Goal: Task Accomplishment & Management: Manage account settings

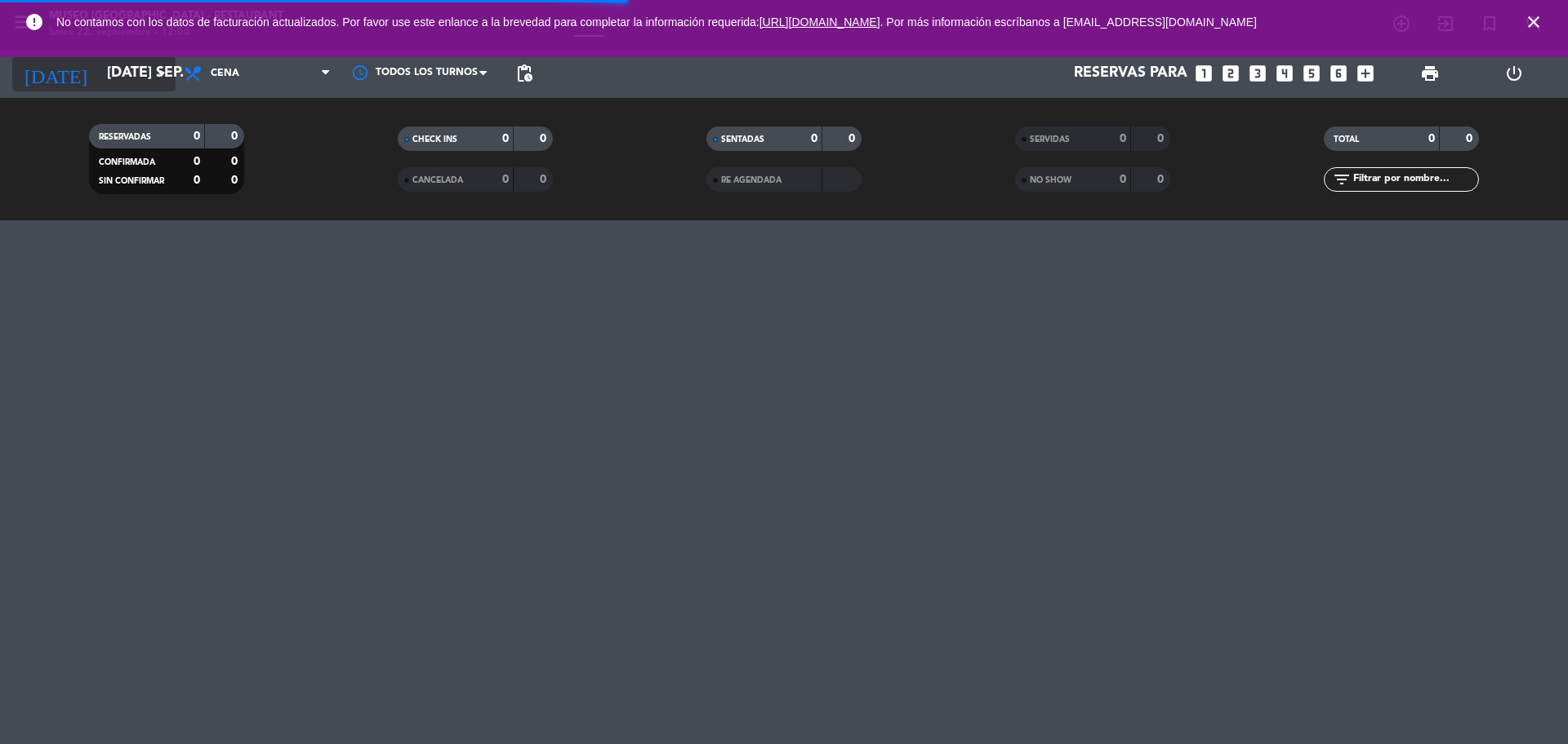
click at [99, 64] on input "[DATE] sep." at bounding box center [193, 73] width 190 height 32
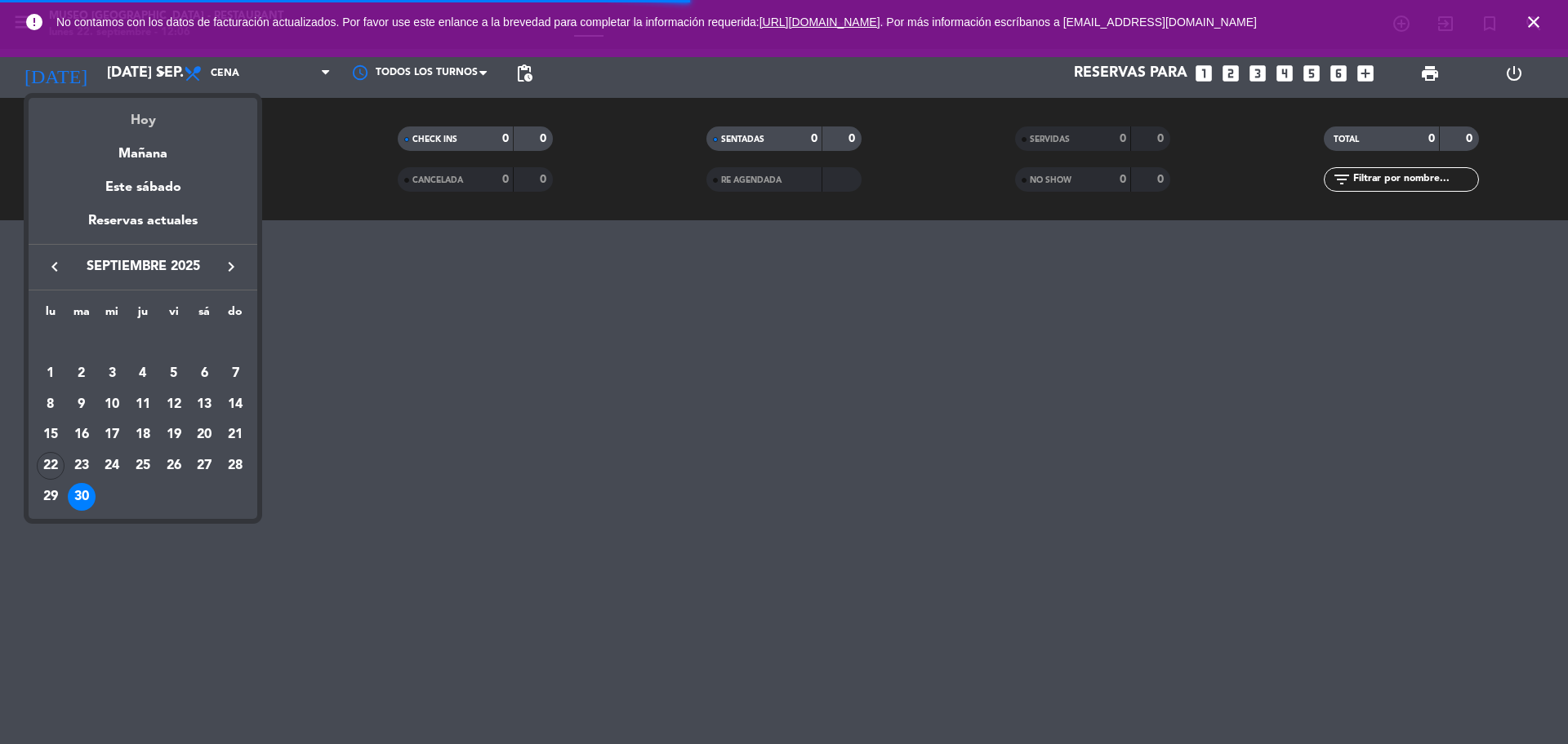
click at [135, 107] on div "Hoy" at bounding box center [143, 114] width 228 height 33
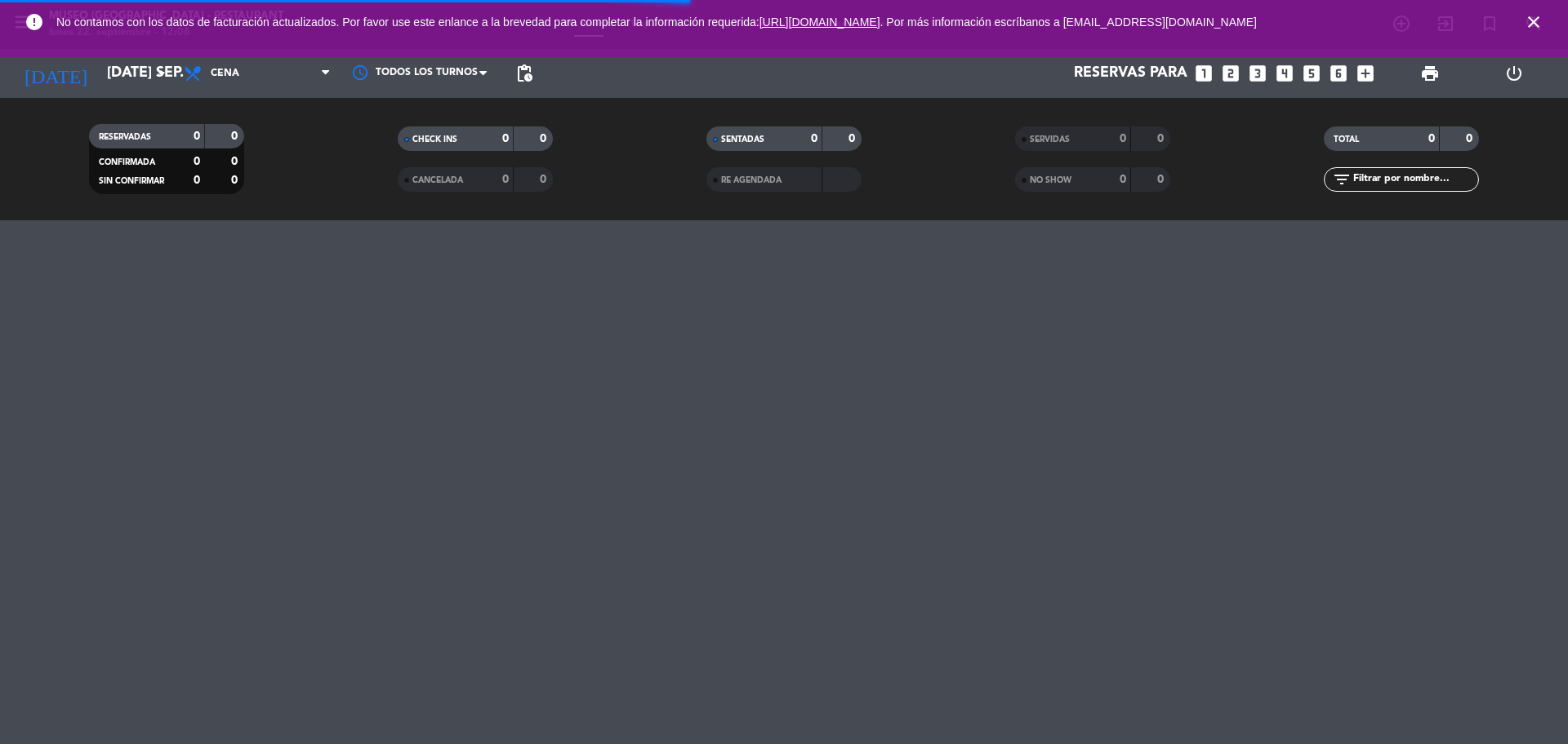
type input "lun. [DATE]"
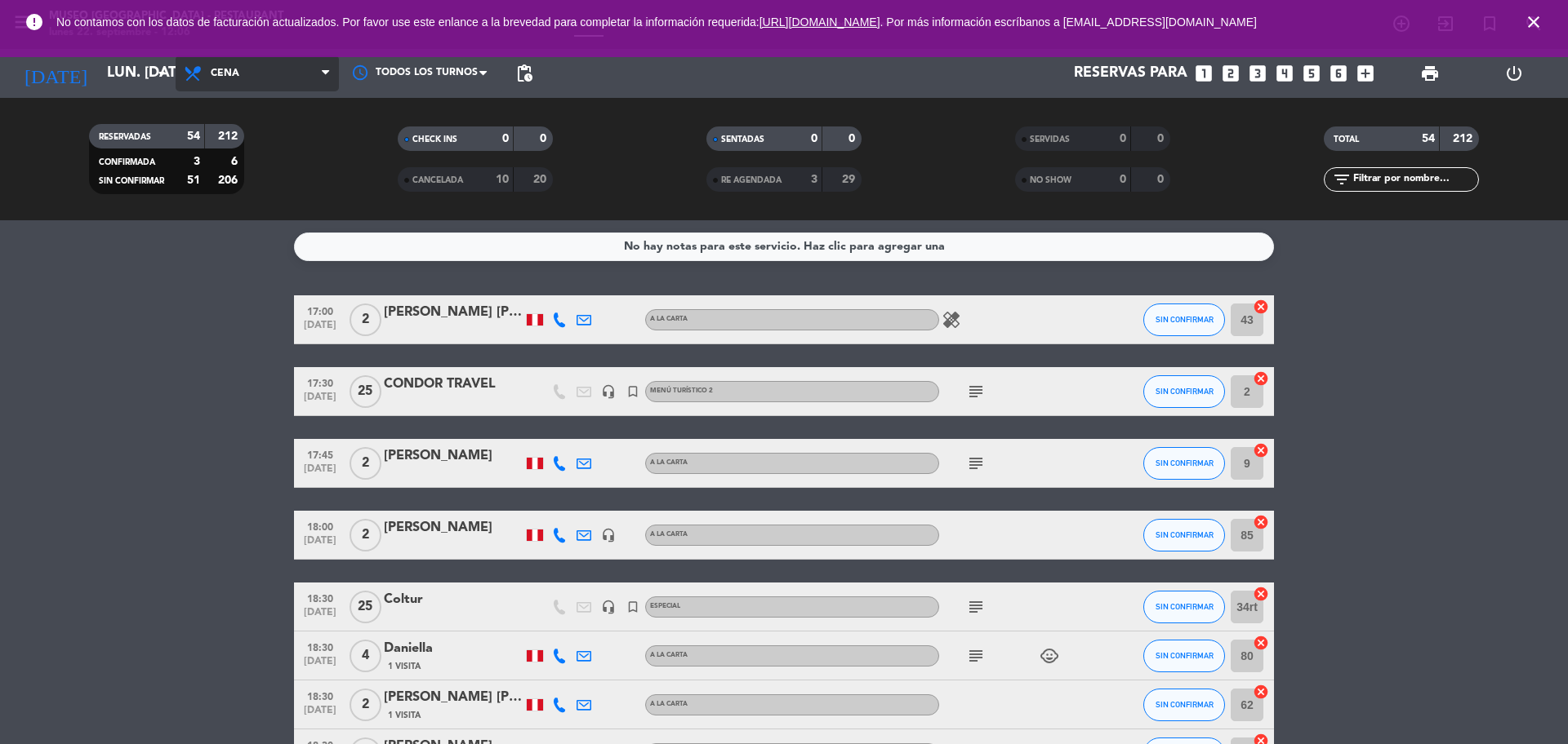
click at [222, 72] on span "Cena" at bounding box center [225, 74] width 29 height 11
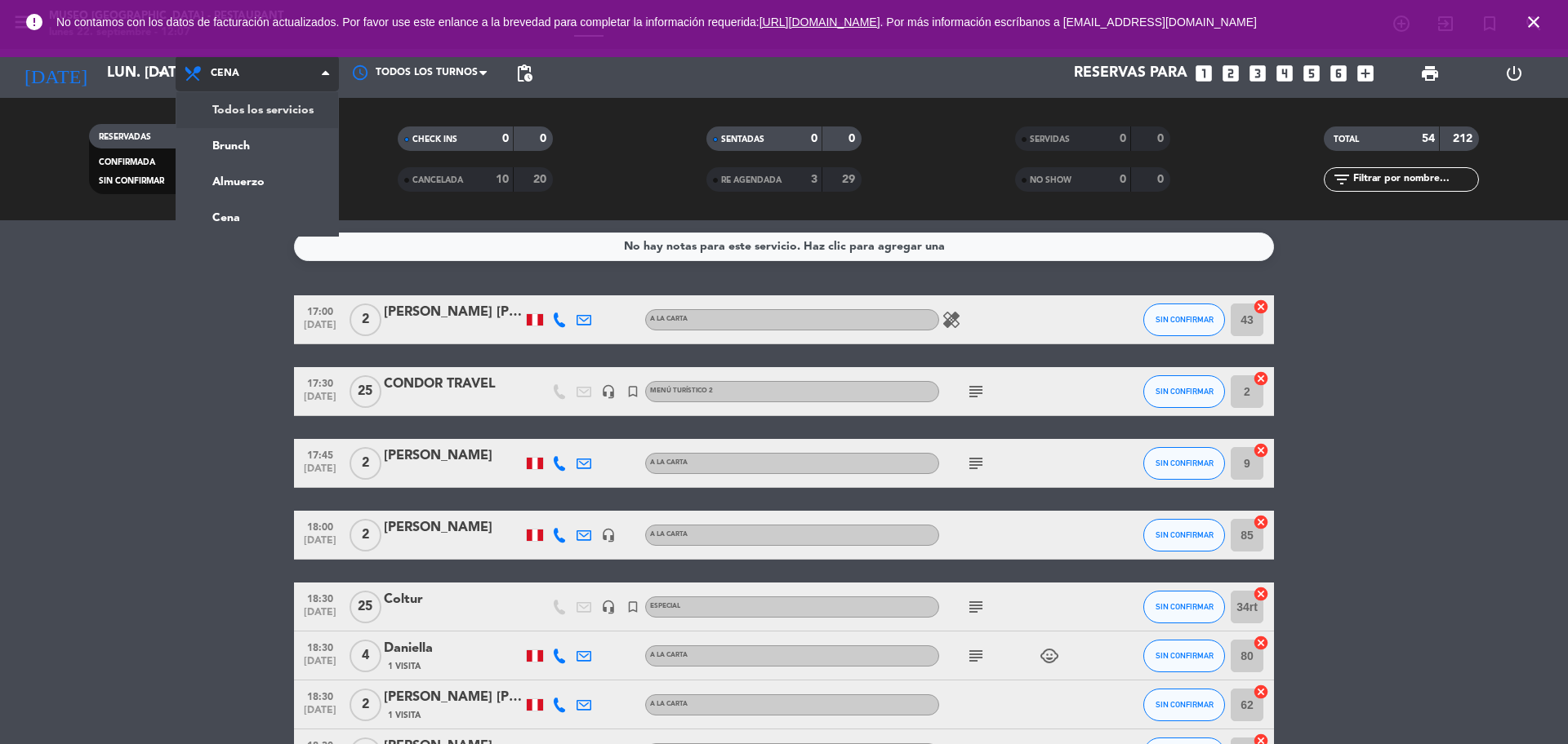
click at [252, 111] on div "menu [GEOGRAPHIC_DATA] - Restaurant lunes 22. septiembre - 12:07 Mis reservas M…" at bounding box center [784, 110] width 1568 height 220
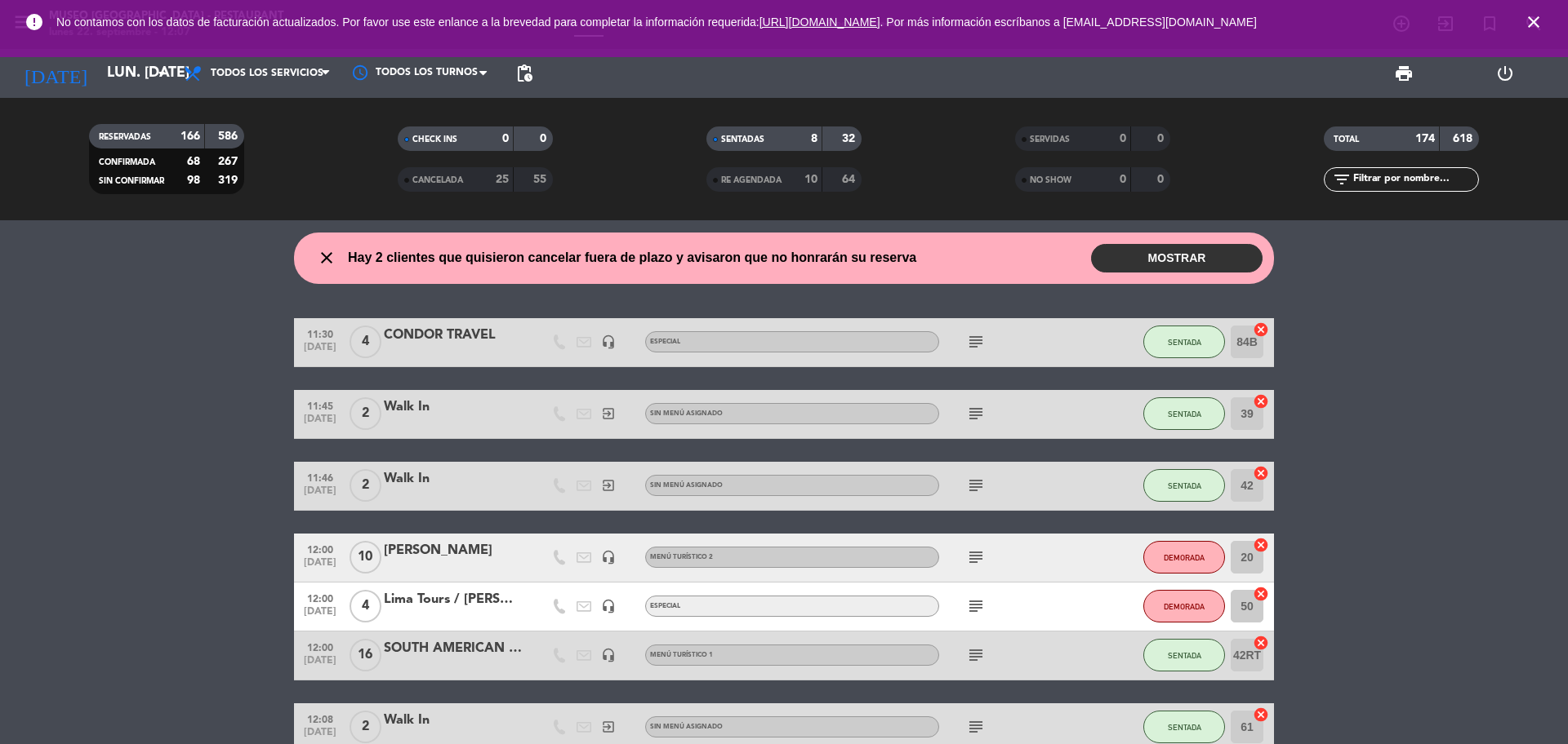
click at [971, 339] on icon "subject" at bounding box center [976, 342] width 19 height 19
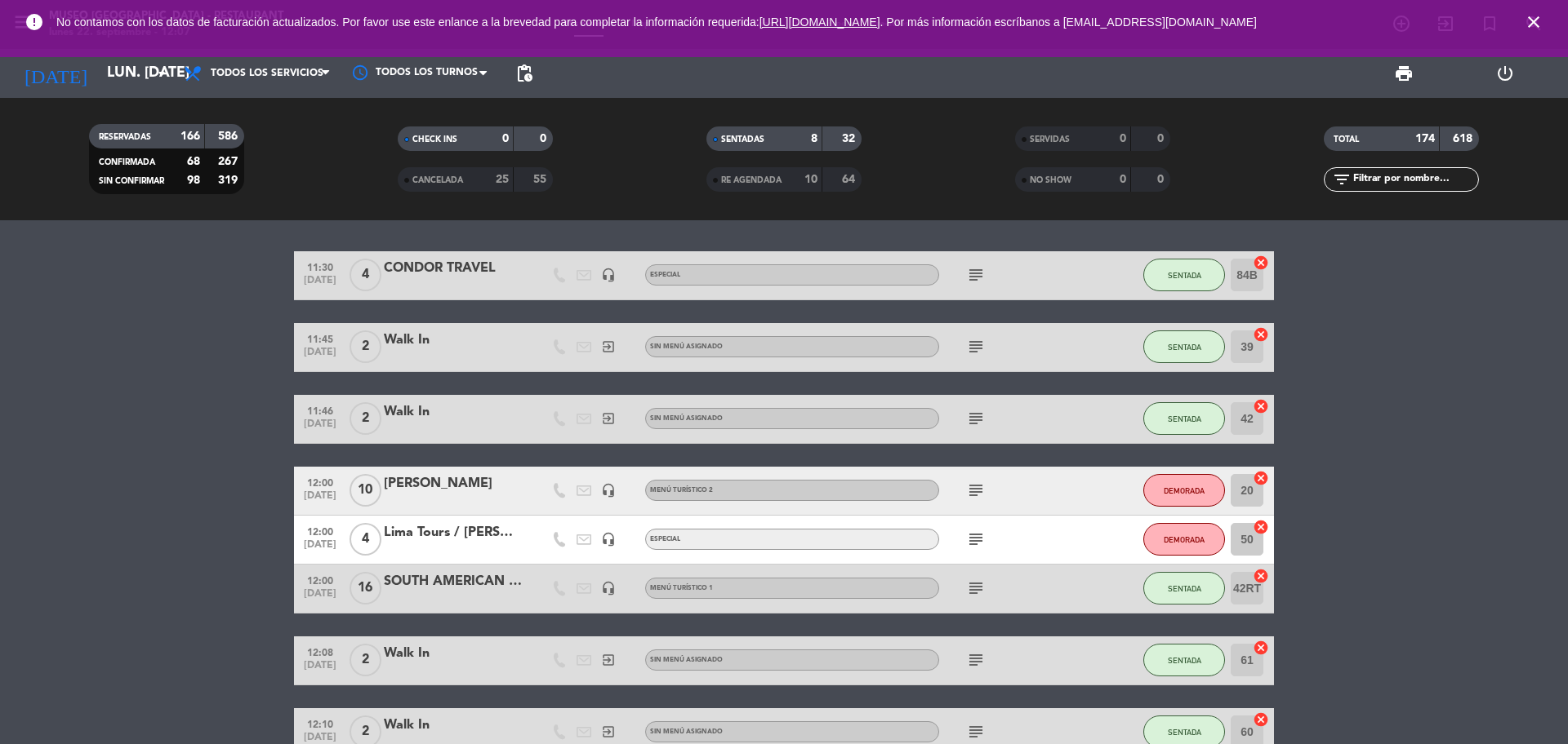
scroll to position [102, 0]
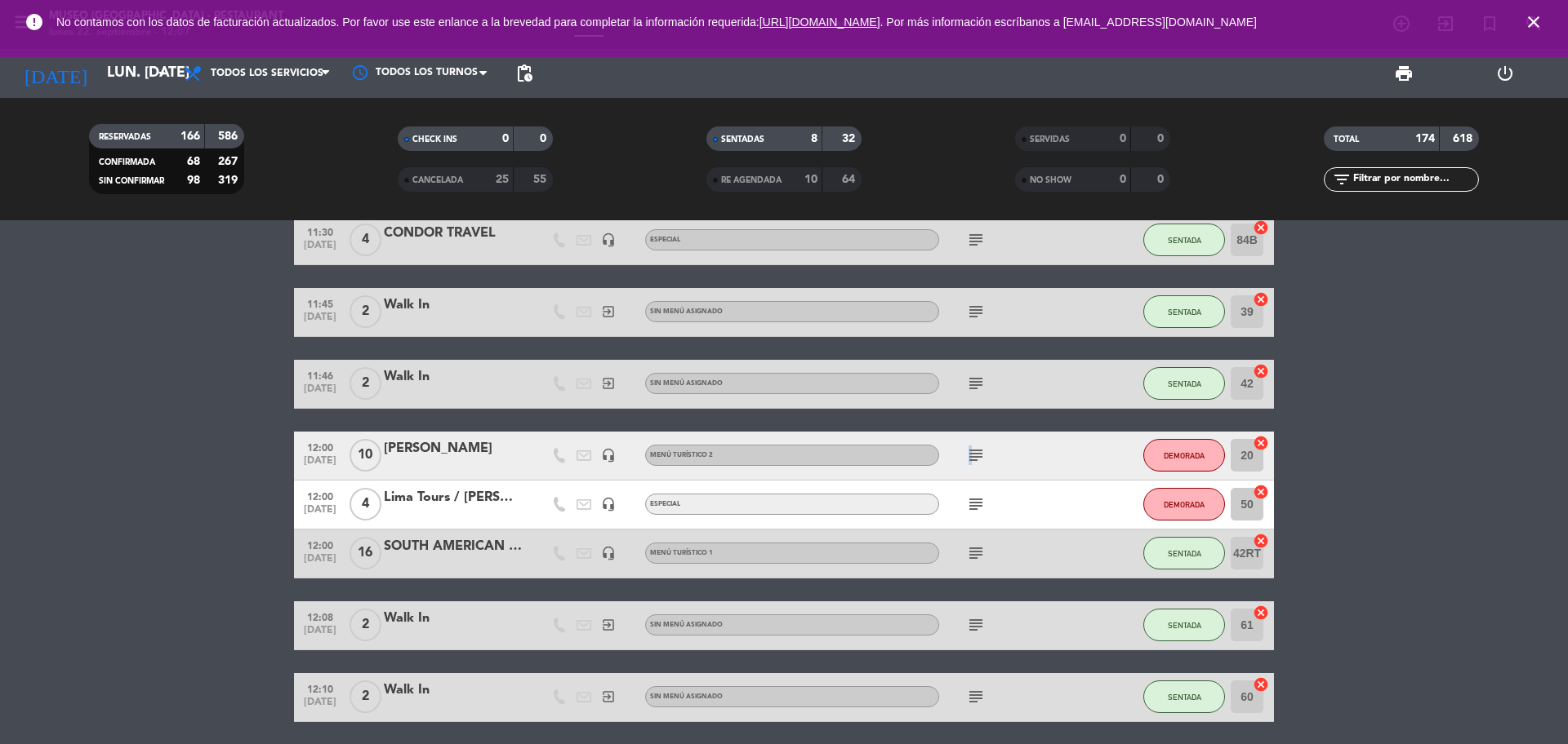
click at [968, 458] on icon "subject" at bounding box center [976, 455] width 19 height 19
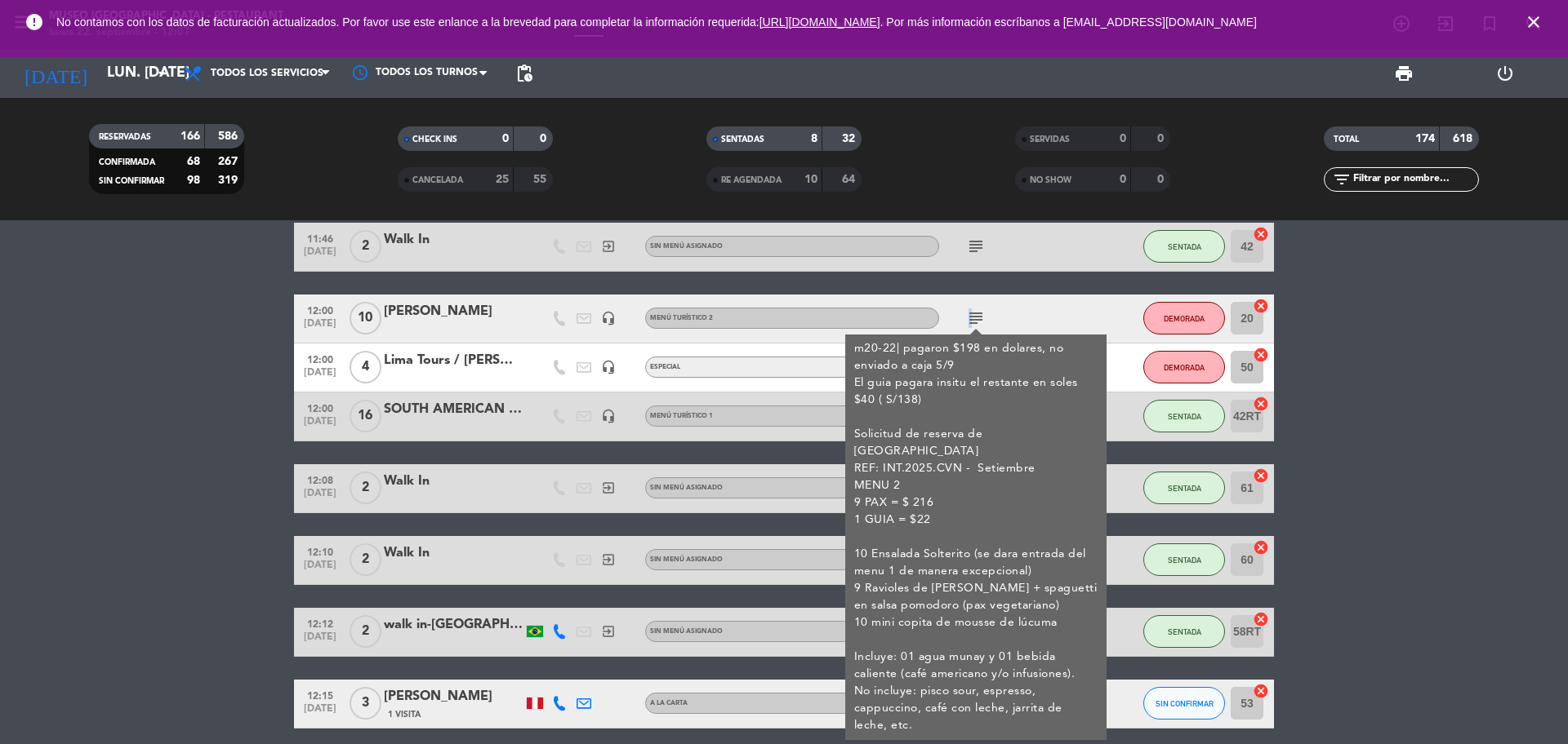
scroll to position [204, 0]
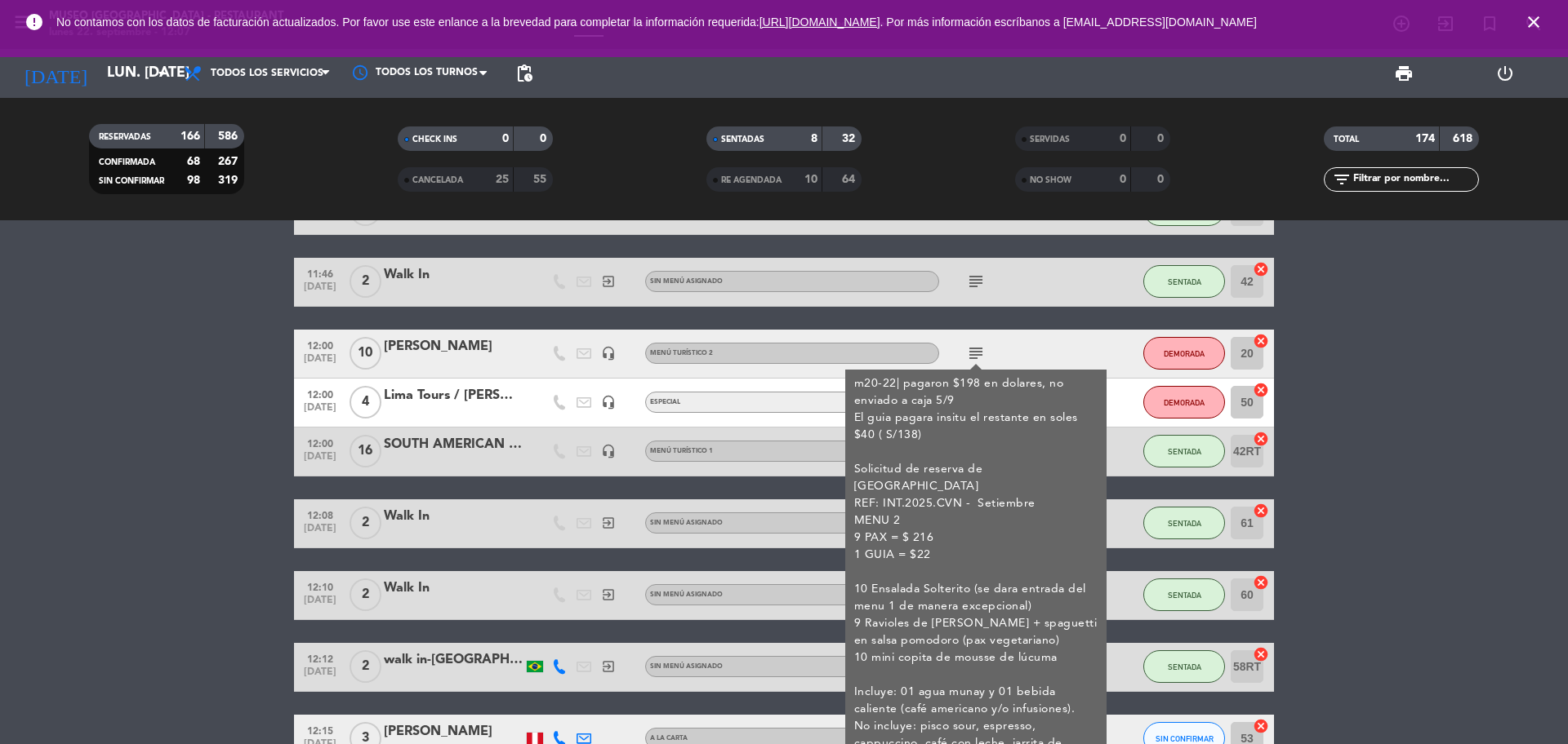
click at [401, 357] on div at bounding box center [453, 364] width 139 height 13
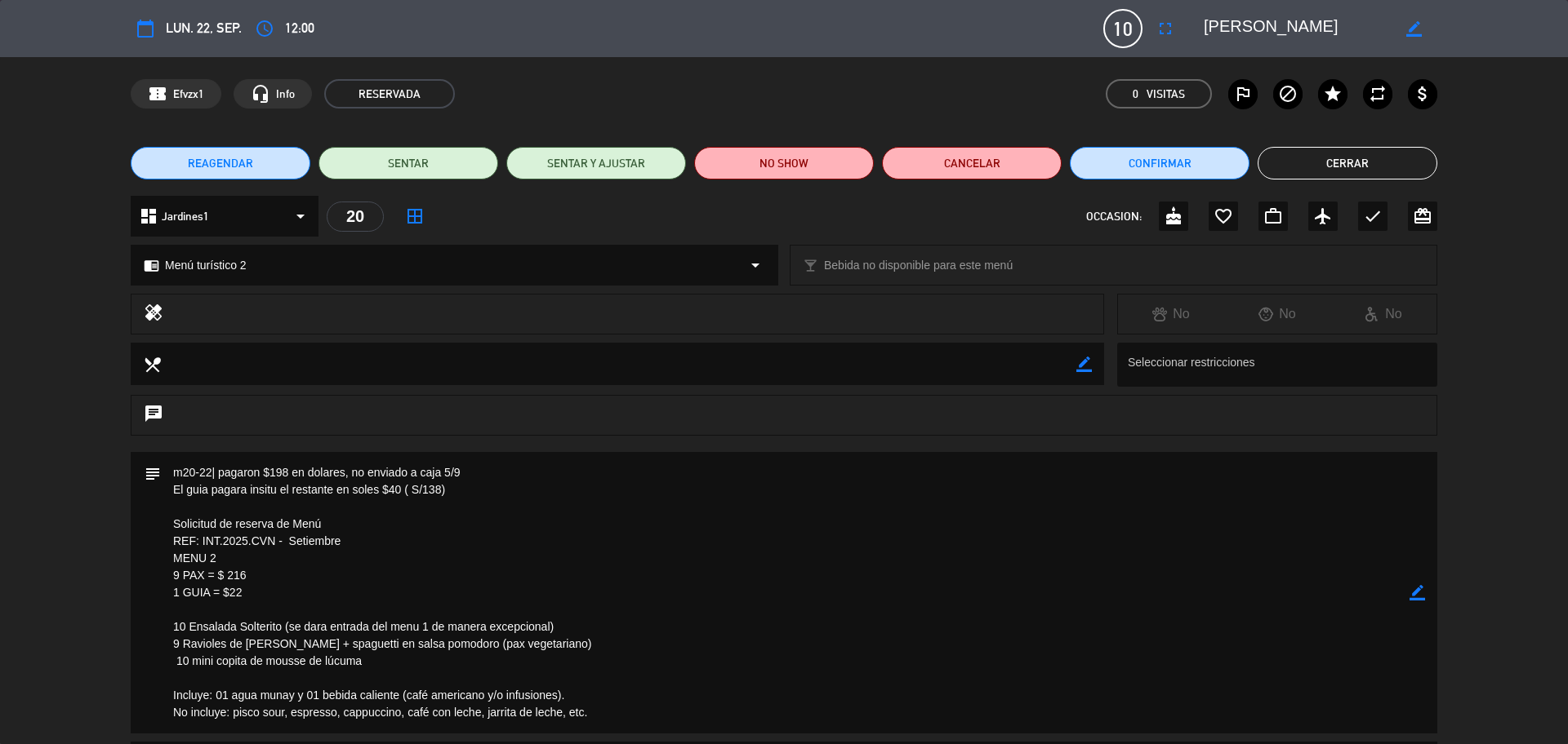
drag, startPoint x: 165, startPoint y: 536, endPoint x: 345, endPoint y: 535, distance: 180.0
click at [345, 535] on textarea at bounding box center [785, 593] width 1248 height 282
click at [1305, 177] on button "Cerrar" at bounding box center [1347, 163] width 180 height 32
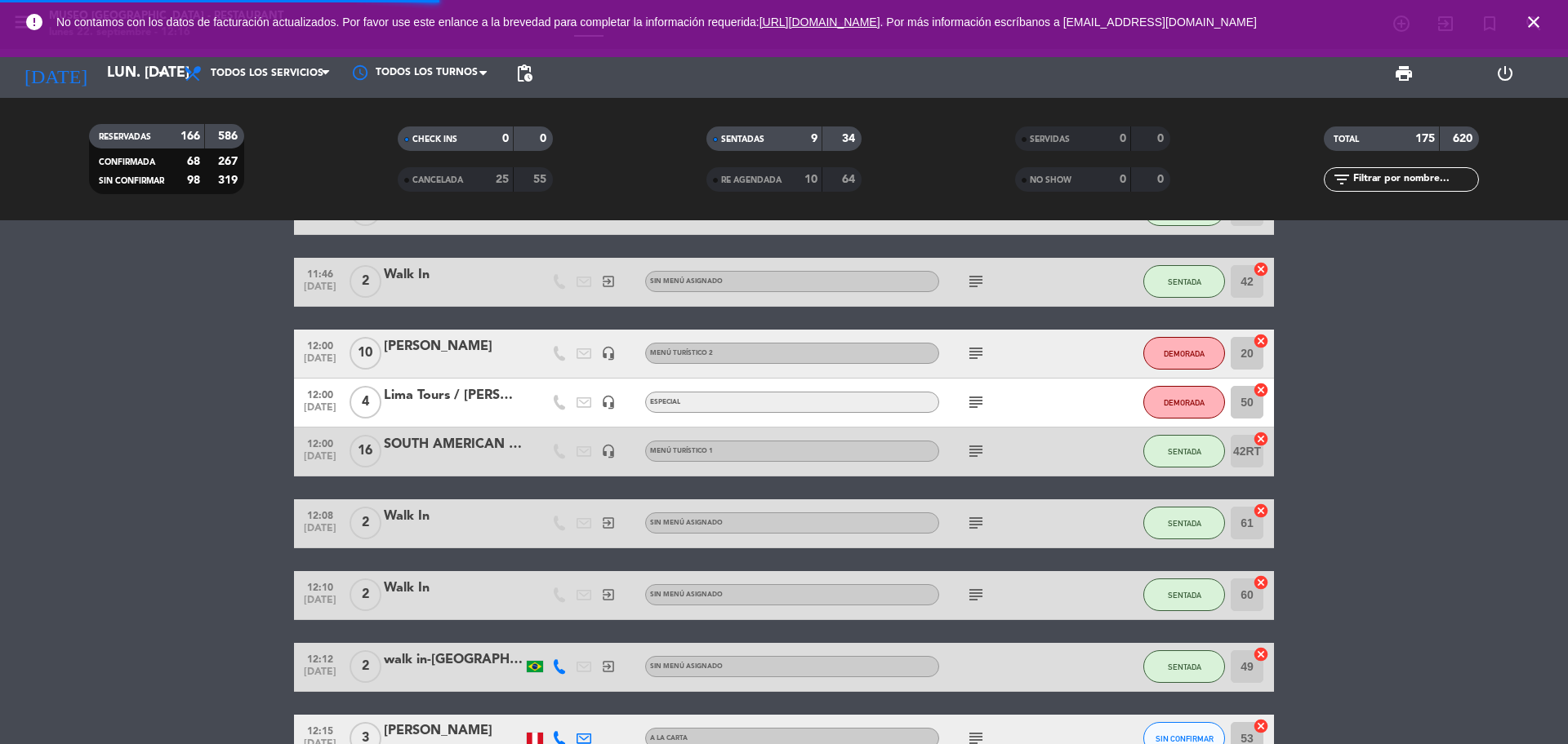
click at [1392, 180] on input "text" at bounding box center [1414, 180] width 126 height 18
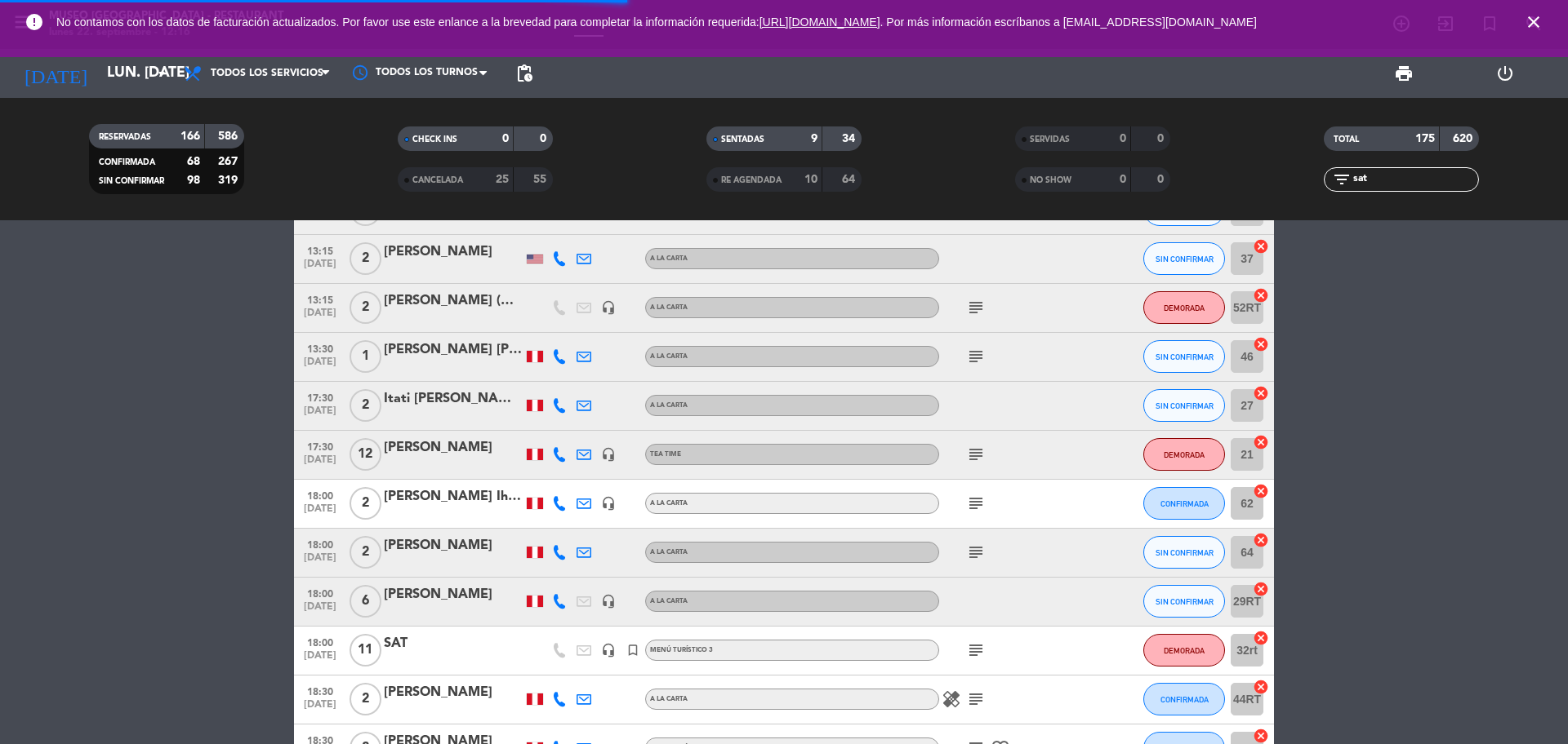
scroll to position [0, 0]
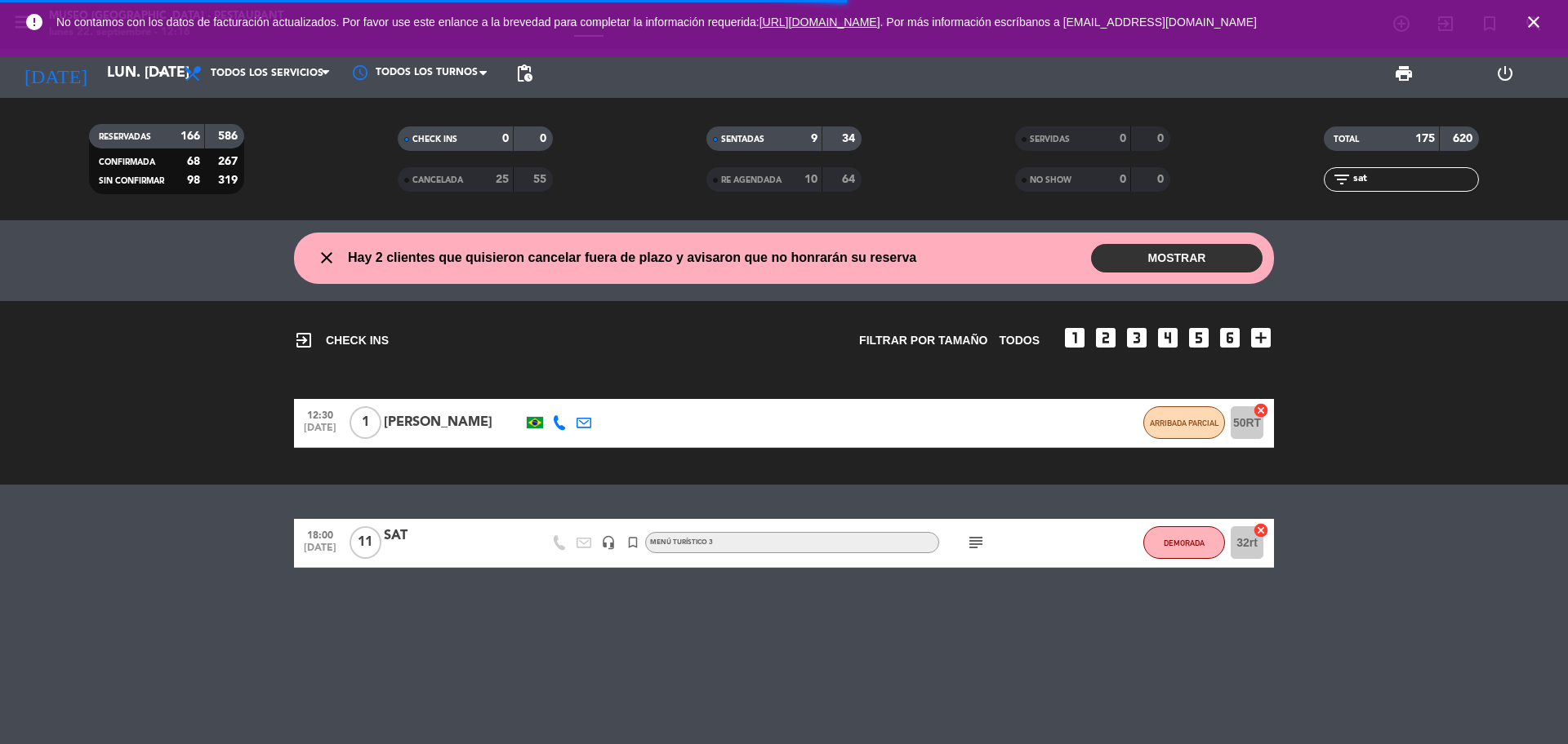
type input "sat"
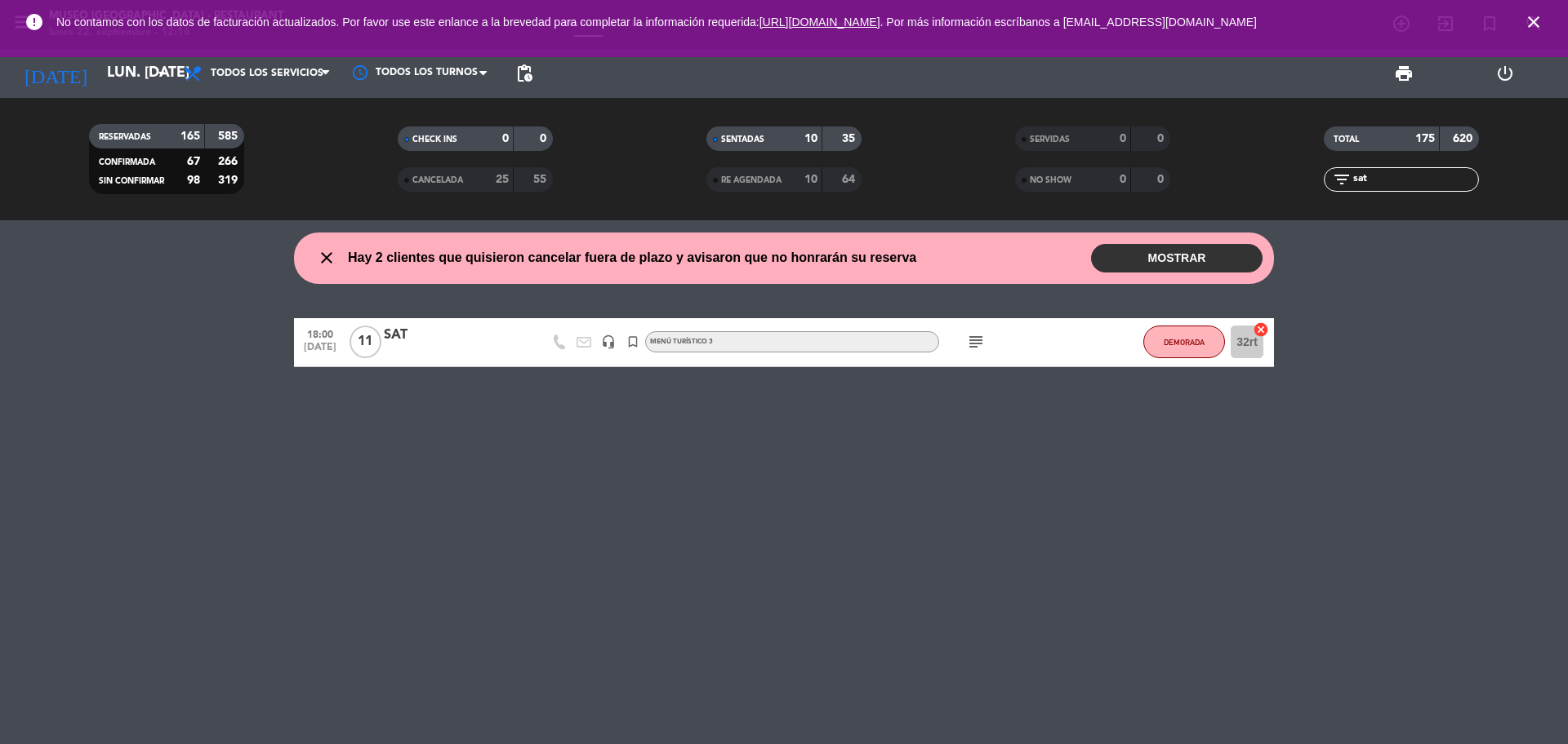
click at [469, 368] on div "close Hay 2 clientes que quisieron cancelar fuera de plazo y avisaron que no ho…" at bounding box center [784, 482] width 1568 height 524
click at [448, 351] on div at bounding box center [453, 353] width 139 height 13
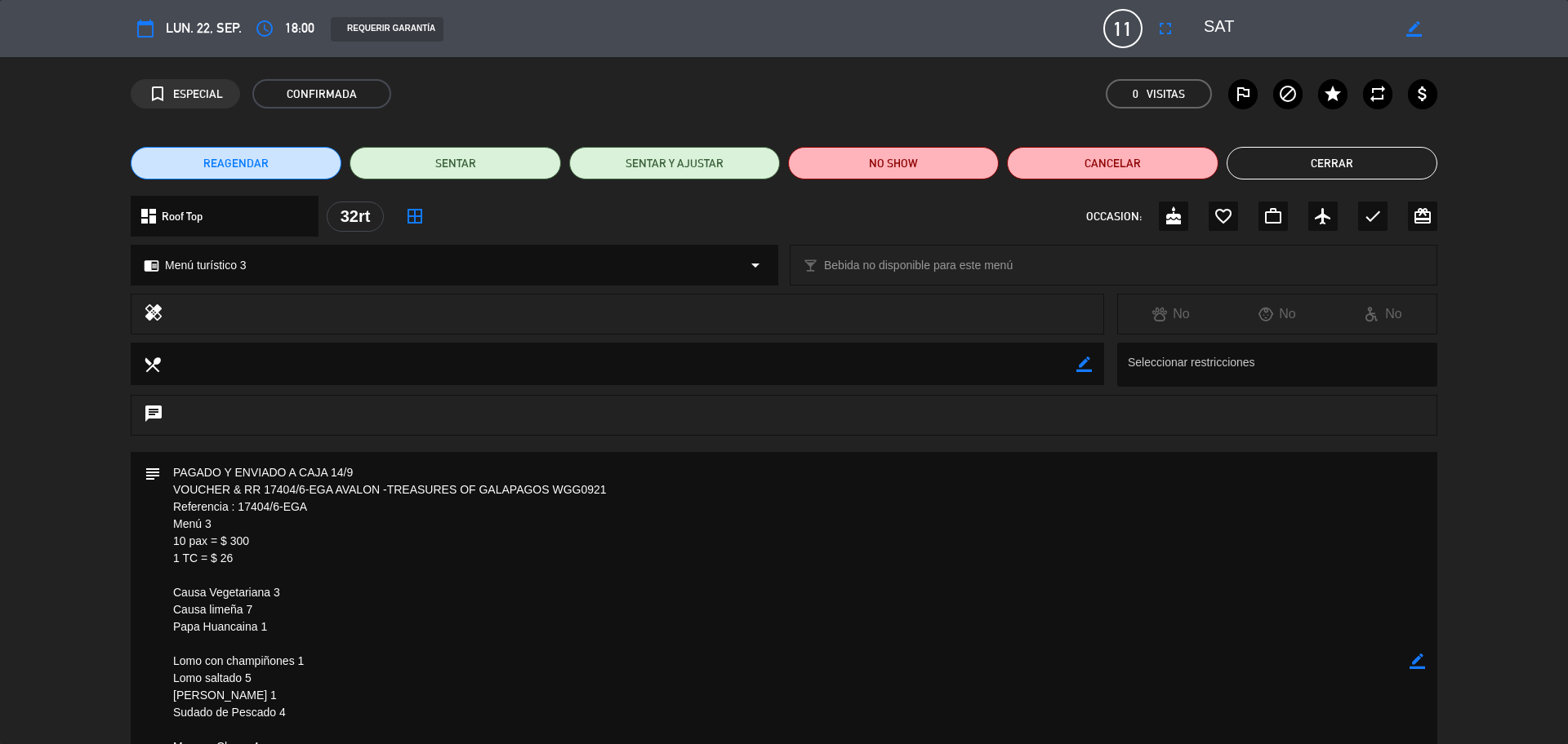
click at [1328, 163] on button "Cerrar" at bounding box center [1332, 163] width 211 height 32
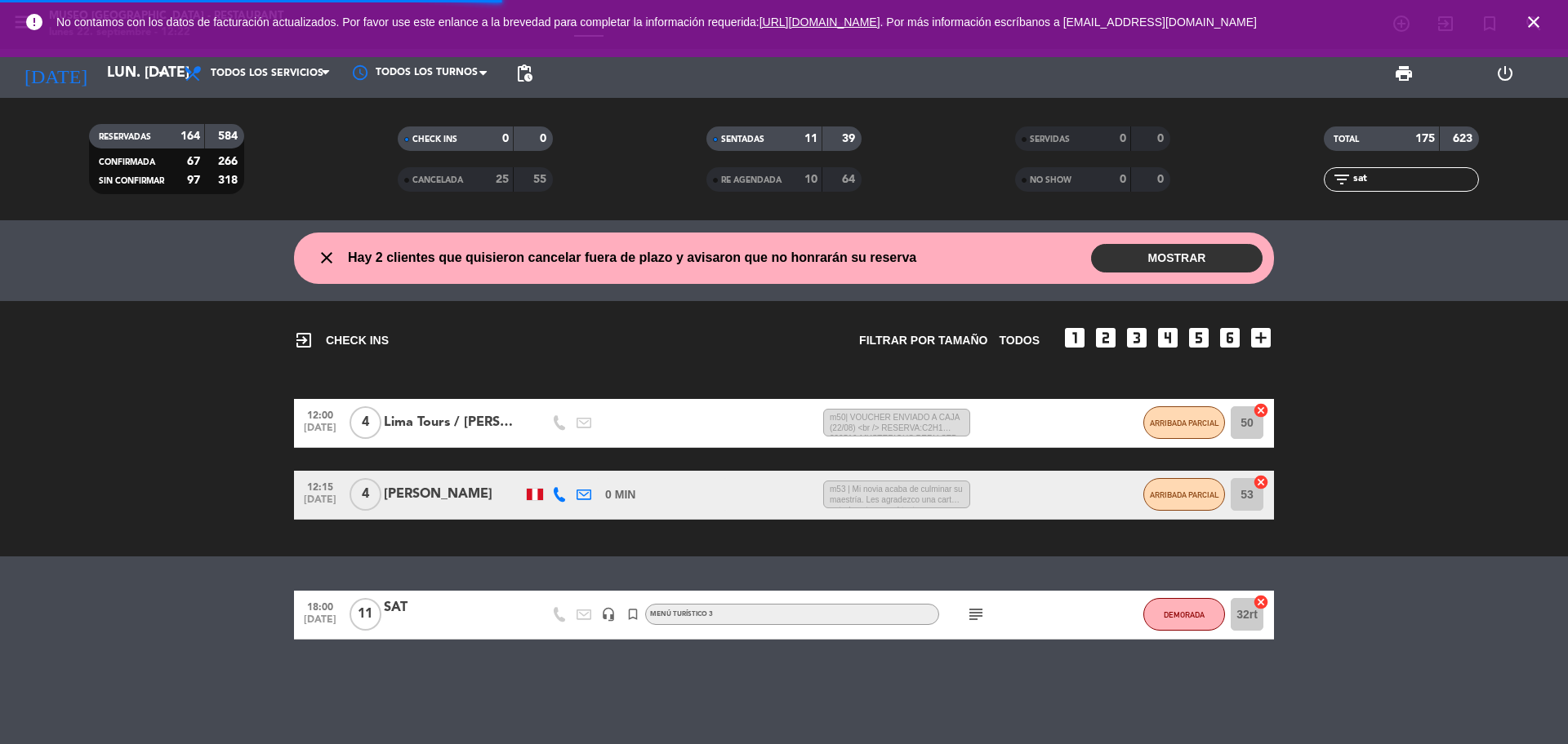
drag, startPoint x: 1397, startPoint y: 179, endPoint x: 1340, endPoint y: 199, distance: 60.4
click at [1340, 199] on div "TOTAL 175 623 filter_list sat" at bounding box center [1401, 159] width 309 height 90
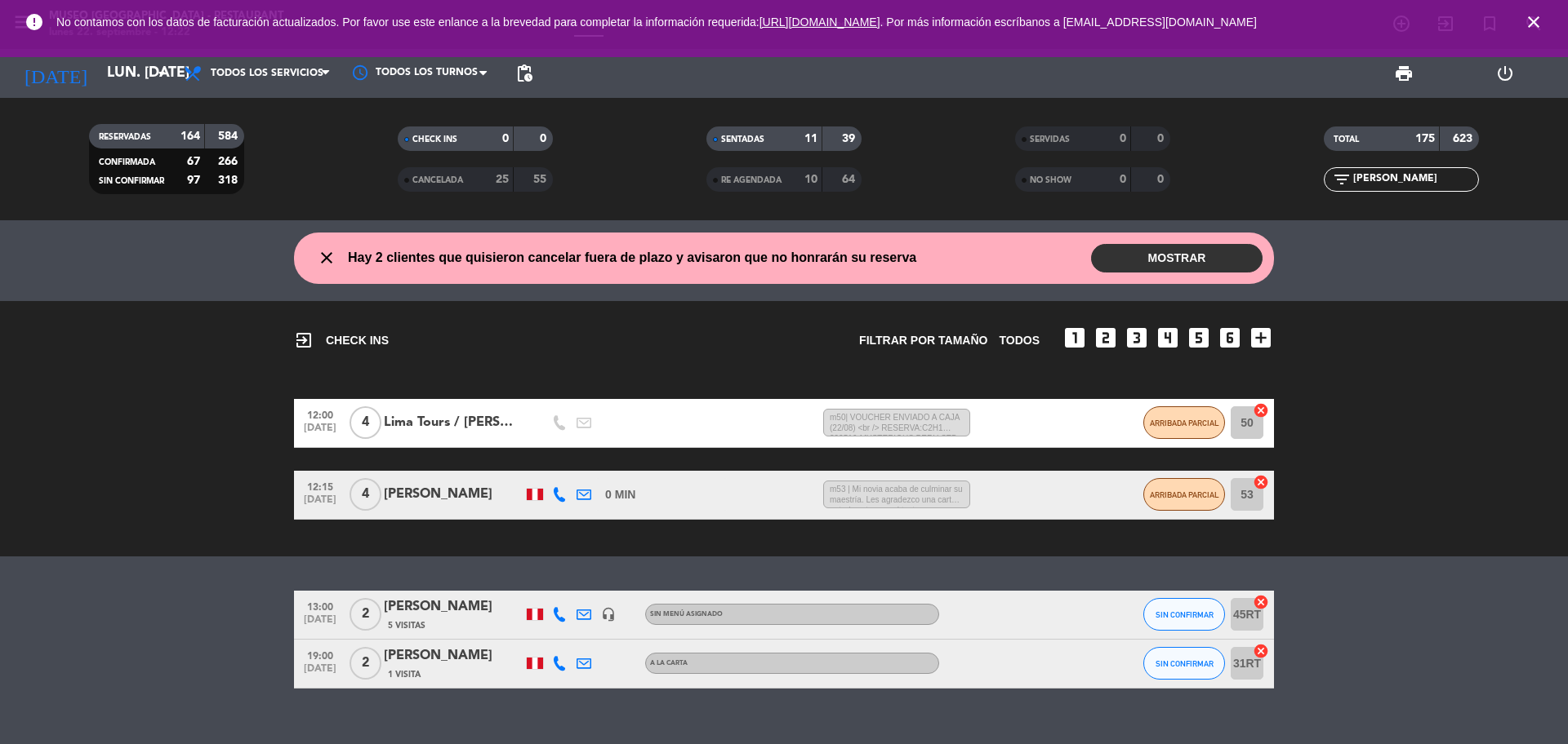
type input "[PERSON_NAME]"
click at [493, 660] on div "[PERSON_NAME]" at bounding box center [453, 656] width 139 height 21
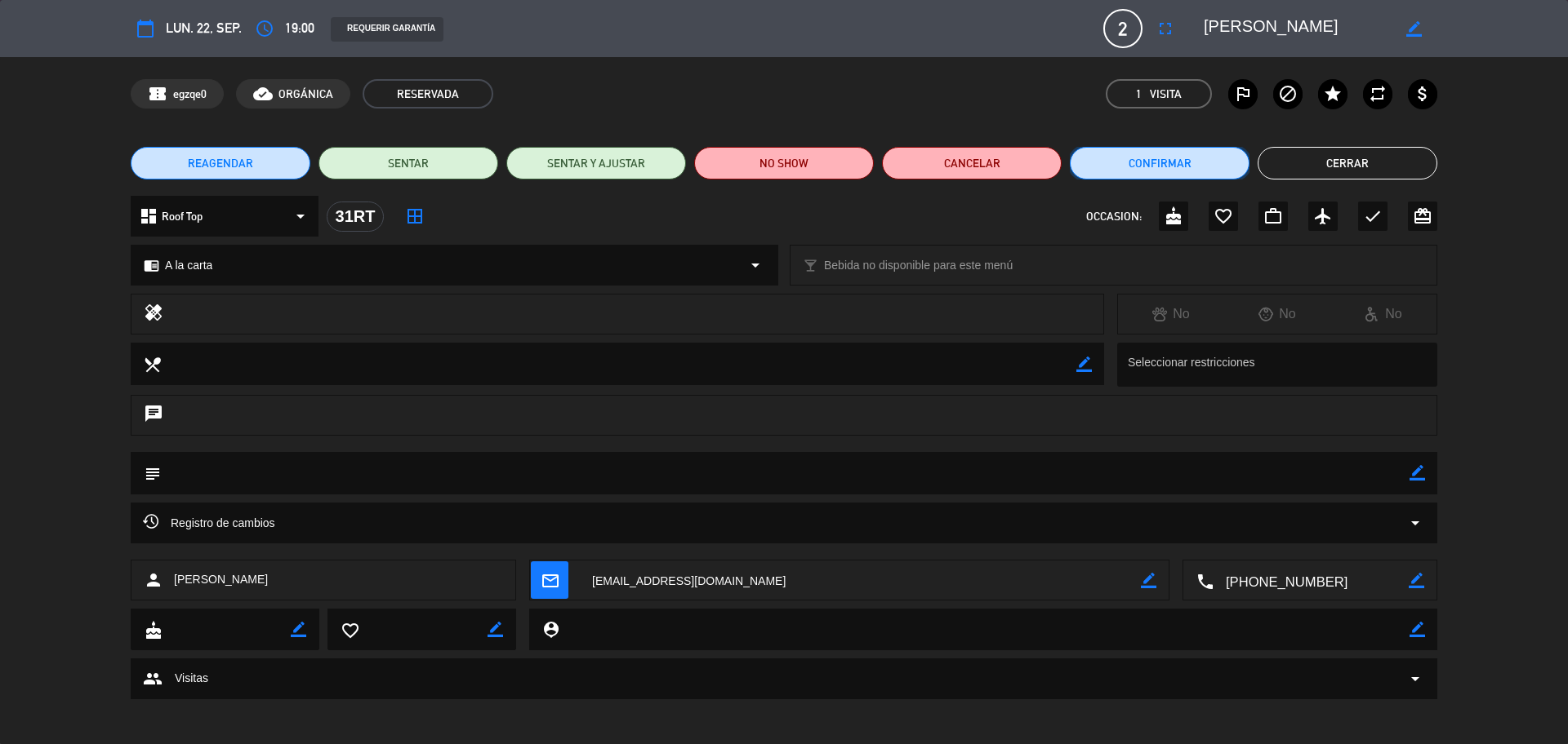
click at [1208, 164] on button "Confirmar" at bounding box center [1159, 163] width 180 height 32
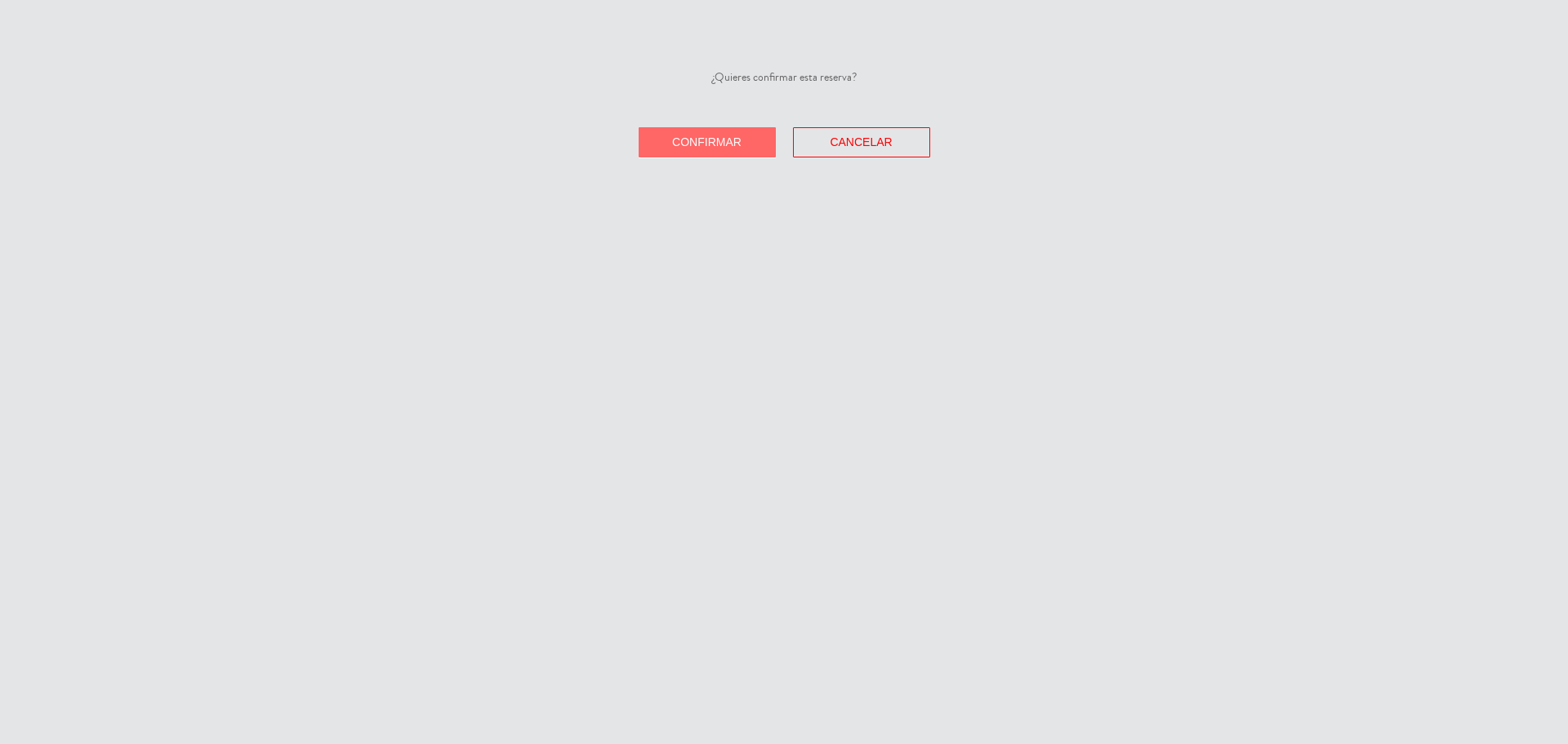
click at [749, 140] on button "Confirmar" at bounding box center [707, 142] width 137 height 30
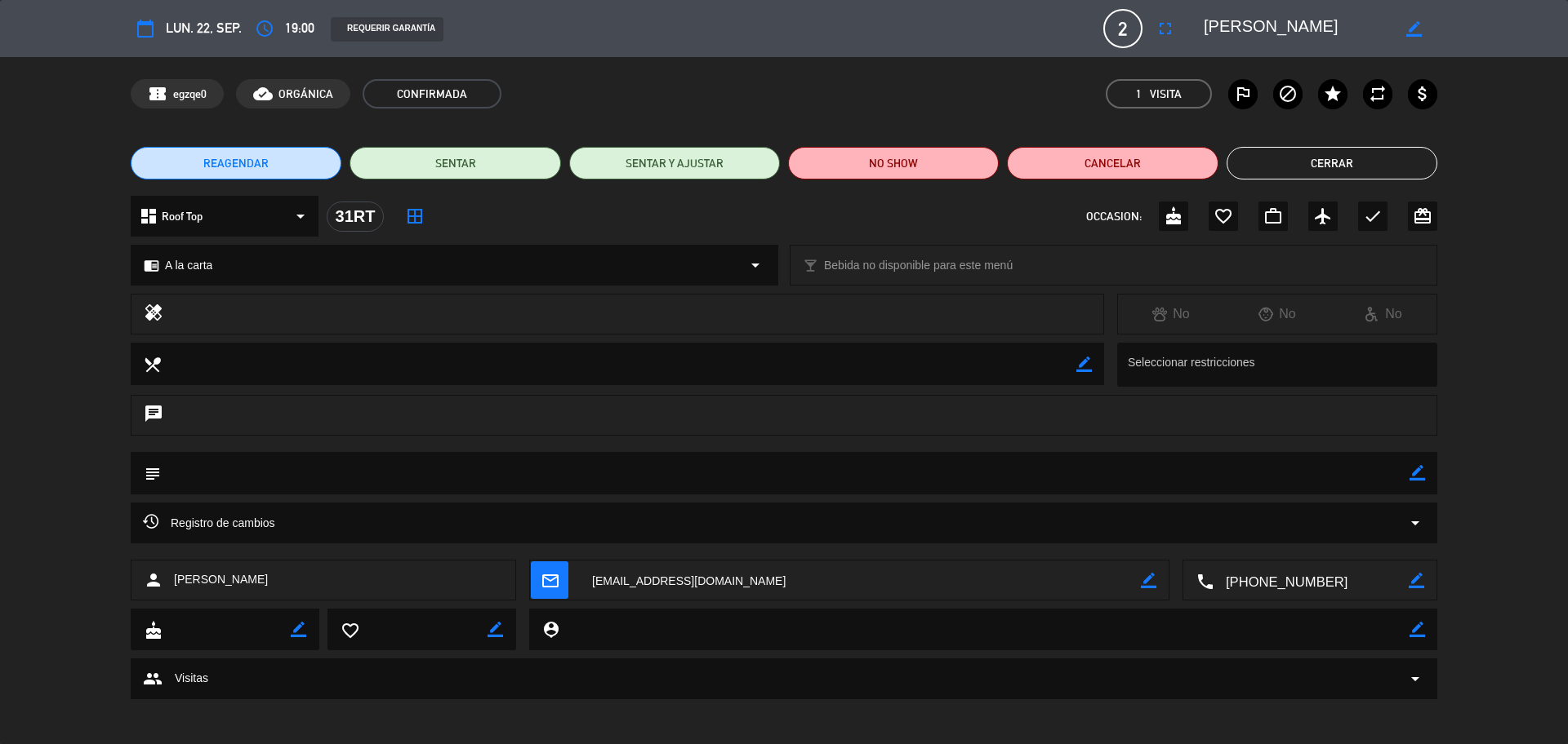
click at [1318, 162] on button "Cerrar" at bounding box center [1332, 163] width 211 height 32
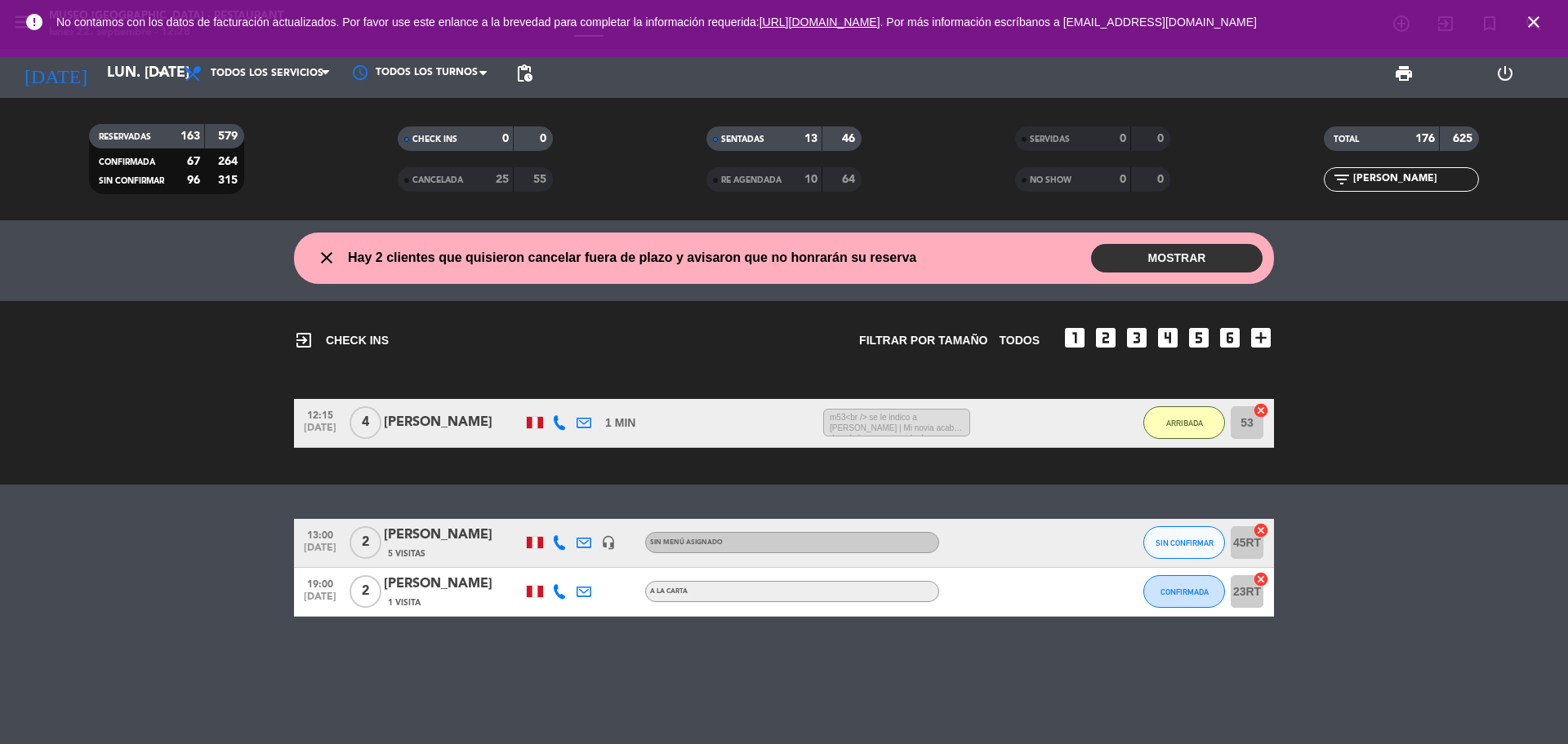
drag, startPoint x: 1383, startPoint y: 174, endPoint x: 1338, endPoint y: 175, distance: 45.0
click at [1338, 175] on div "filter_list [PERSON_NAME]" at bounding box center [1401, 180] width 155 height 25
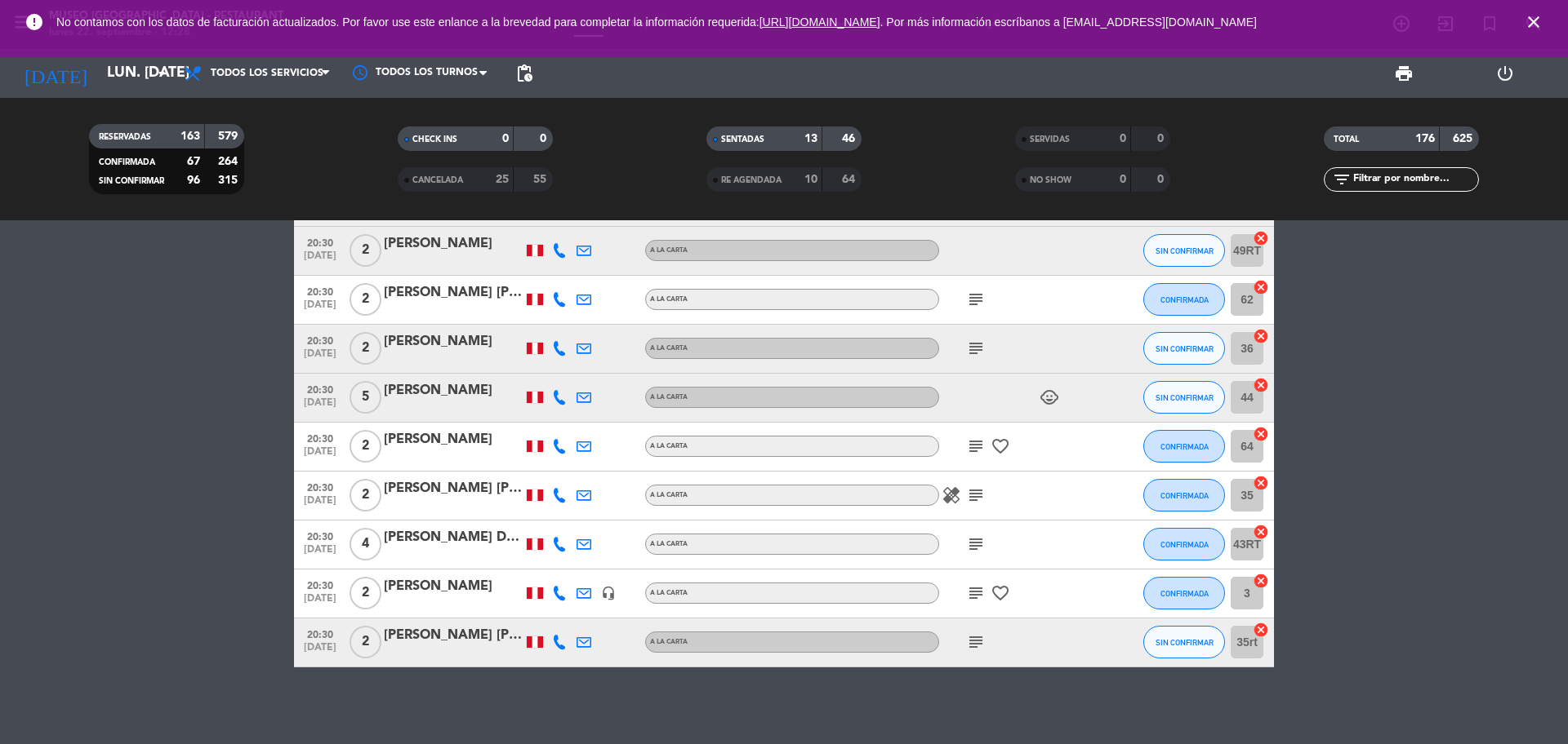
scroll to position [9181, 0]
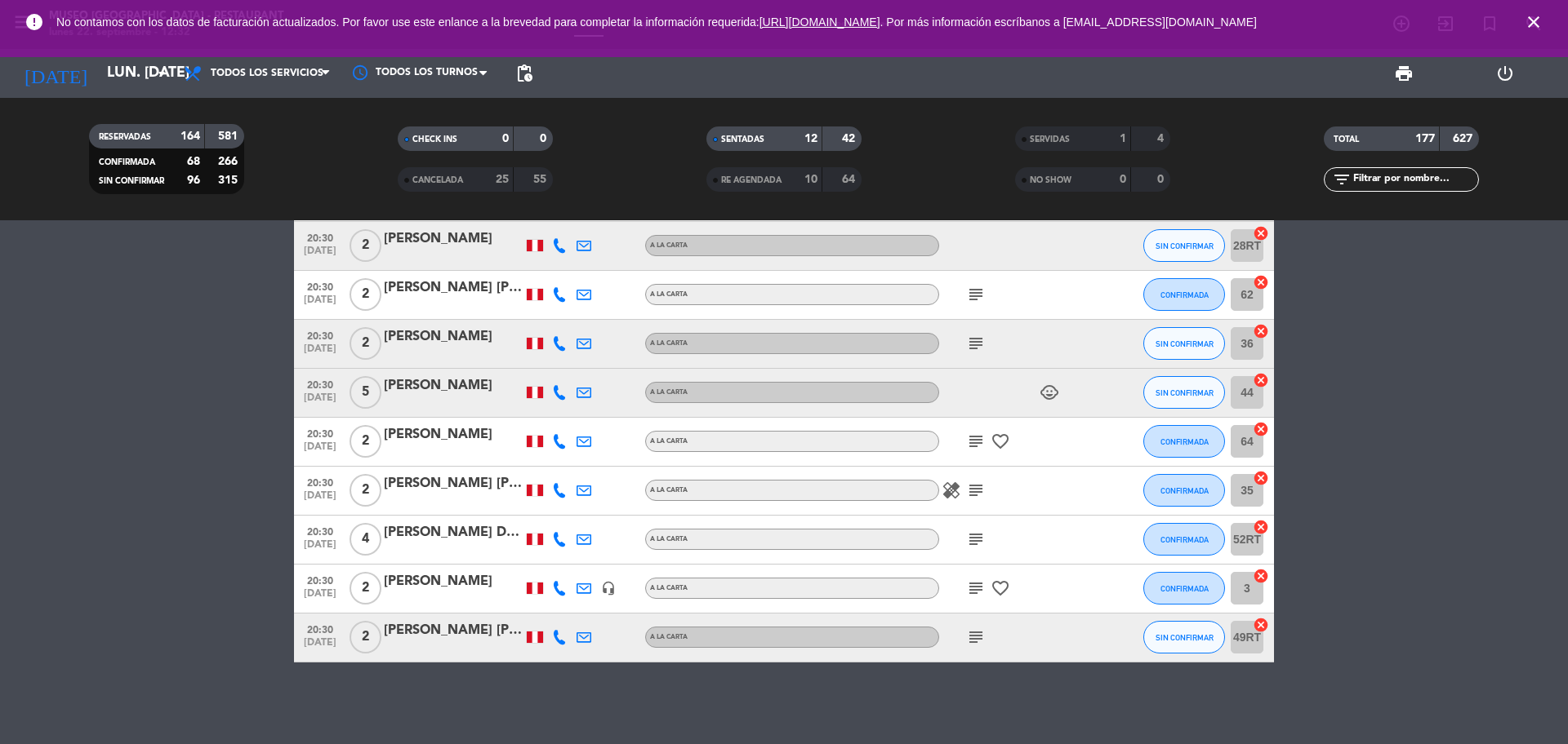
click at [1411, 183] on input "text" at bounding box center [1414, 180] width 126 height 18
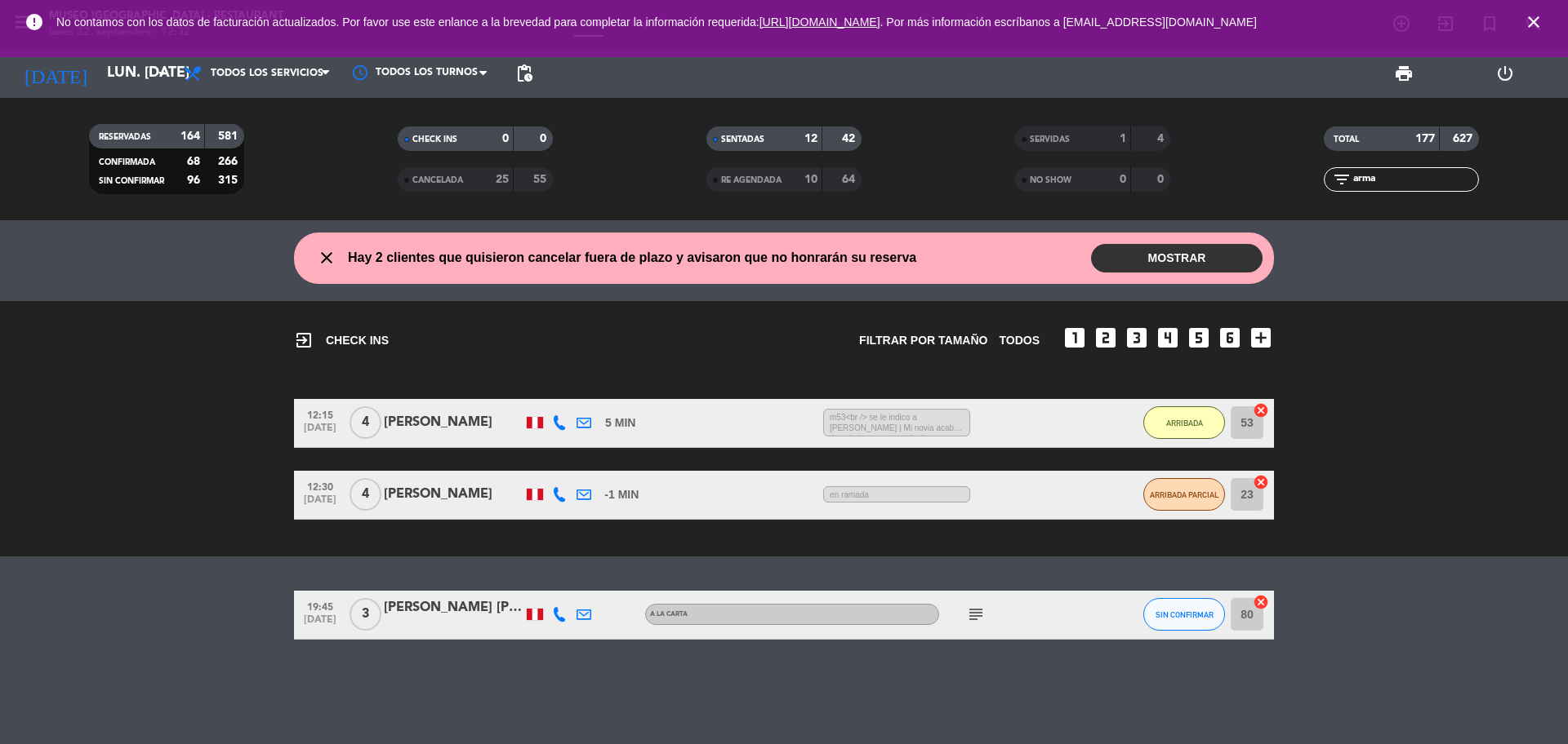
scroll to position [0, 0]
type input "arma"
click at [429, 417] on div "[PERSON_NAME]" at bounding box center [453, 423] width 139 height 21
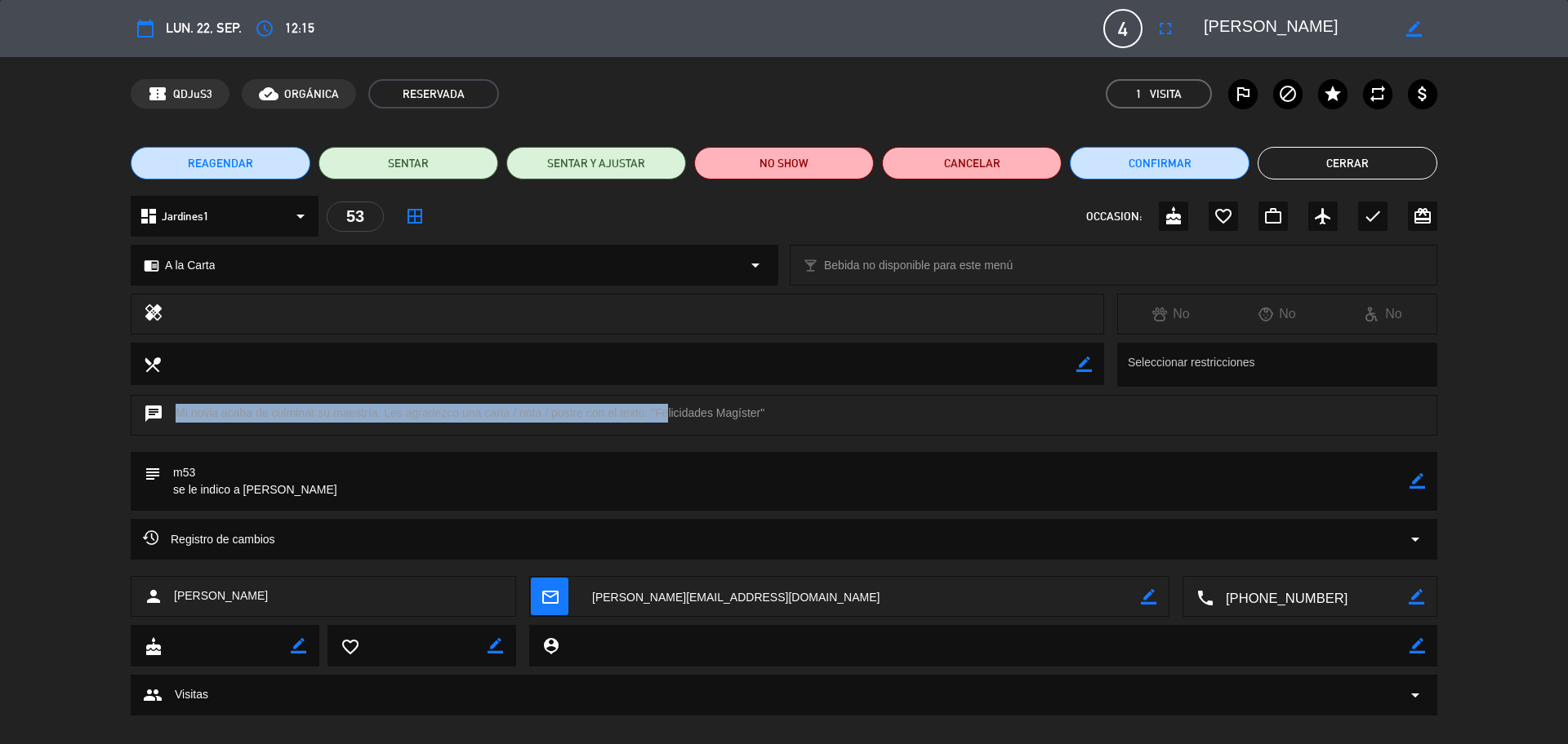
drag, startPoint x: 662, startPoint y: 418, endPoint x: 744, endPoint y: 418, distance: 82.0
click at [755, 421] on div "chat Mi novia acaba de culminar su maestría. Les agradezco una carta / nota / p…" at bounding box center [784, 415] width 1306 height 41
click at [697, 402] on div "chat Mi novia acaba de culminar su maestría. Les agradezco una carta / nota / p…" at bounding box center [784, 415] width 1306 height 41
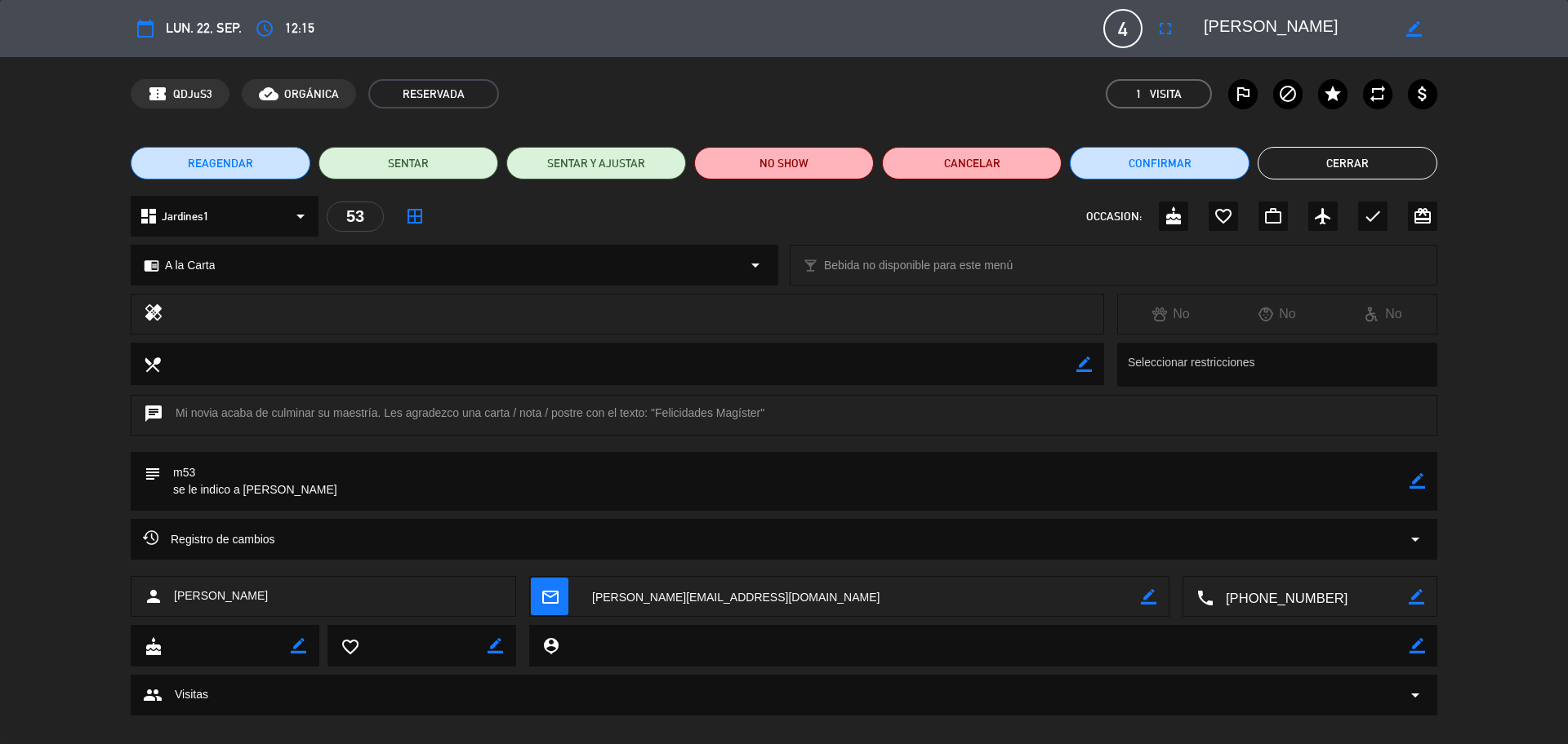
click at [671, 408] on div "chat Mi novia acaba de culminar su maestría. Les agradezco una carta / nota / p…" at bounding box center [784, 415] width 1306 height 41
drag, startPoint x: 652, startPoint y: 413, endPoint x: 762, endPoint y: 415, distance: 110.0
click at [762, 415] on div "chat Mi novia acaba de culminar su maestría. Les agradezco una carta / nota / p…" at bounding box center [784, 415] width 1306 height 41
copy div ""Felicidades Magíster"
click at [1310, 159] on button "Cerrar" at bounding box center [1347, 163] width 180 height 32
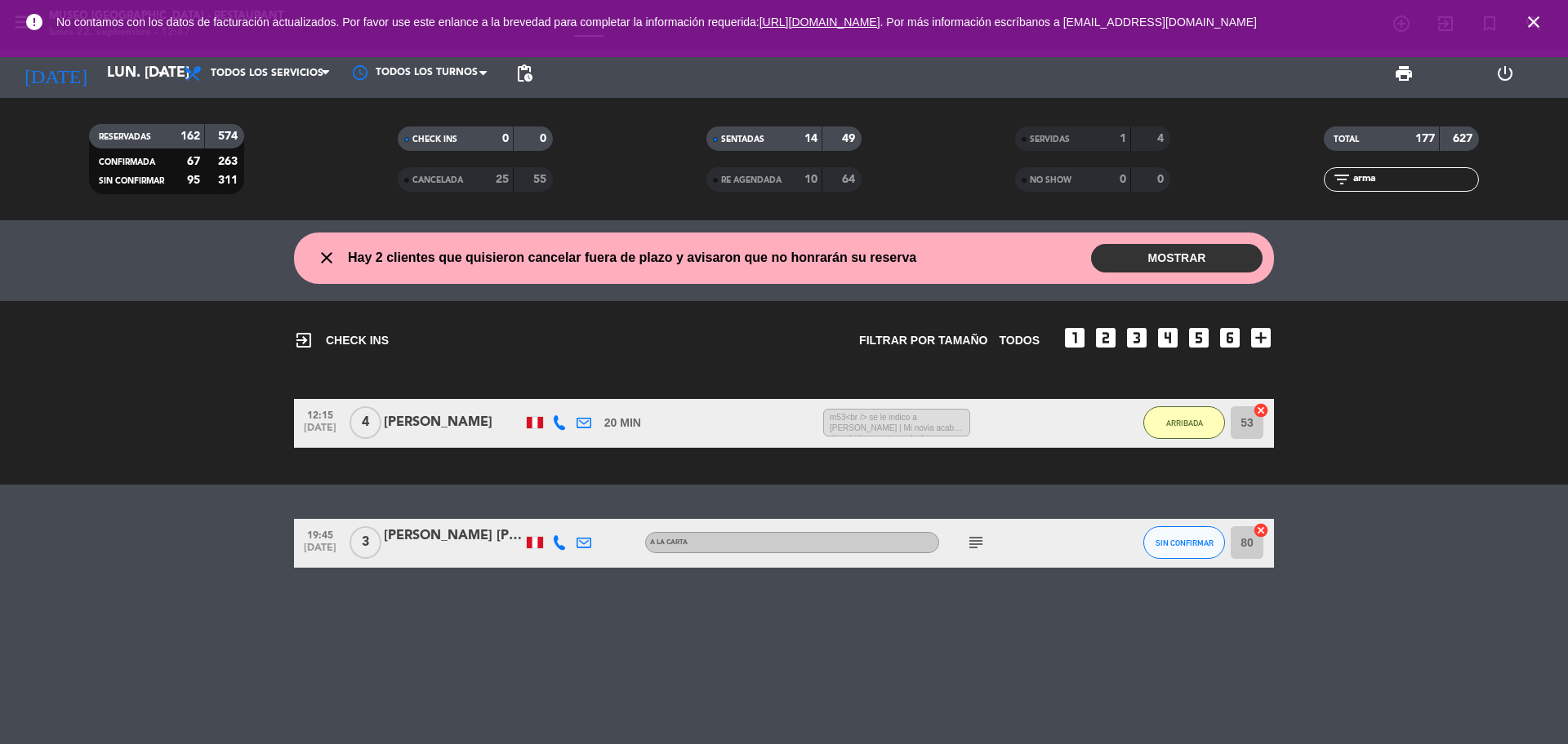
drag, startPoint x: 1384, startPoint y: 180, endPoint x: 1278, endPoint y: 184, distance: 106.1
click at [1288, 188] on div "filter_list arma" at bounding box center [1401, 180] width 309 height 25
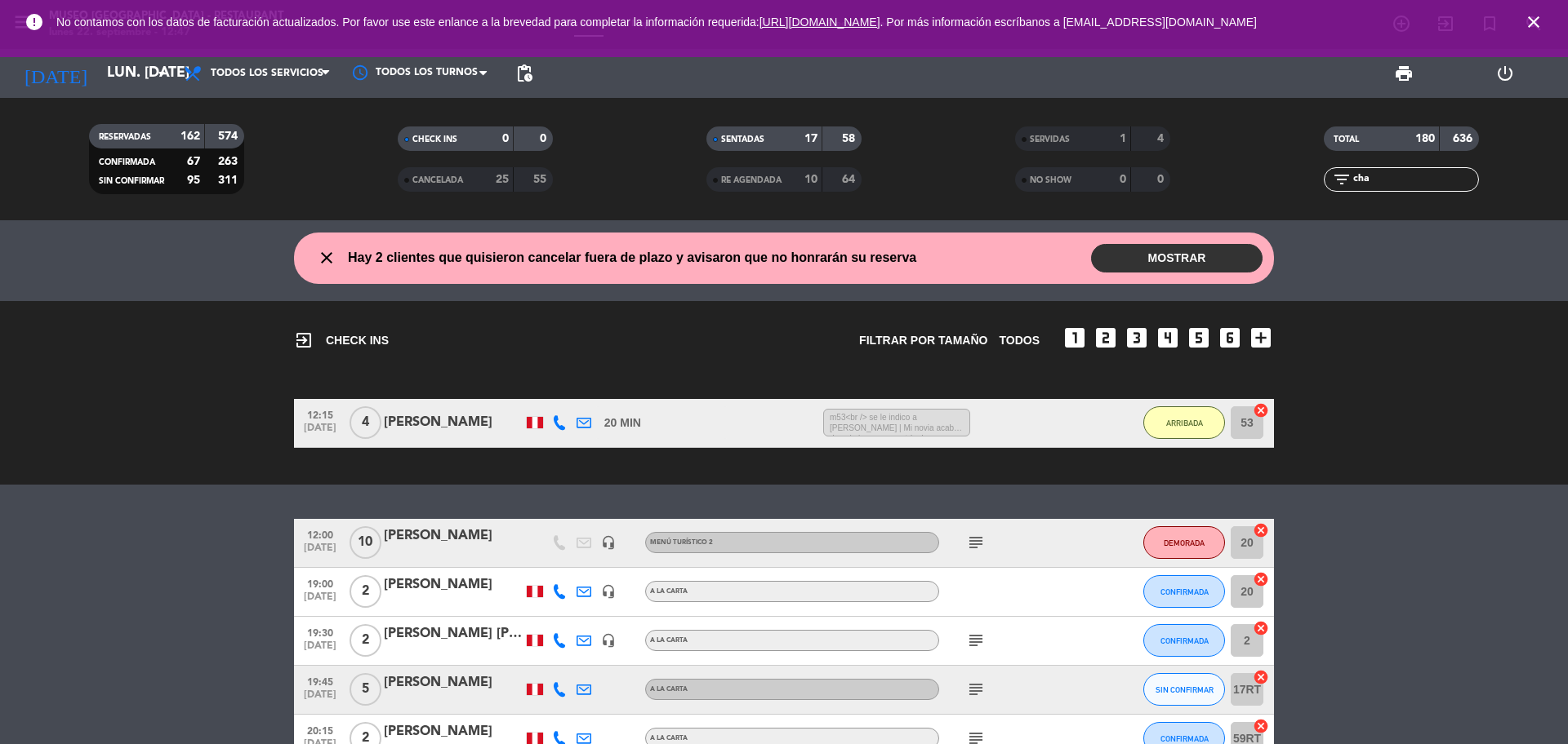
type input "cha"
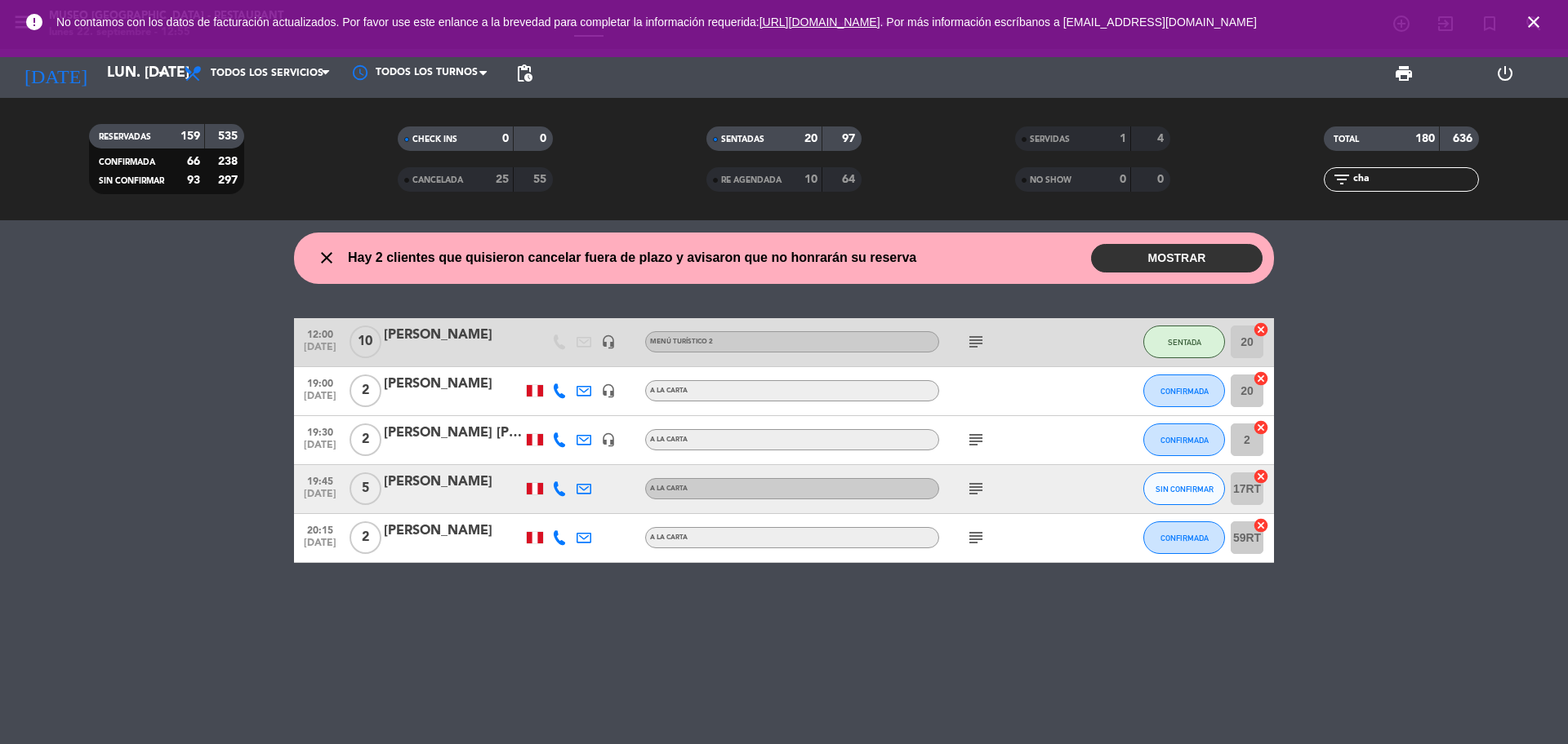
drag, startPoint x: 1381, startPoint y: 181, endPoint x: 1310, endPoint y: 183, distance: 71.0
click at [1310, 183] on div "filter_list cha" at bounding box center [1401, 180] width 309 height 25
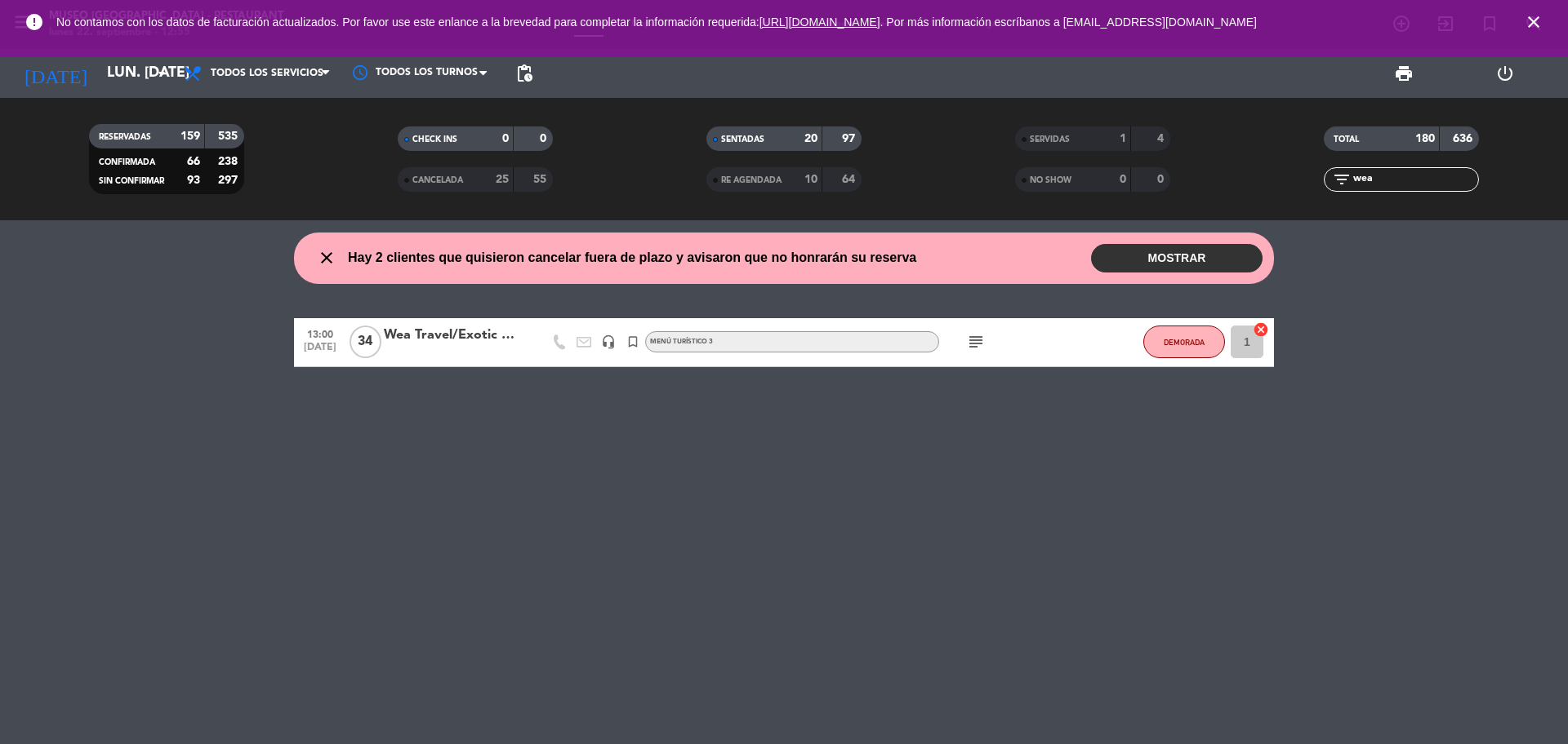
type input "wea"
drag, startPoint x: 1401, startPoint y: 182, endPoint x: 1347, endPoint y: 176, distance: 54.3
click at [1349, 182] on div "filter_list wea" at bounding box center [1401, 180] width 155 height 25
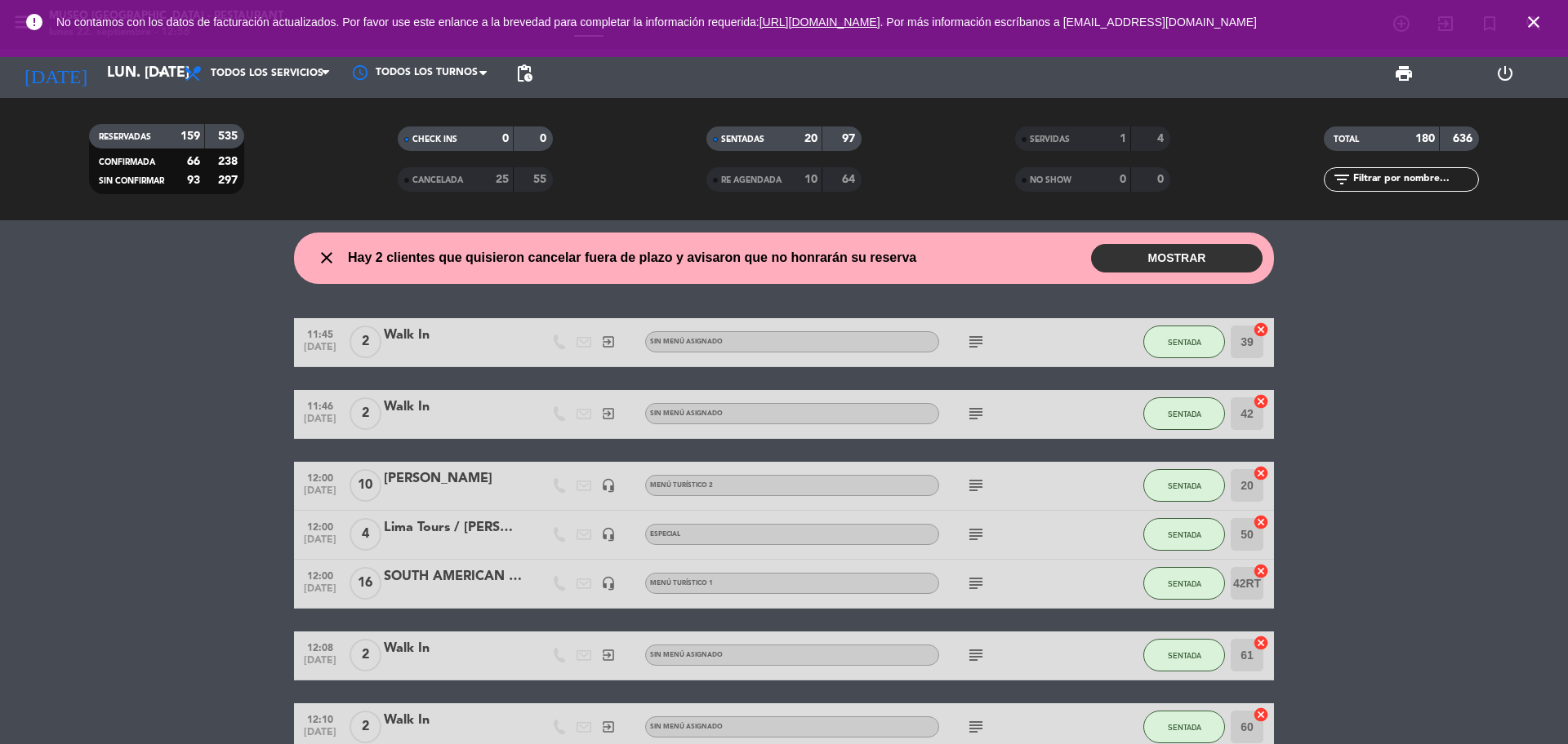
click at [1033, 359] on div "subject" at bounding box center [1012, 343] width 147 height 48
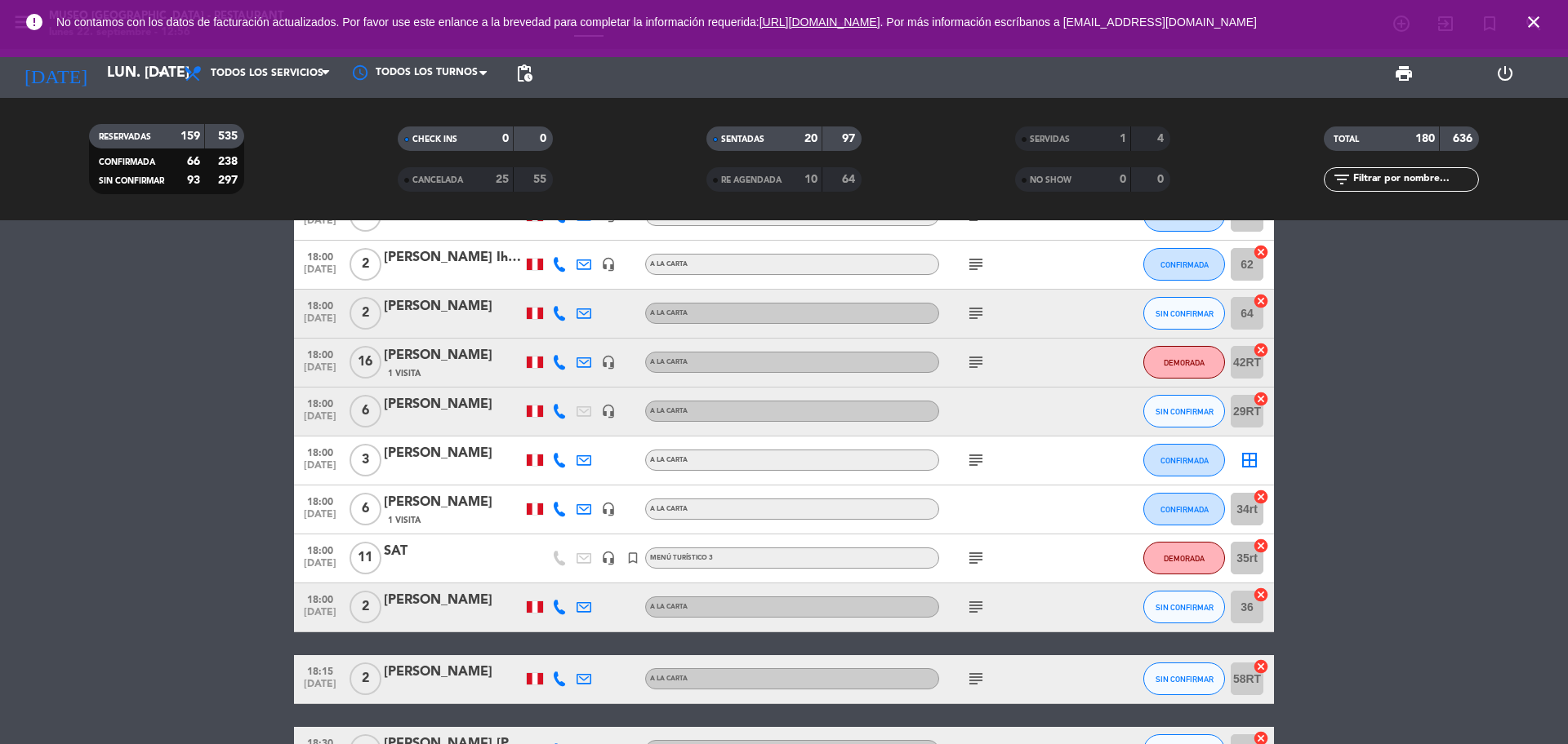
scroll to position [3877, 0]
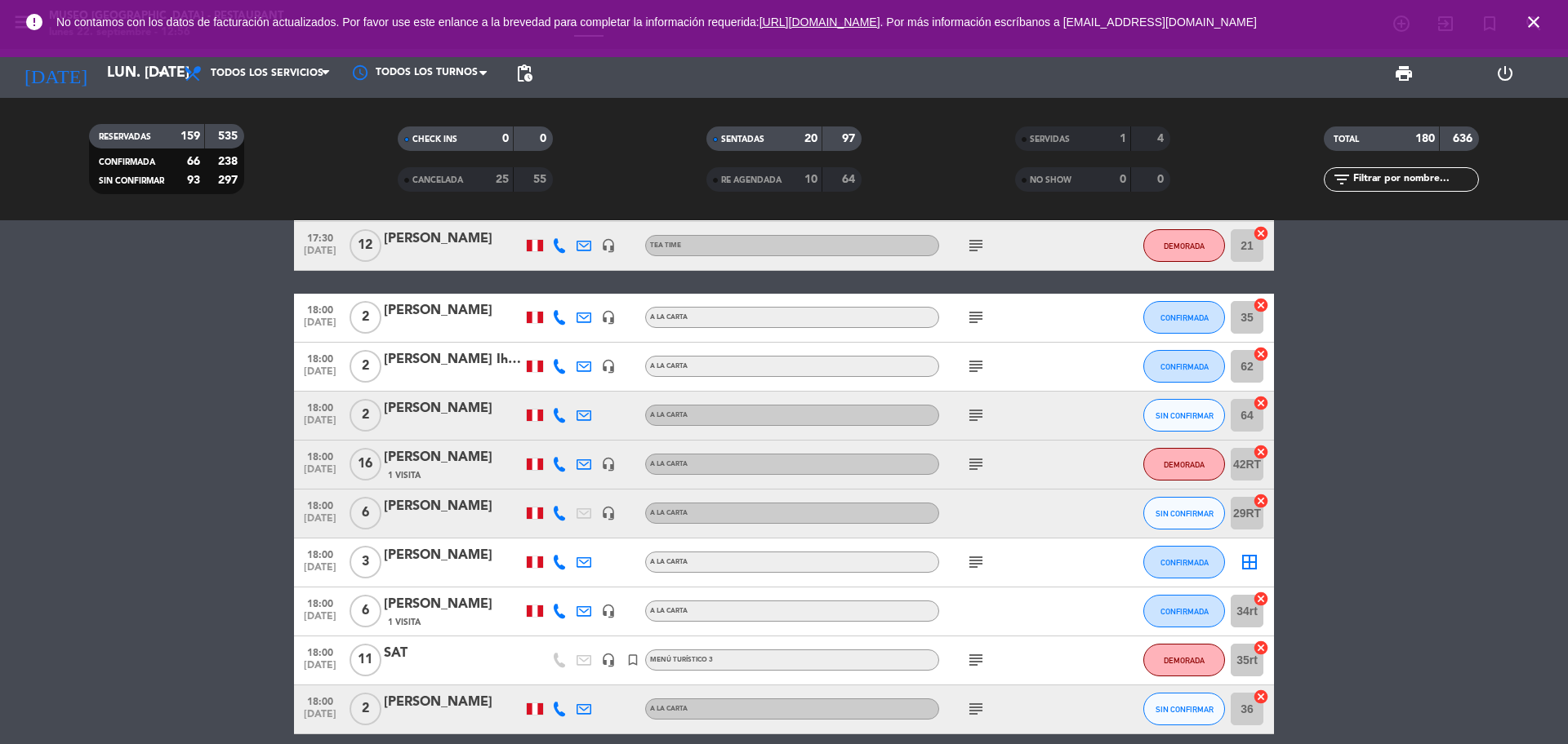
click at [477, 475] on div "1 Visita" at bounding box center [453, 475] width 139 height 14
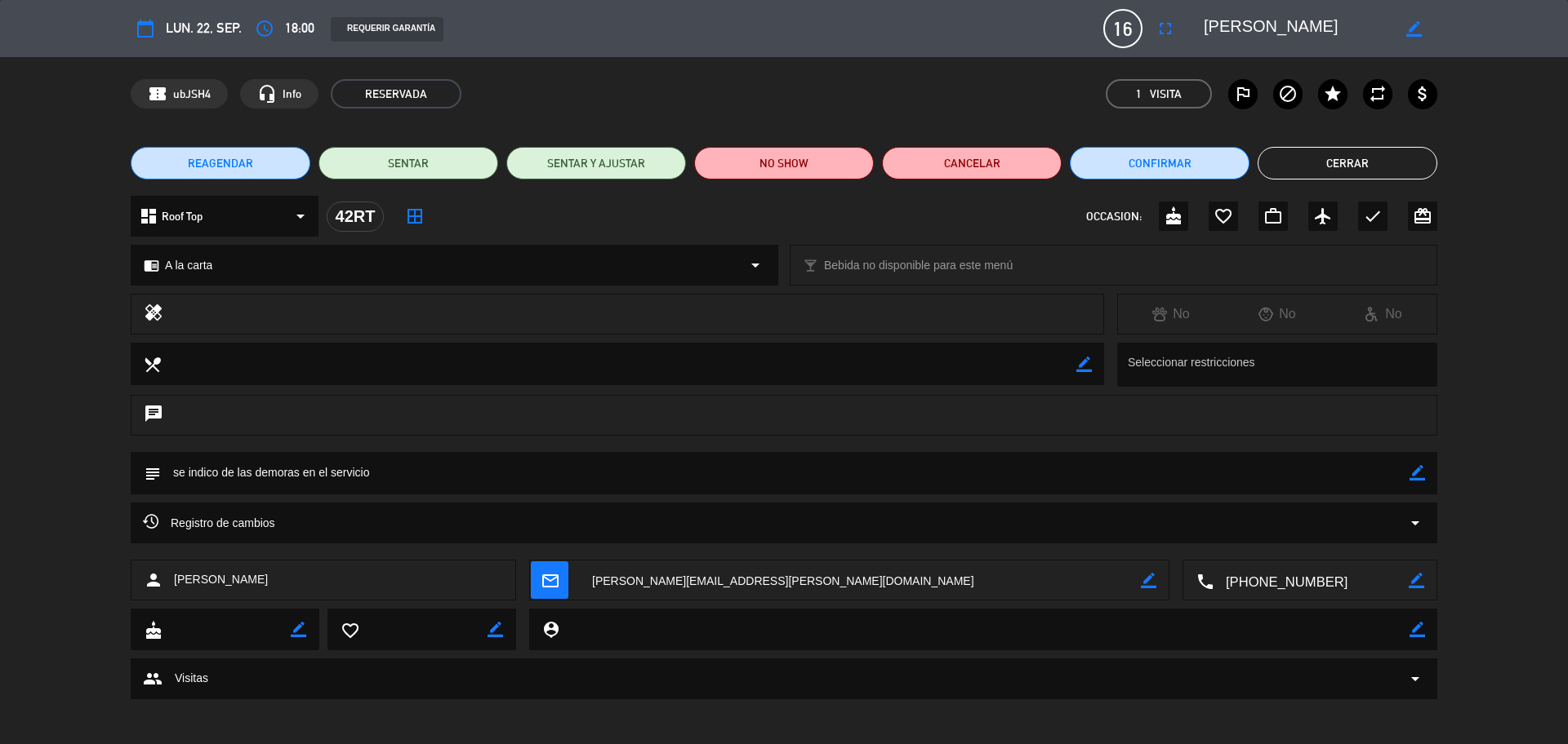
click at [459, 536] on div "Registro de cambios arrow_drop_down" at bounding box center [784, 523] width 1306 height 41
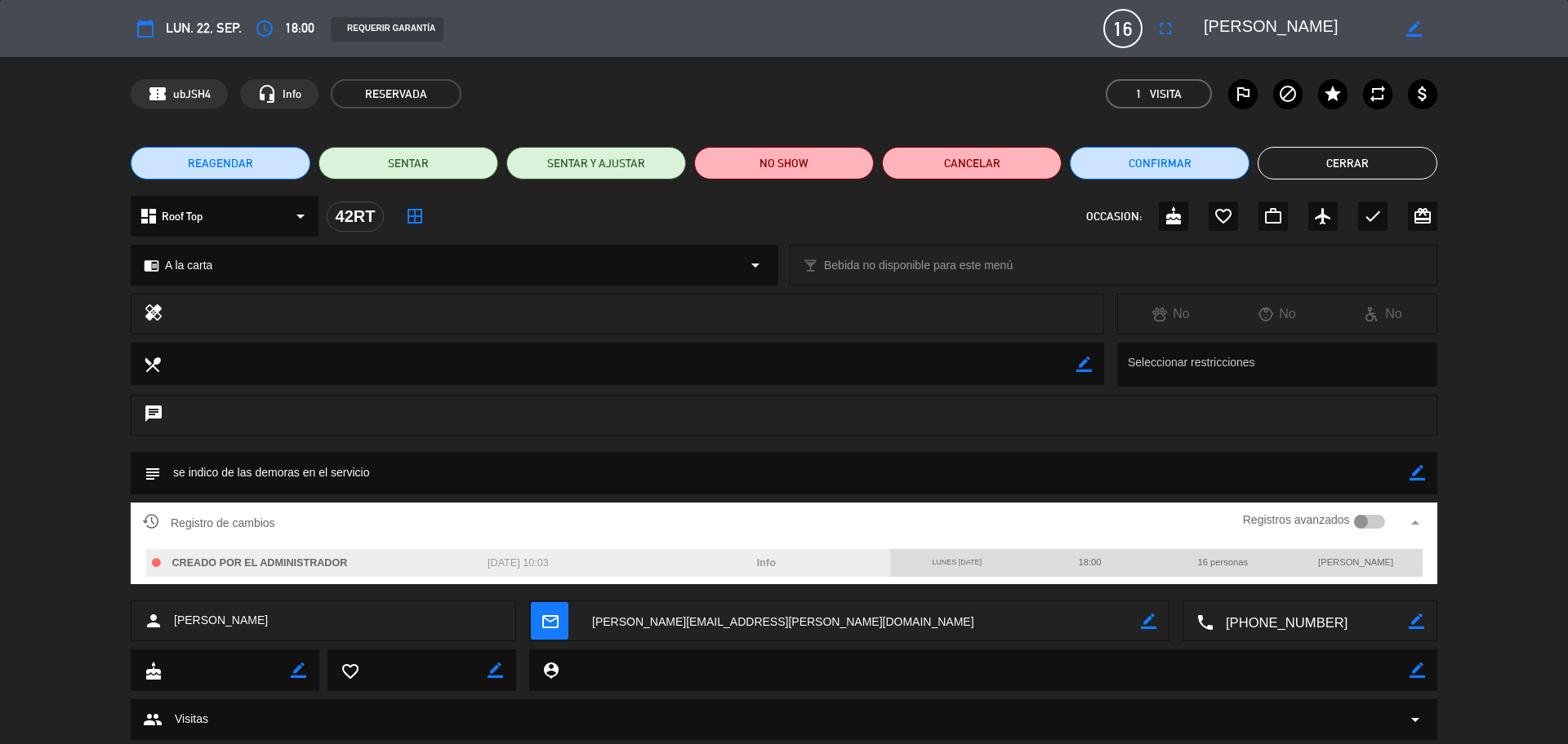
click at [1303, 167] on button "Cerrar" at bounding box center [1347, 163] width 180 height 32
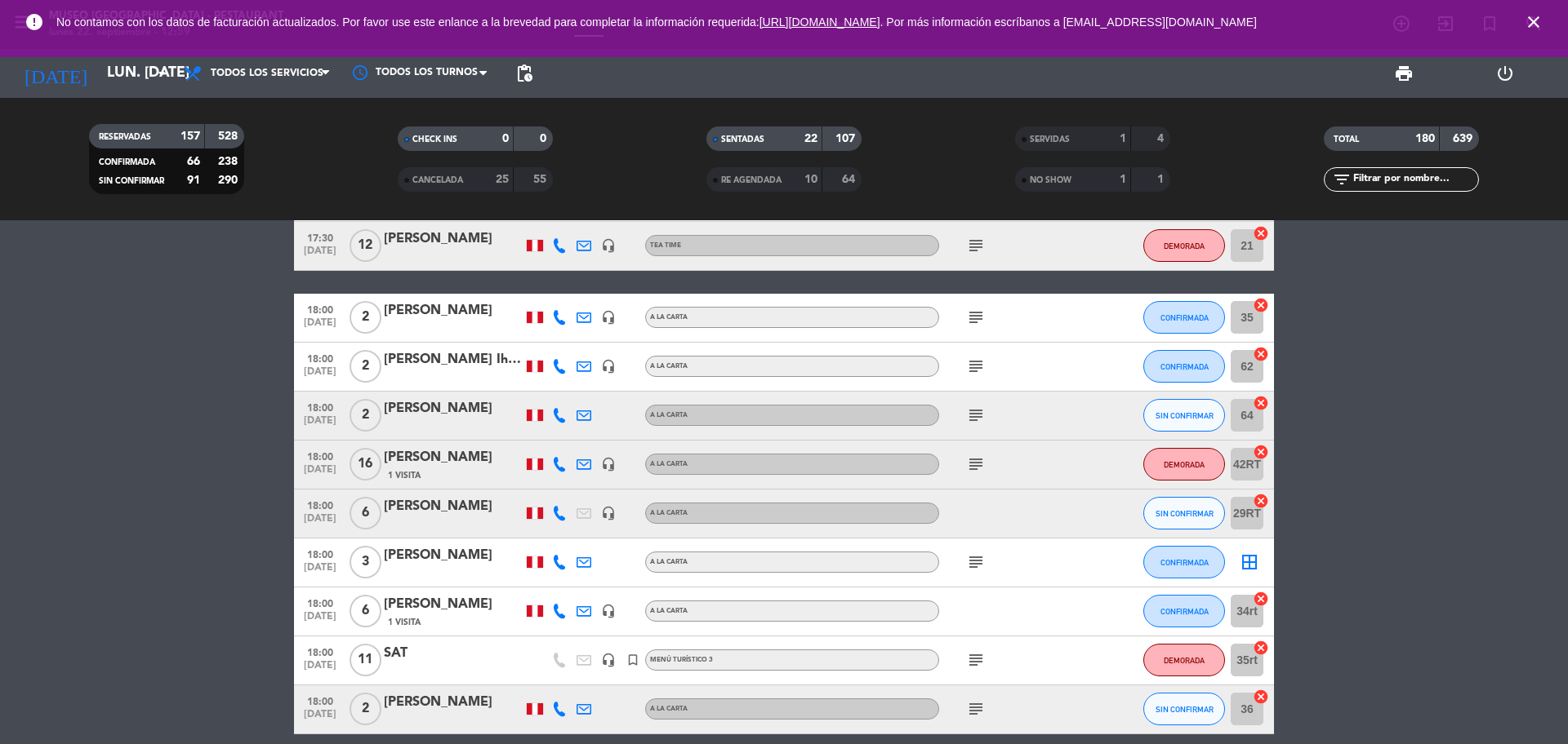
click at [1371, 185] on input "text" at bounding box center [1414, 180] width 126 height 18
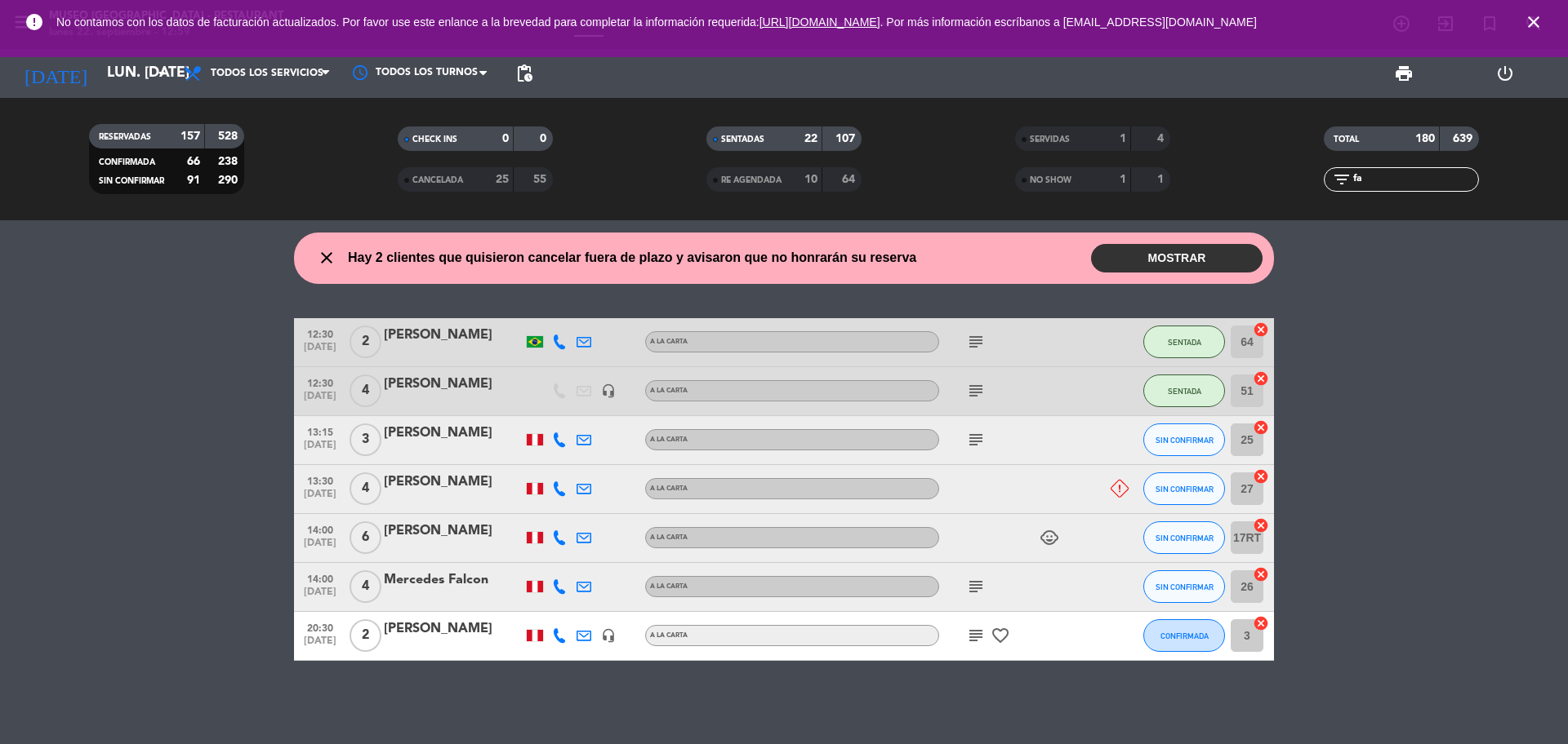
scroll to position [0, 0]
type input "f"
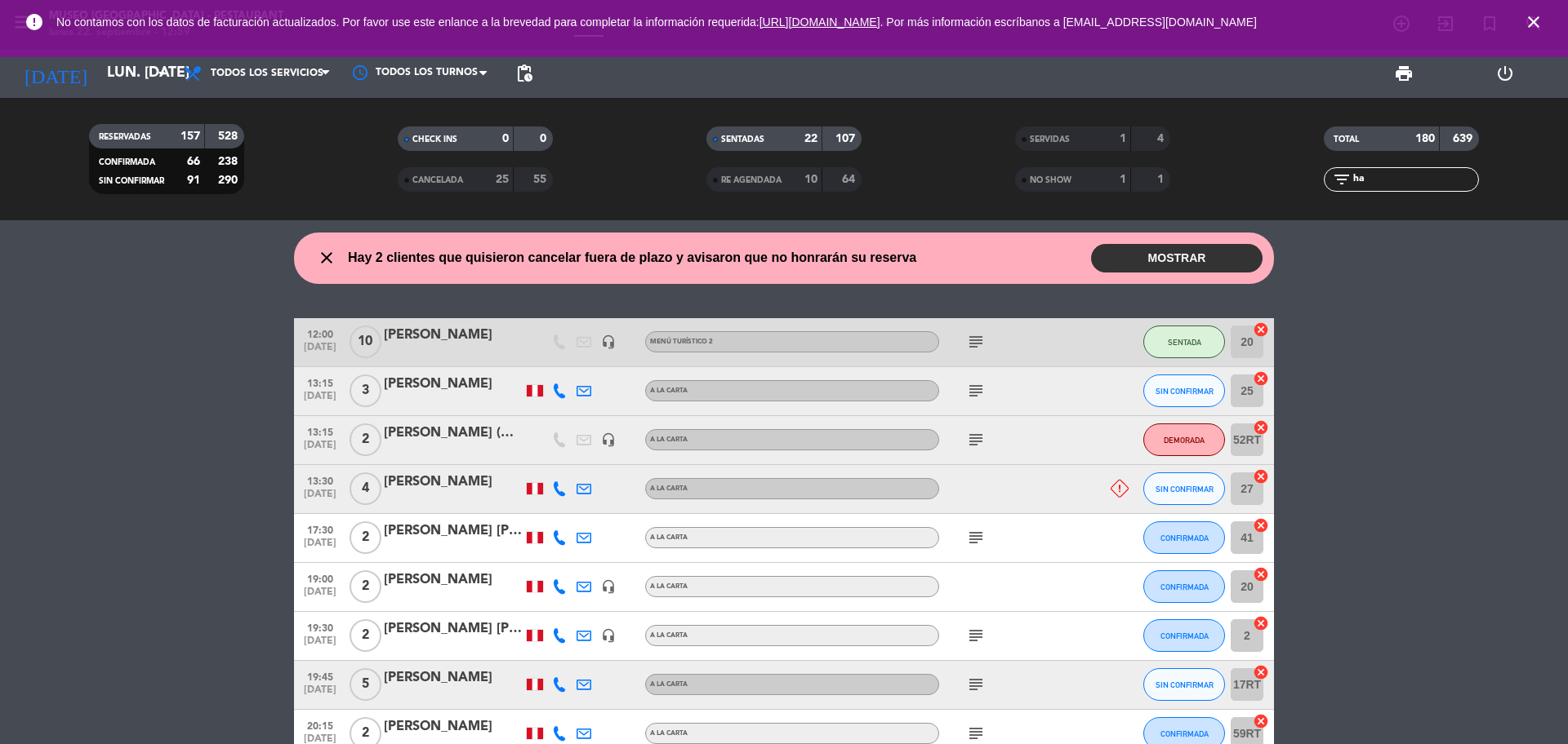
type input "h"
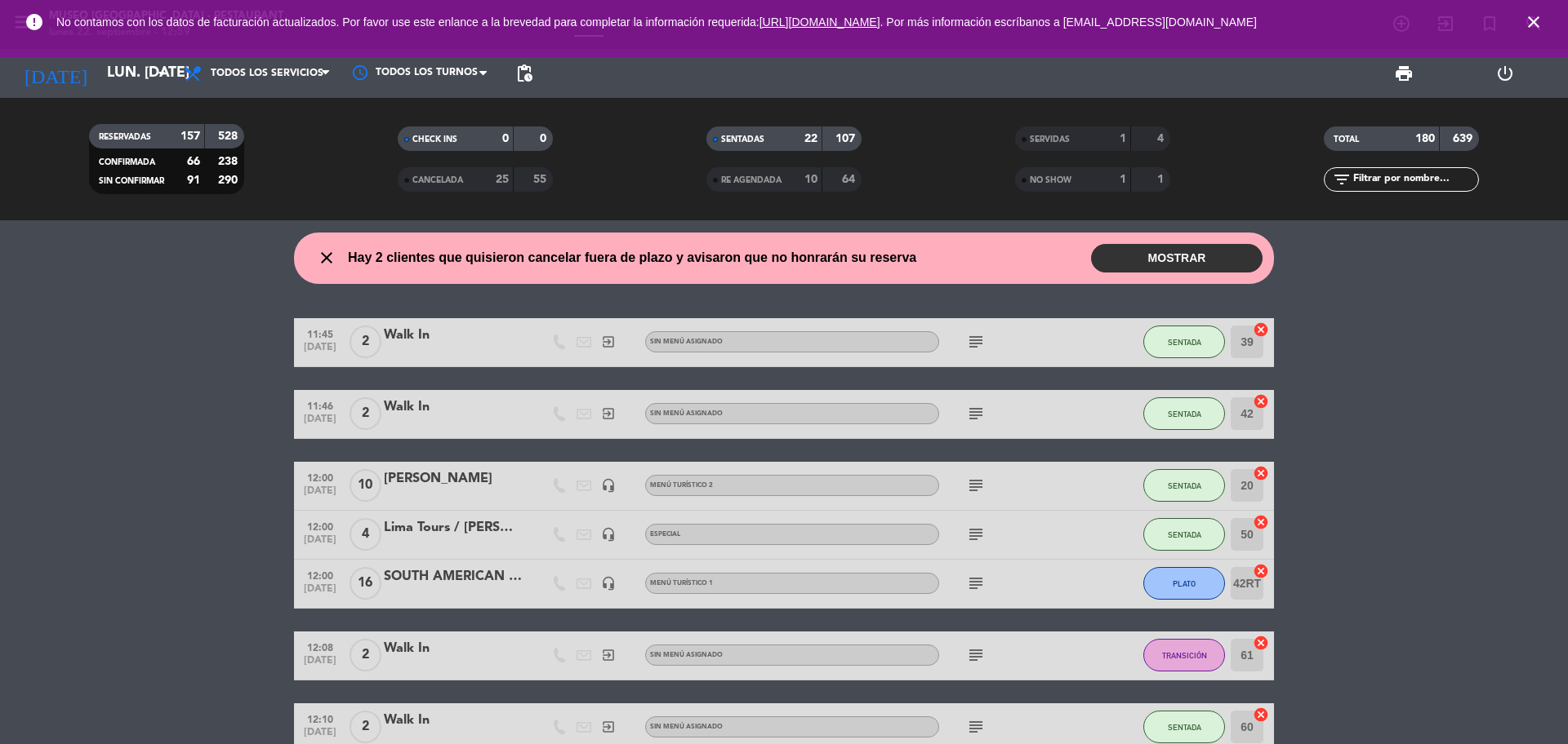
click at [1537, 17] on icon "close" at bounding box center [1533, 21] width 19 height 19
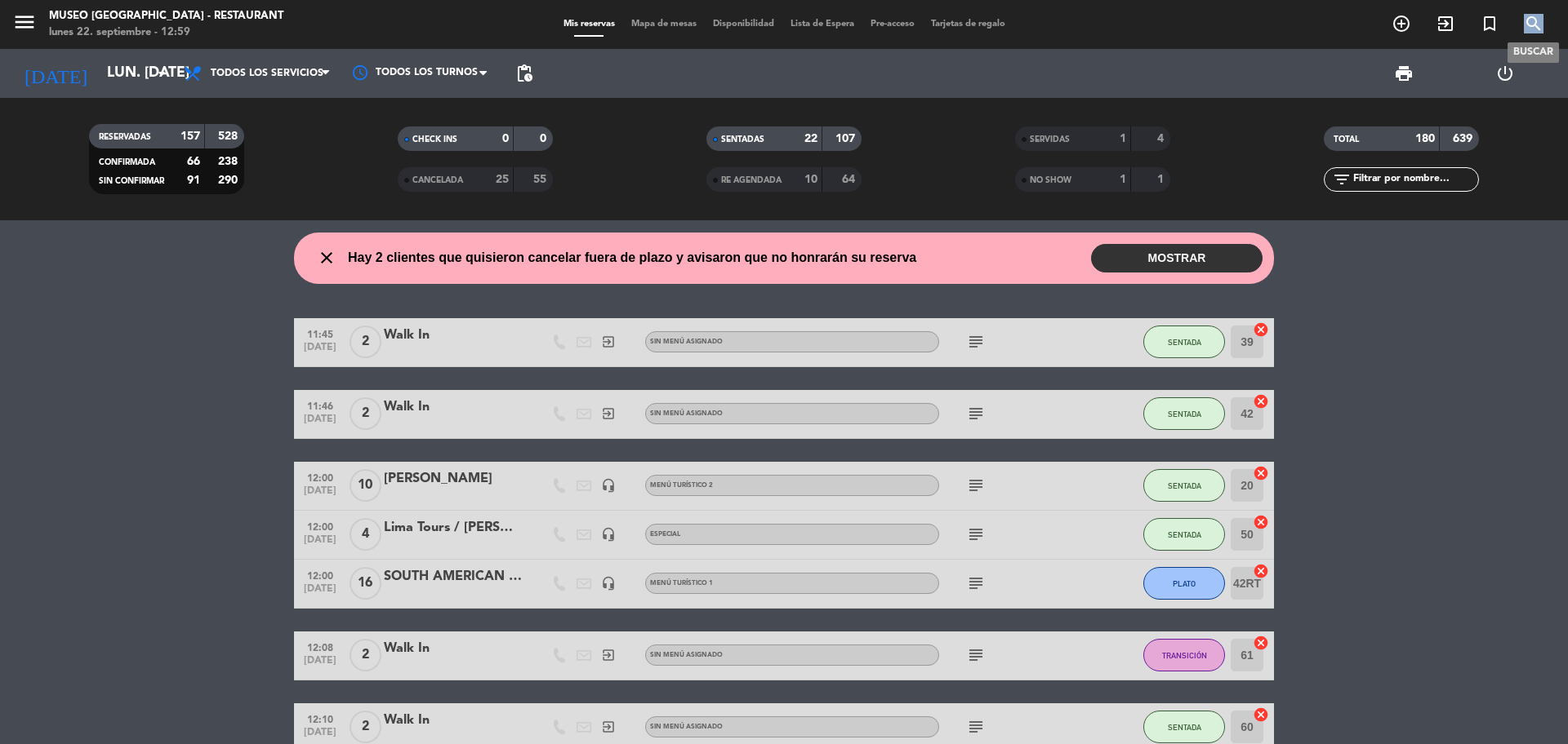
click at [1537, 17] on icon "search" at bounding box center [1533, 23] width 19 height 19
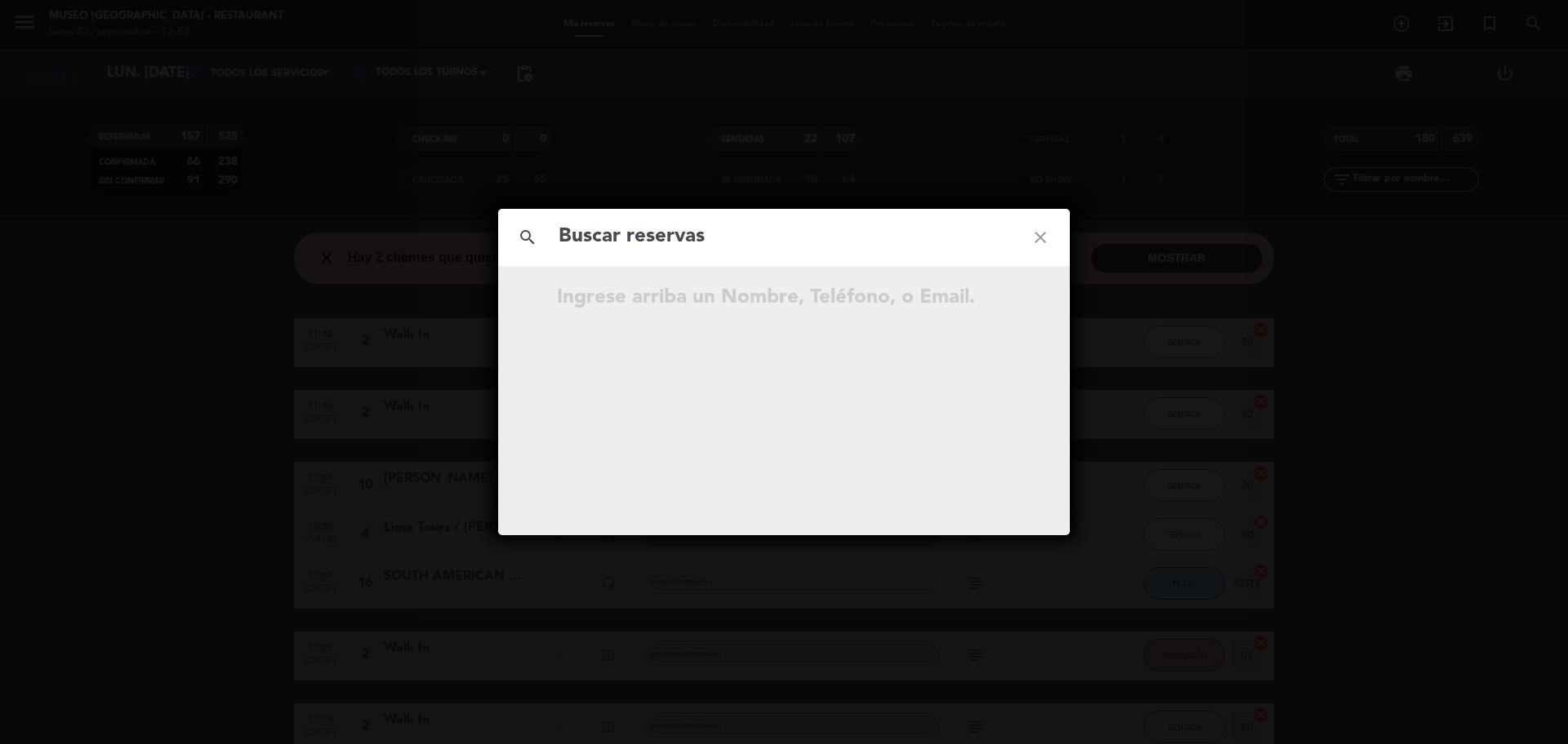
click at [708, 235] on input "text" at bounding box center [784, 237] width 454 height 33
click at [642, 241] on input "965 896 990" at bounding box center [784, 237] width 454 height 33
type input "965896990"
click at [687, 235] on input "965896990" at bounding box center [784, 237] width 454 height 33
click at [1001, 295] on icon "open_in_new" at bounding box center [999, 300] width 19 height 19
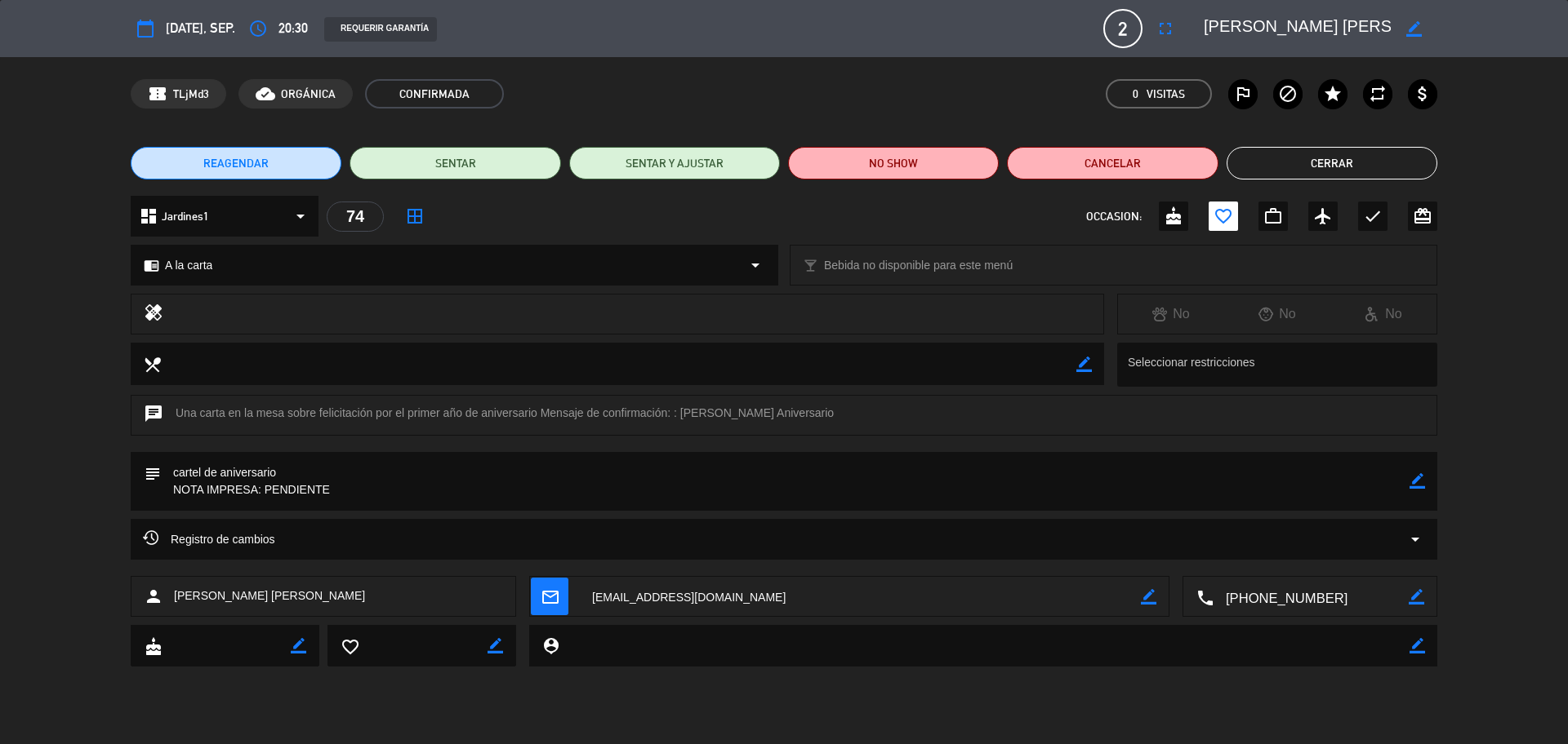
click at [1412, 480] on icon "border_color" at bounding box center [1417, 481] width 16 height 16
drag, startPoint x: 345, startPoint y: 492, endPoint x: 277, endPoint y: 482, distance: 68.7
click at [268, 487] on textarea at bounding box center [785, 482] width 1248 height 59
paste textarea "TIENES LOS LABIOS QUE SIEMPRE QUERRÉ BESAR Y EL CORAZÓN QUE JAMAS DEJARE DE AMA…"
type textarea "cartel de aniversario NOTA IMPRESA: TIENES LOS LABIOS QUE SIEMPRE QUERRÉ BESAR …"
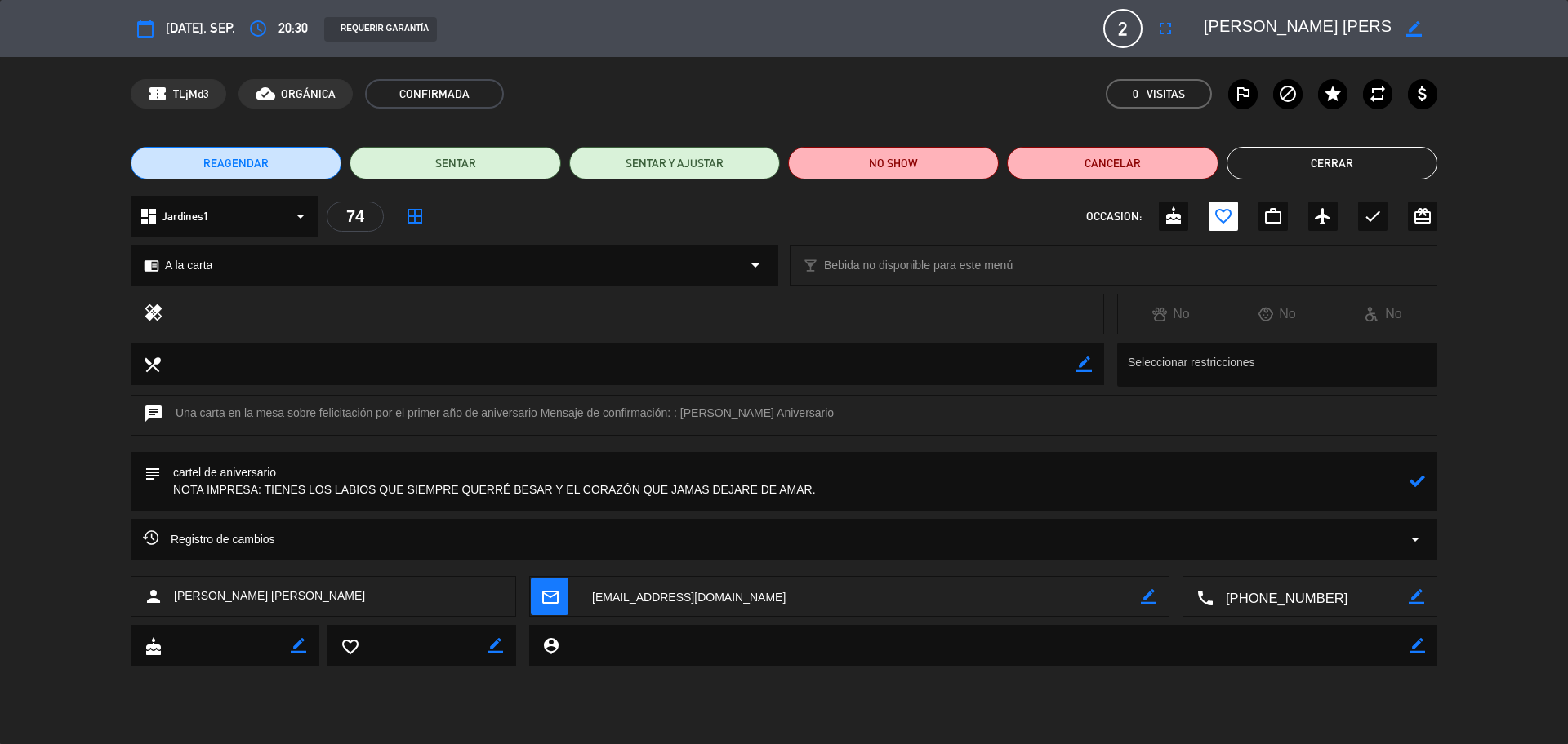
click at [1421, 479] on icon at bounding box center [1417, 481] width 16 height 16
click at [1288, 168] on button "Cerrar" at bounding box center [1332, 163] width 211 height 32
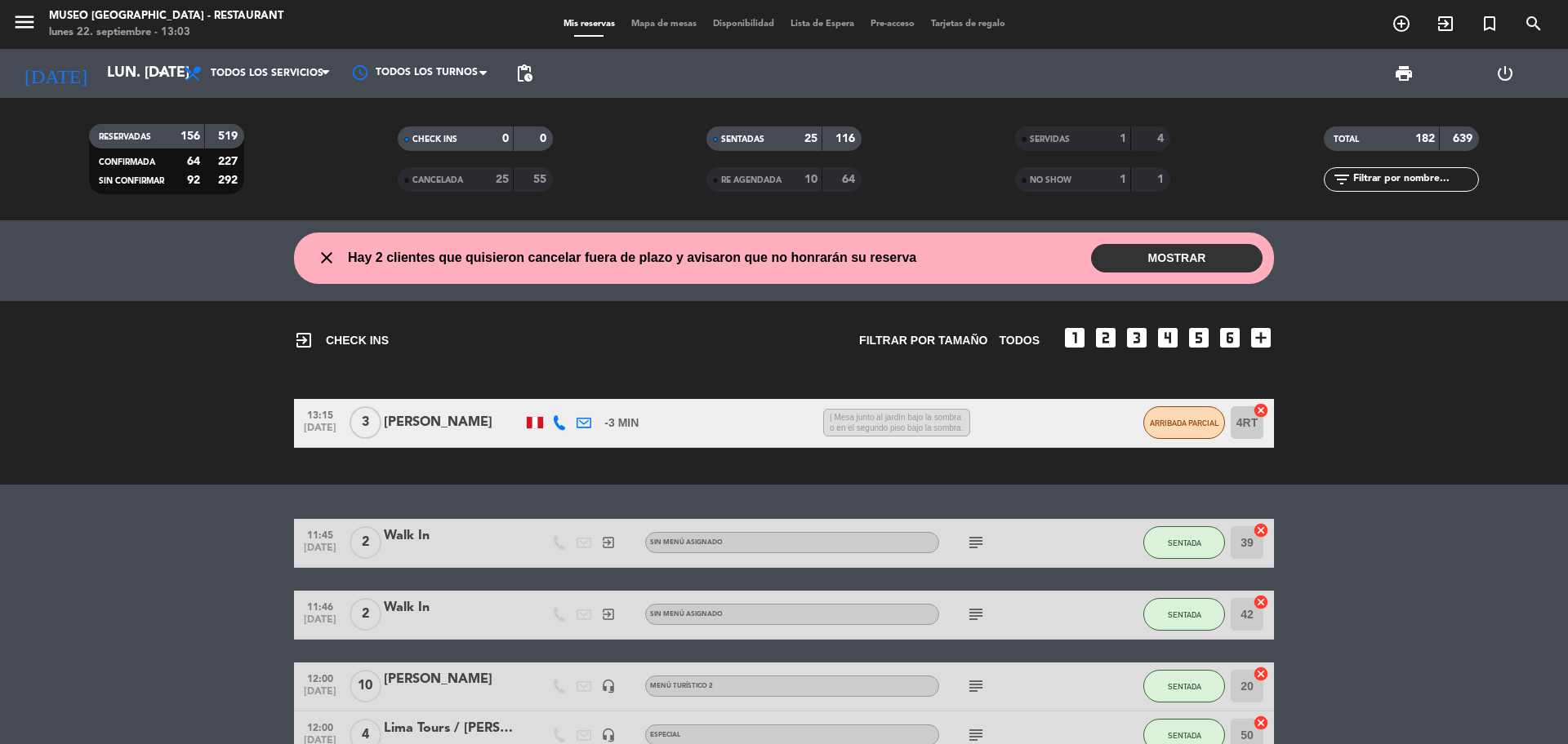
click at [1378, 187] on input "text" at bounding box center [1414, 180] width 126 height 18
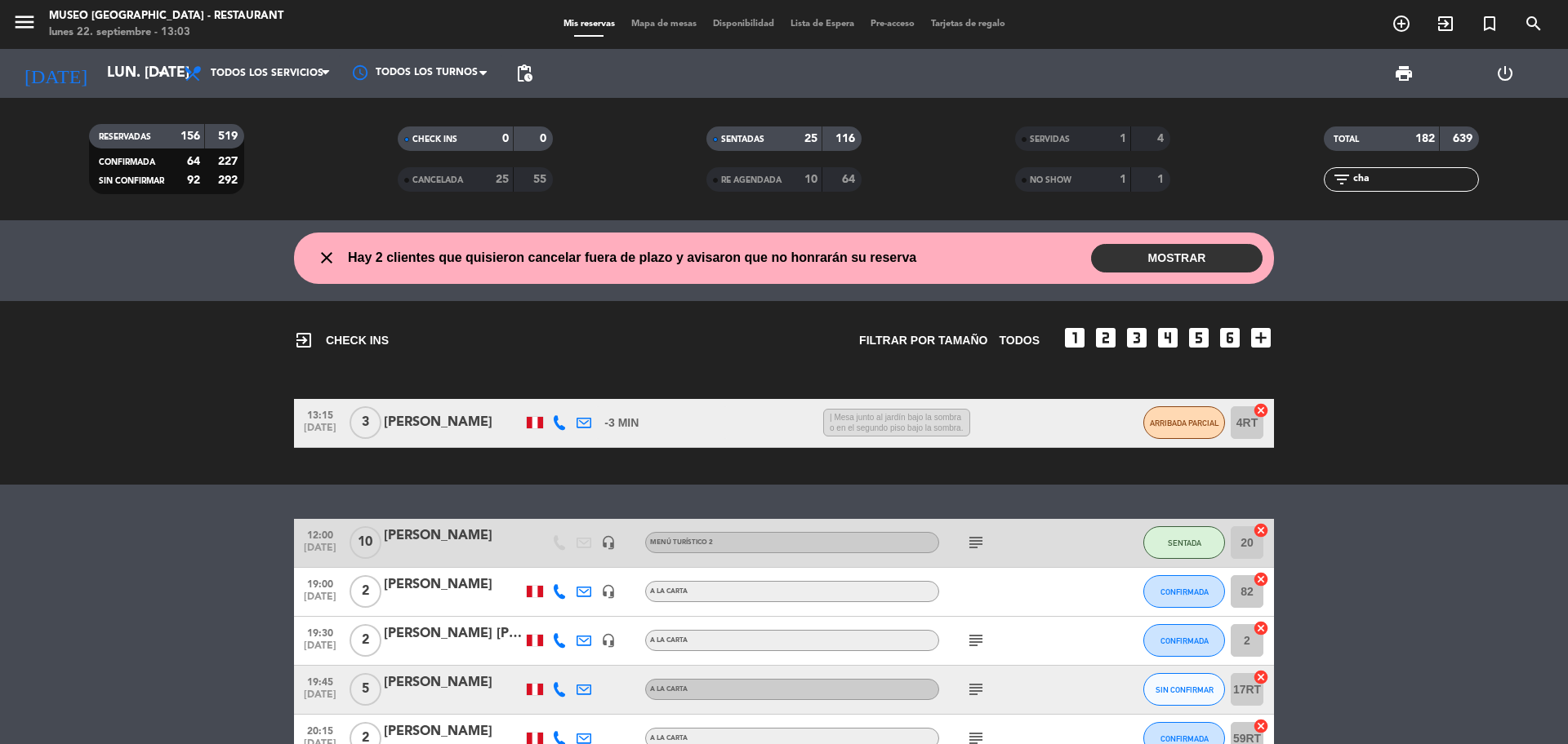
type input "cha"
click at [478, 540] on div "[PERSON_NAME]" at bounding box center [453, 536] width 139 height 21
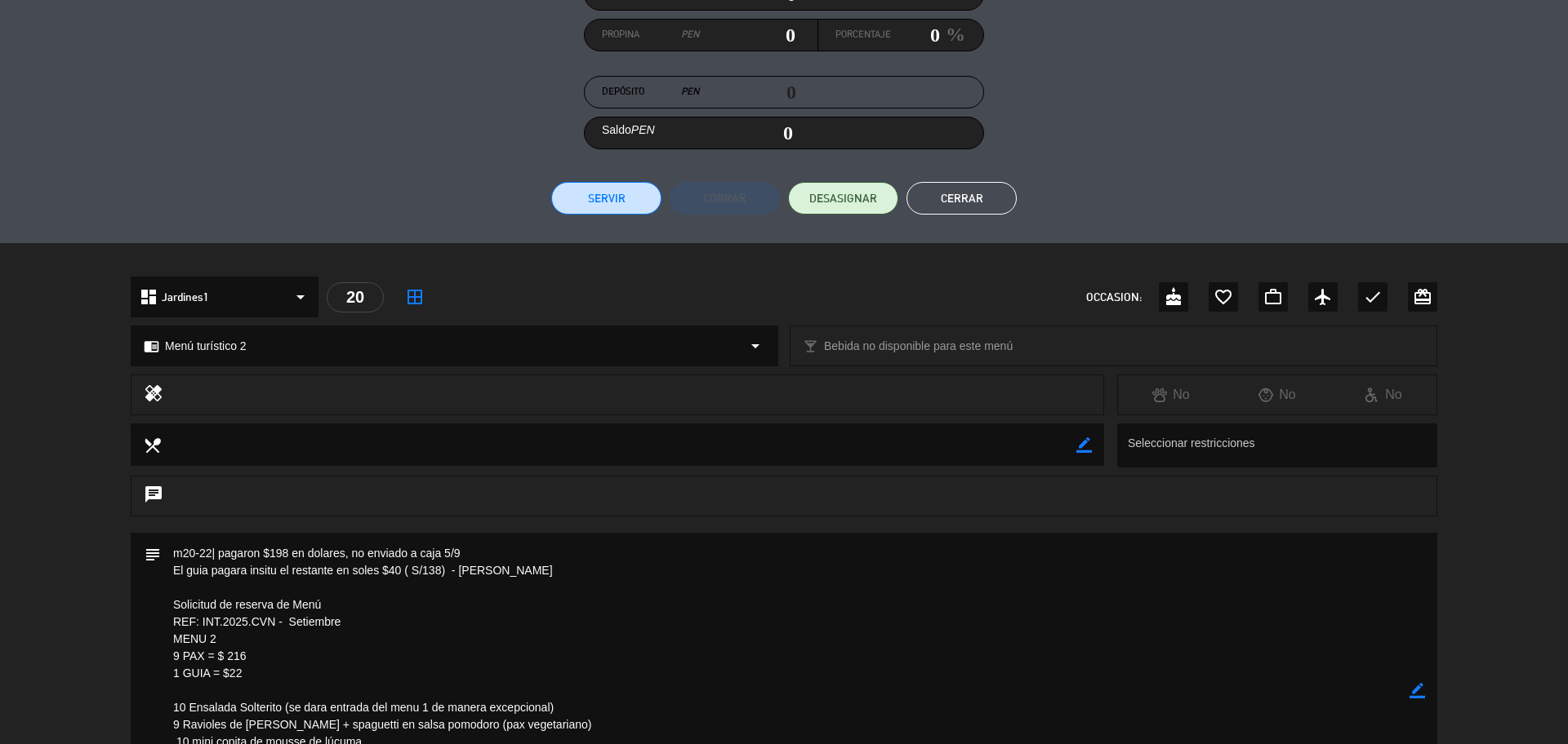
scroll to position [408, 0]
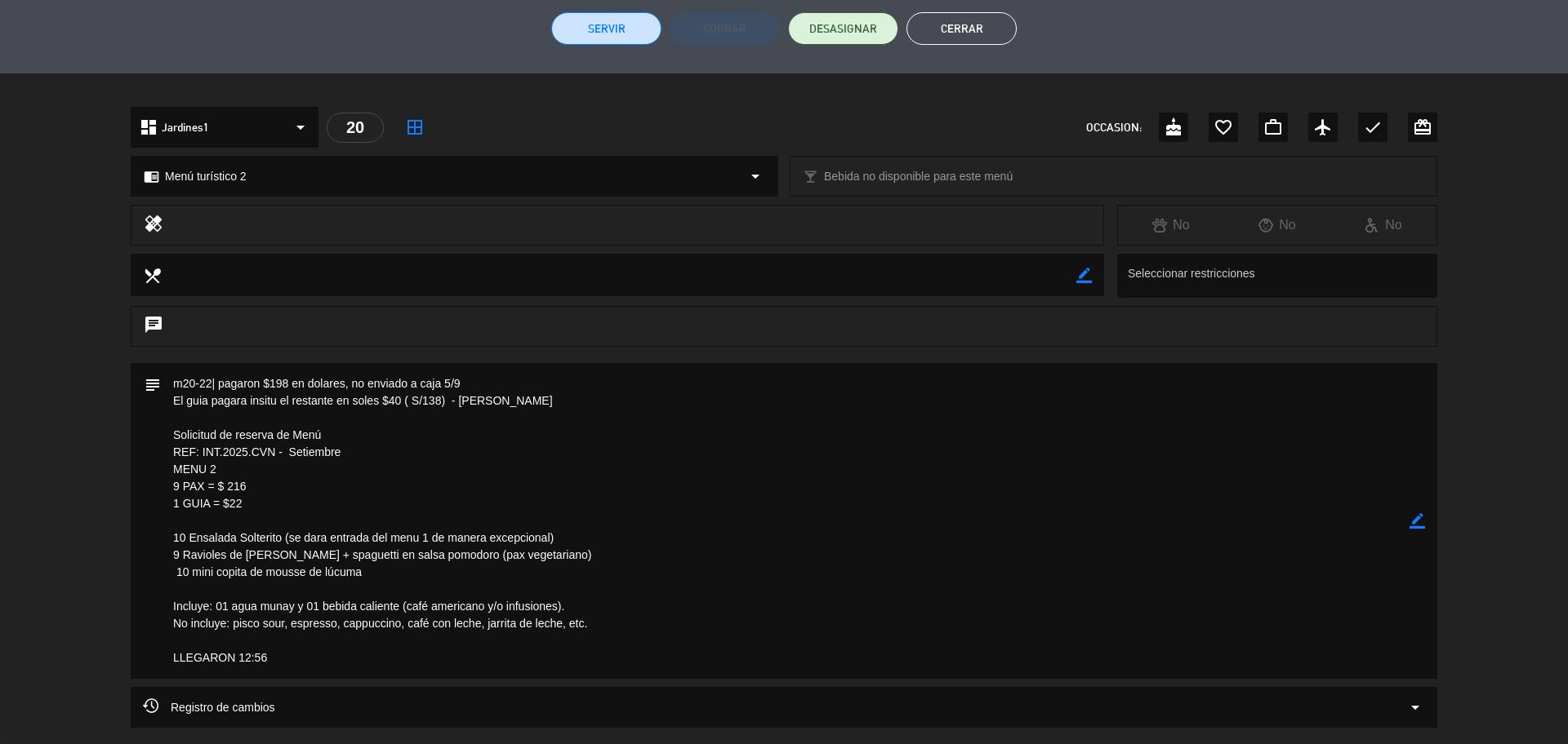
drag, startPoint x: 171, startPoint y: 401, endPoint x: 536, endPoint y: 403, distance: 365.0
click at [536, 403] on textarea at bounding box center [785, 520] width 1248 height 316
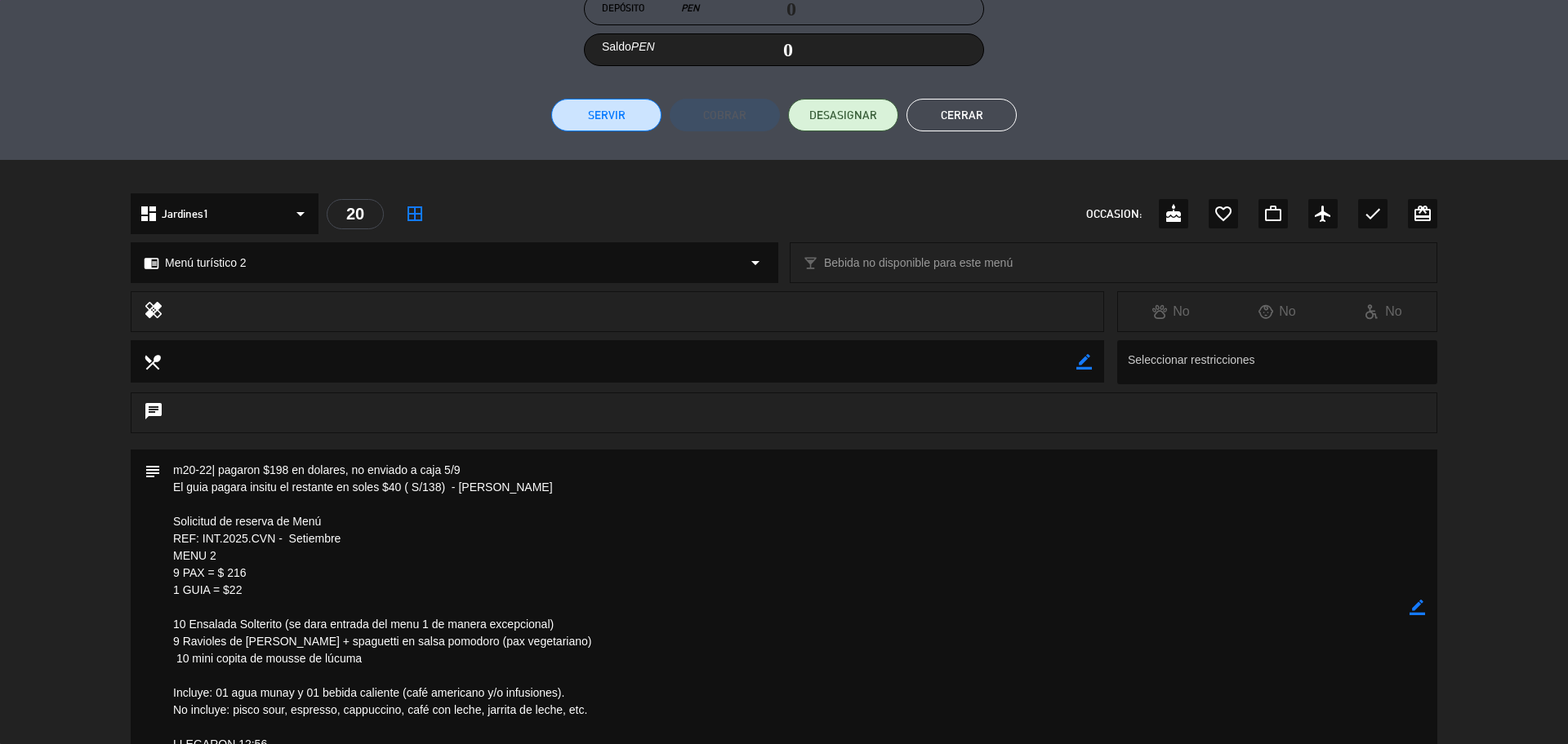
scroll to position [204, 0]
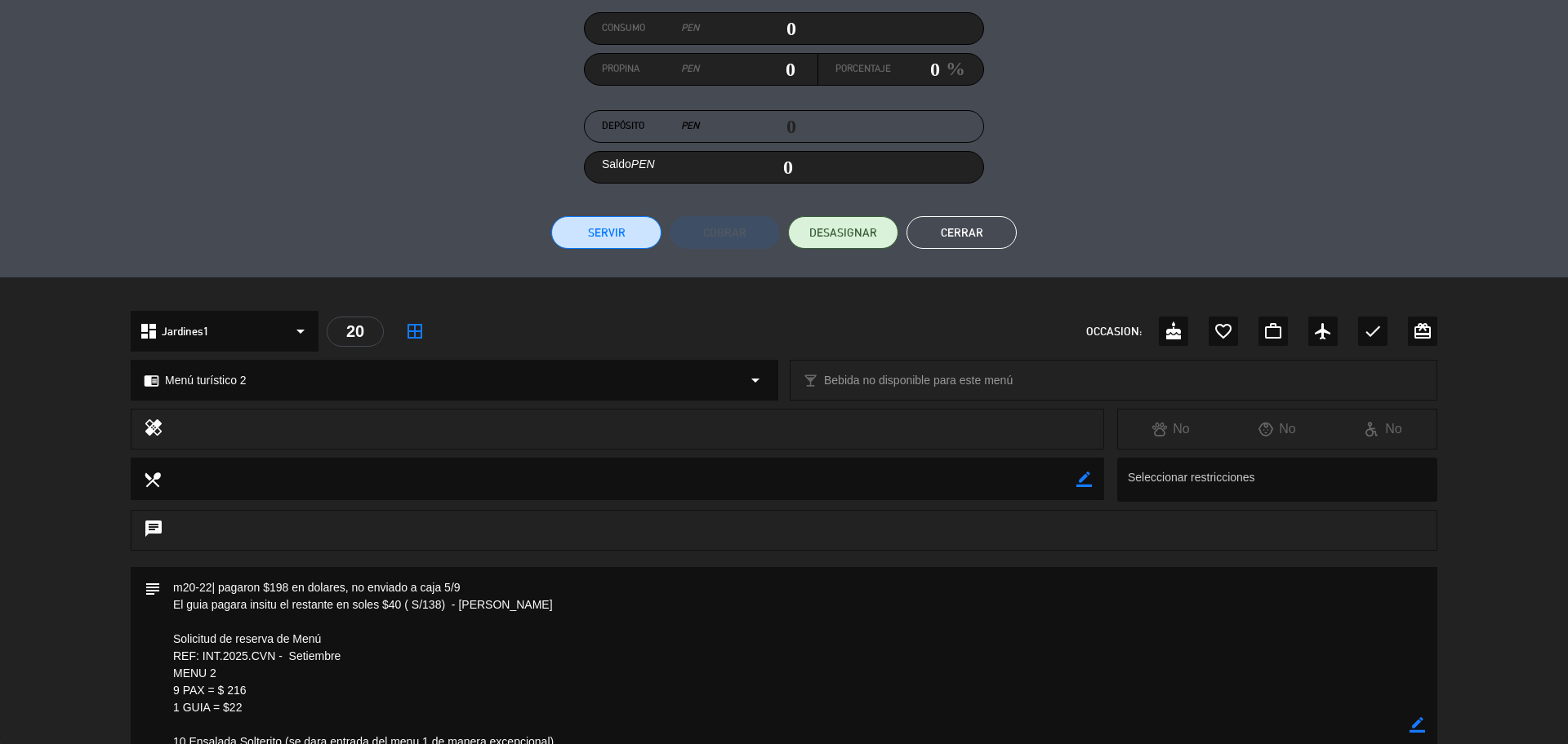
click at [985, 235] on button "Cerrar" at bounding box center [962, 232] width 111 height 32
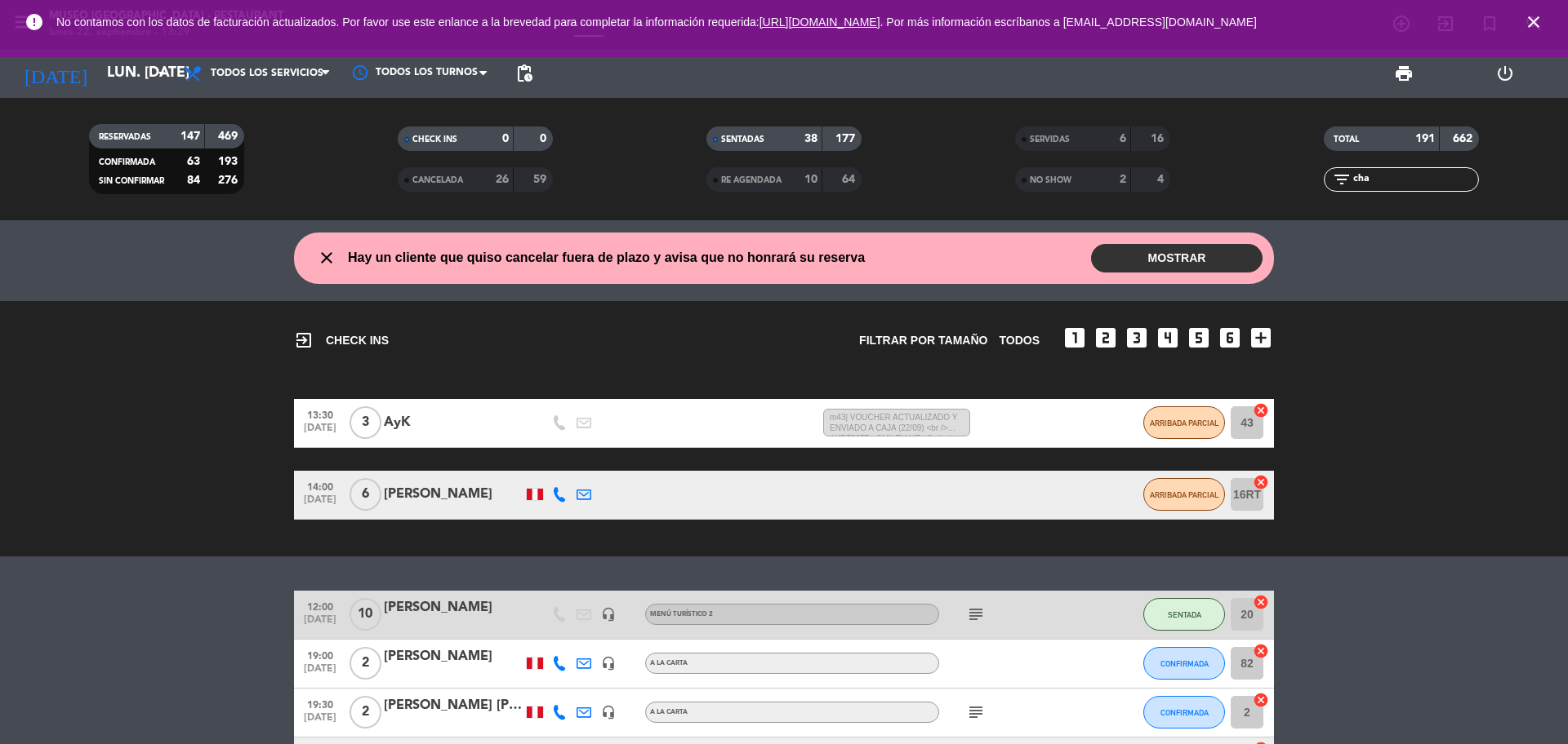
drag, startPoint x: 1391, startPoint y: 179, endPoint x: 1337, endPoint y: 182, distance: 54.1
click at [1338, 188] on div "filter_list cha" at bounding box center [1401, 180] width 155 height 25
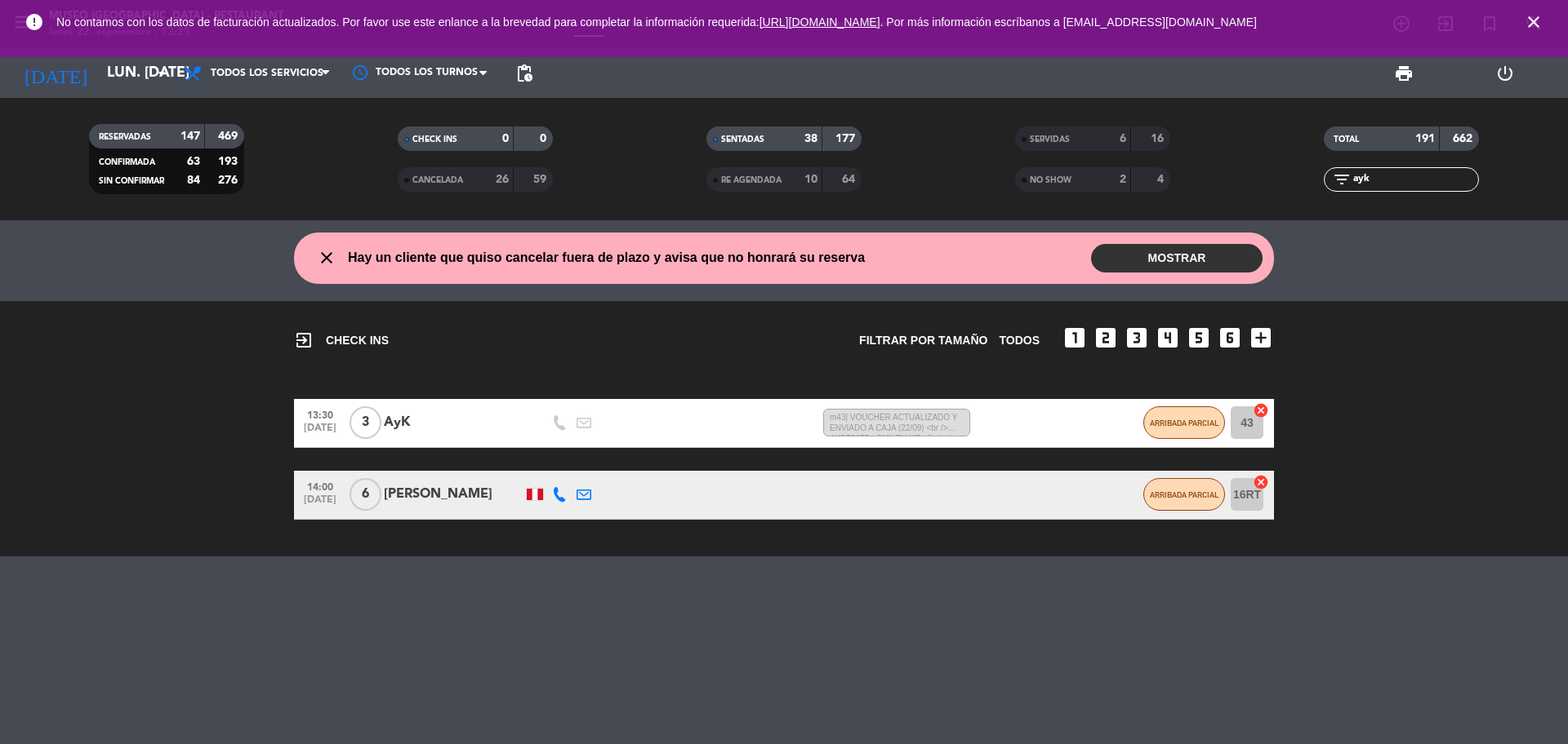
type input "ayk"
click at [445, 417] on div "AyK" at bounding box center [453, 423] width 139 height 21
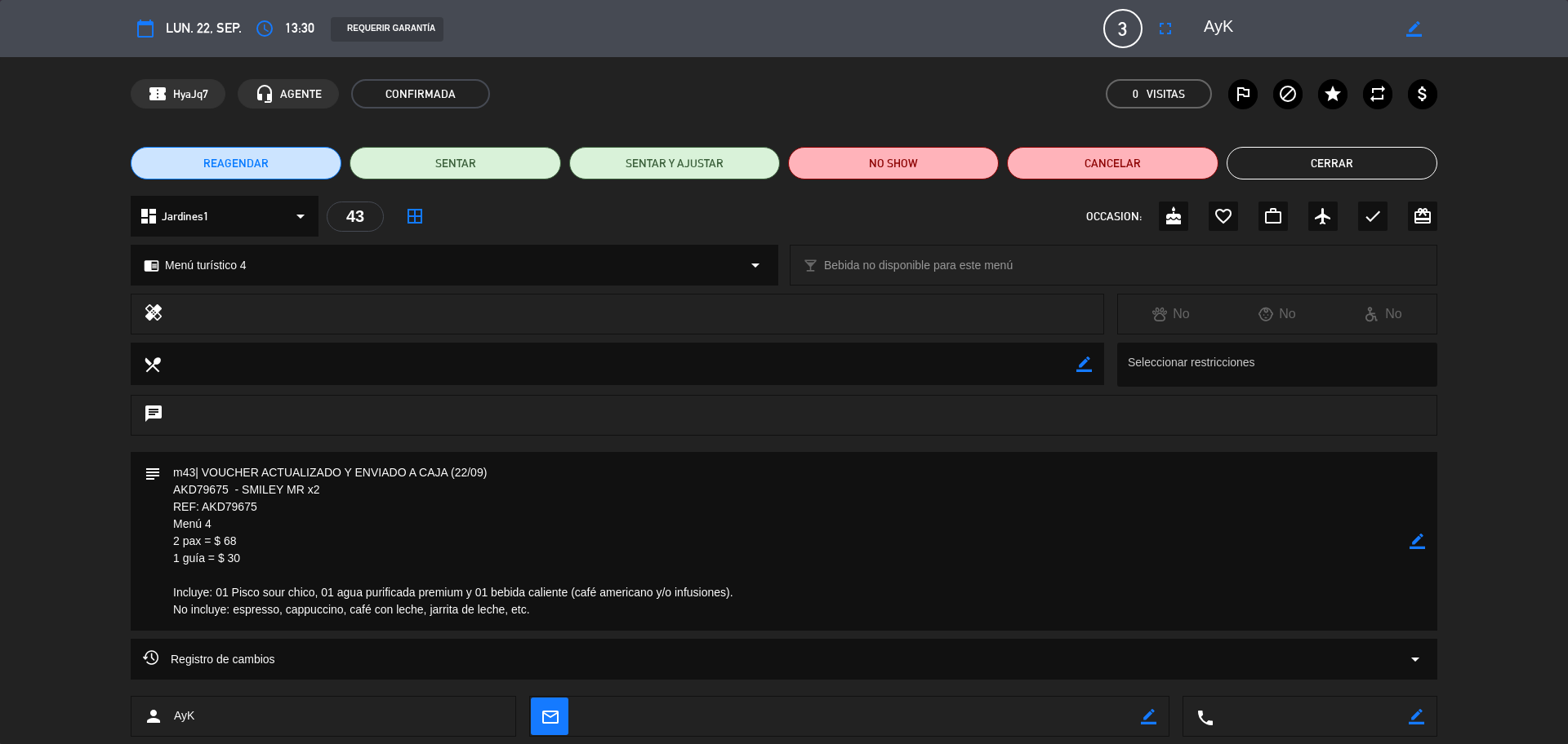
drag, startPoint x: 269, startPoint y: 506, endPoint x: 212, endPoint y: 517, distance: 58.1
click at [210, 518] on textarea at bounding box center [785, 541] width 1248 height 179
click at [258, 504] on textarea at bounding box center [785, 541] width 1248 height 179
drag, startPoint x: 255, startPoint y: 506, endPoint x: 205, endPoint y: 508, distance: 50.0
click at [203, 508] on textarea at bounding box center [785, 541] width 1248 height 179
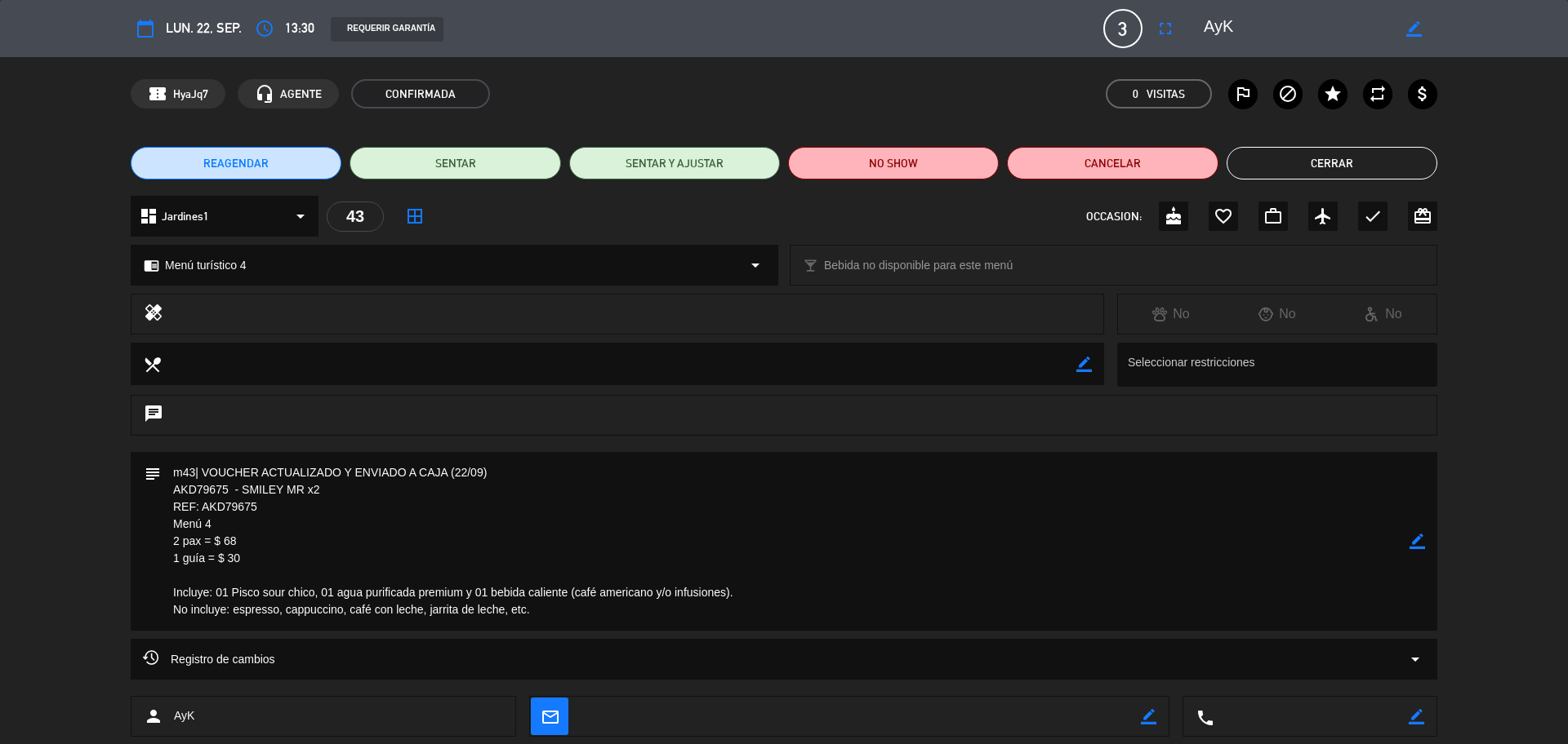
click at [1361, 162] on button "Cerrar" at bounding box center [1332, 163] width 211 height 32
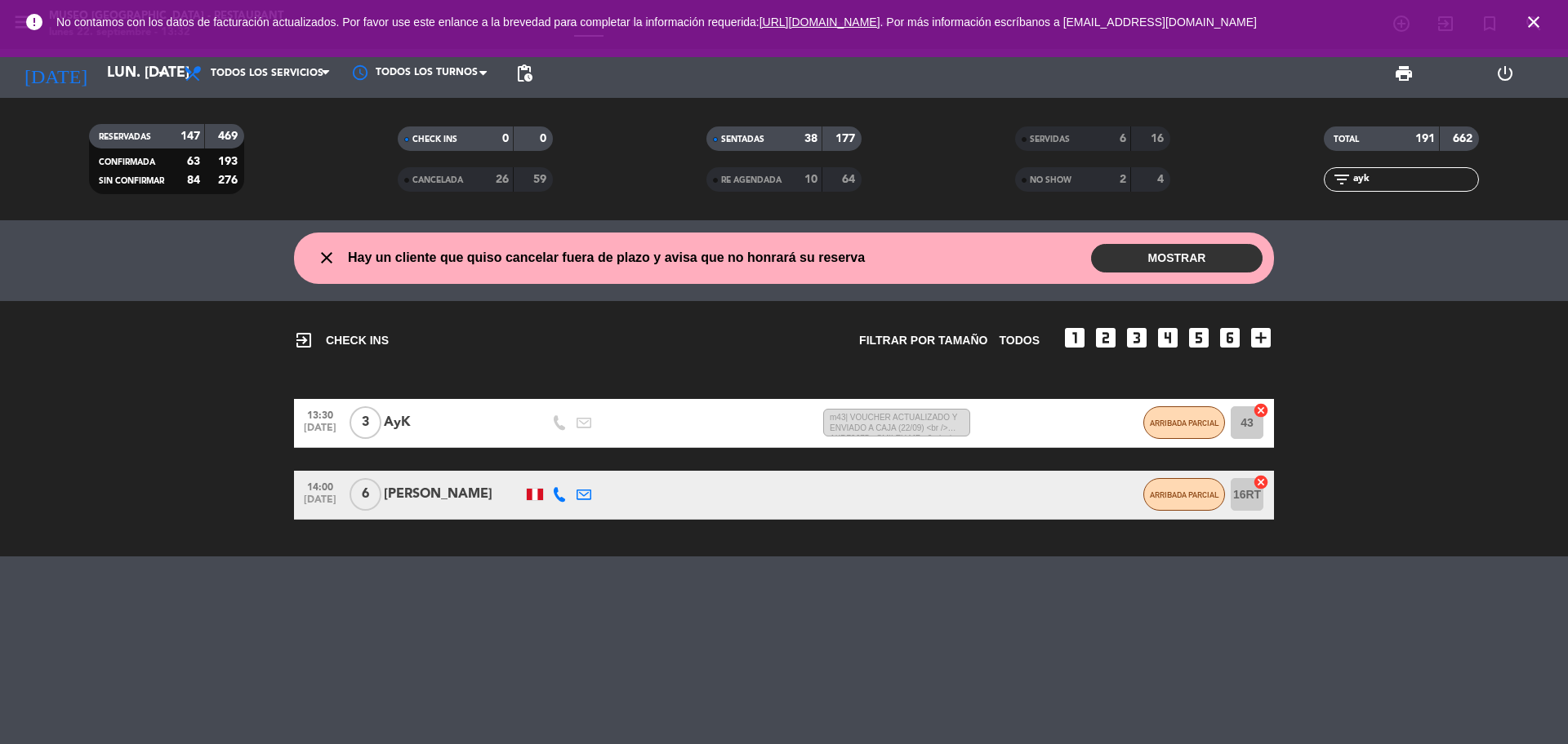
drag, startPoint x: 1386, startPoint y: 167, endPoint x: 1349, endPoint y: 180, distance: 39.2
click at [1349, 180] on div "filter_list ayk" at bounding box center [1401, 180] width 155 height 25
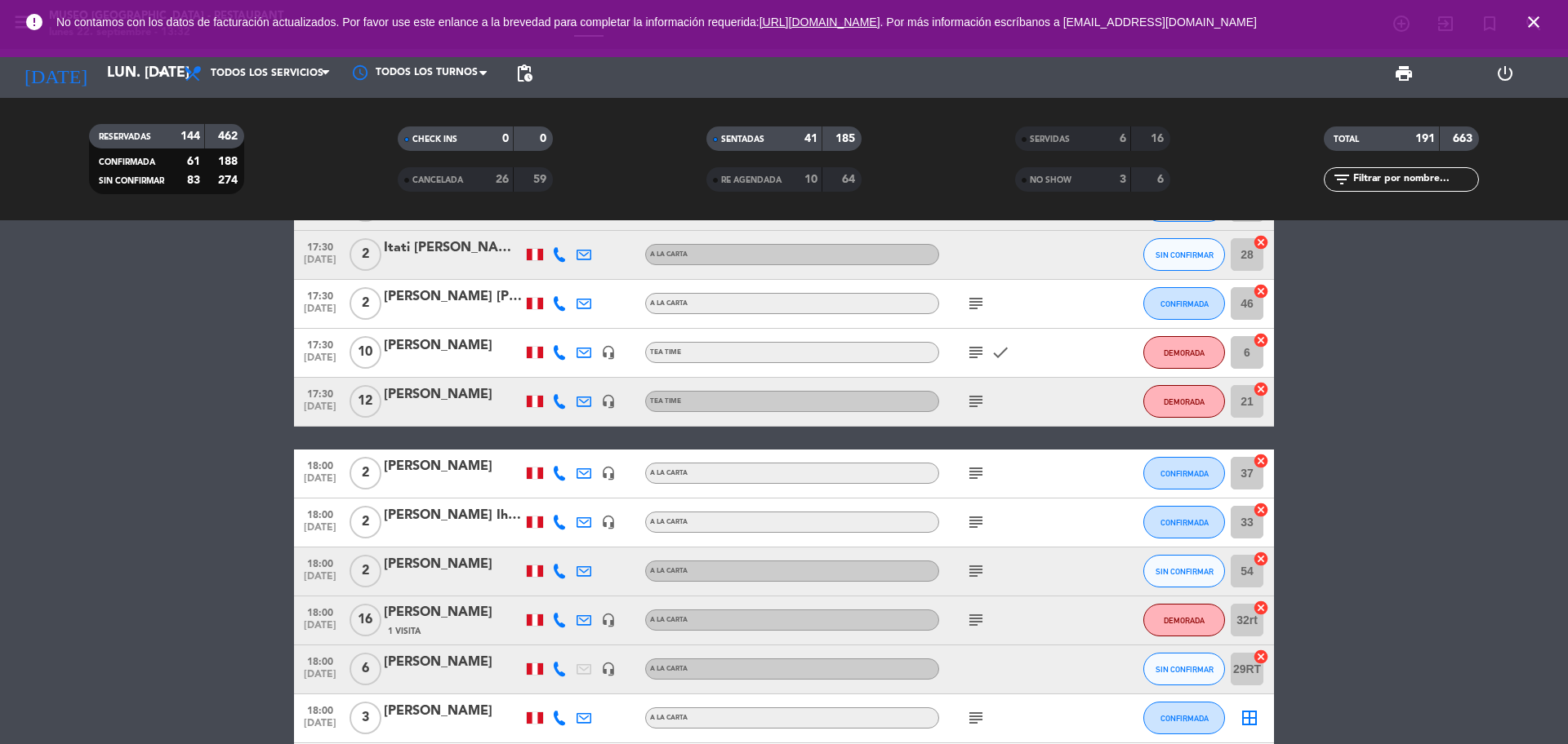
scroll to position [4490, 0]
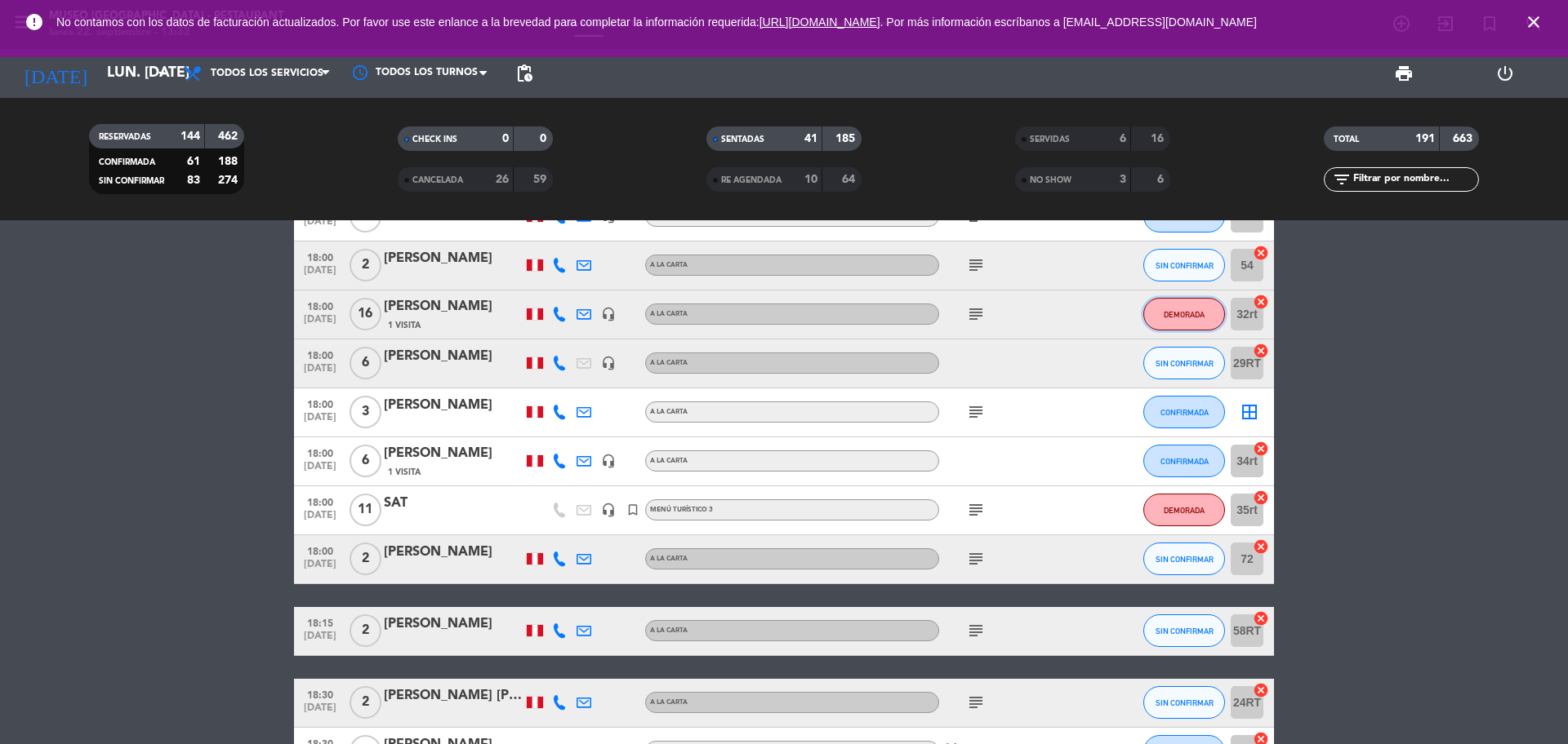
click at [1183, 321] on button "DEMORADA" at bounding box center [1184, 314] width 82 height 32
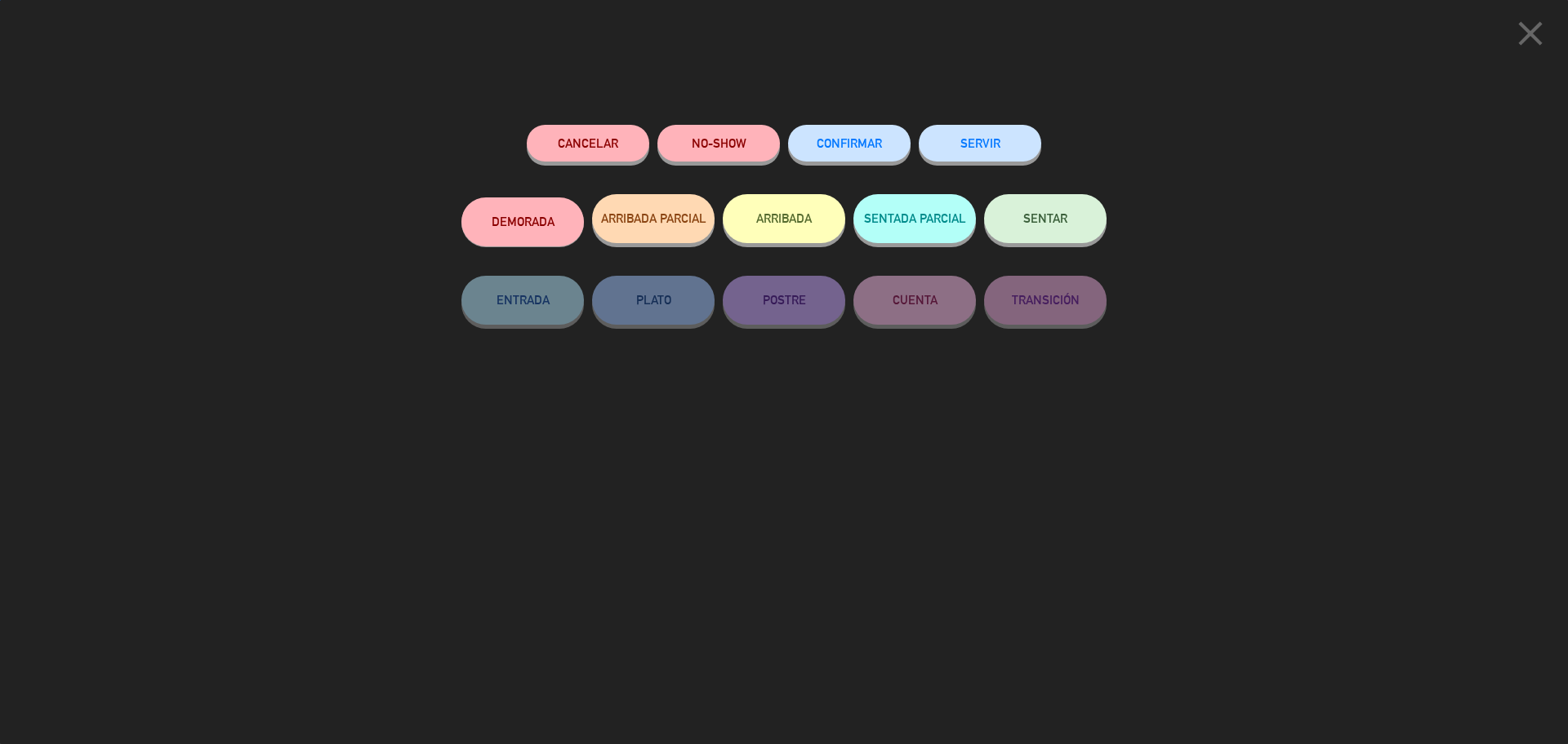
click at [554, 153] on button "Cancelar" at bounding box center [588, 144] width 123 height 37
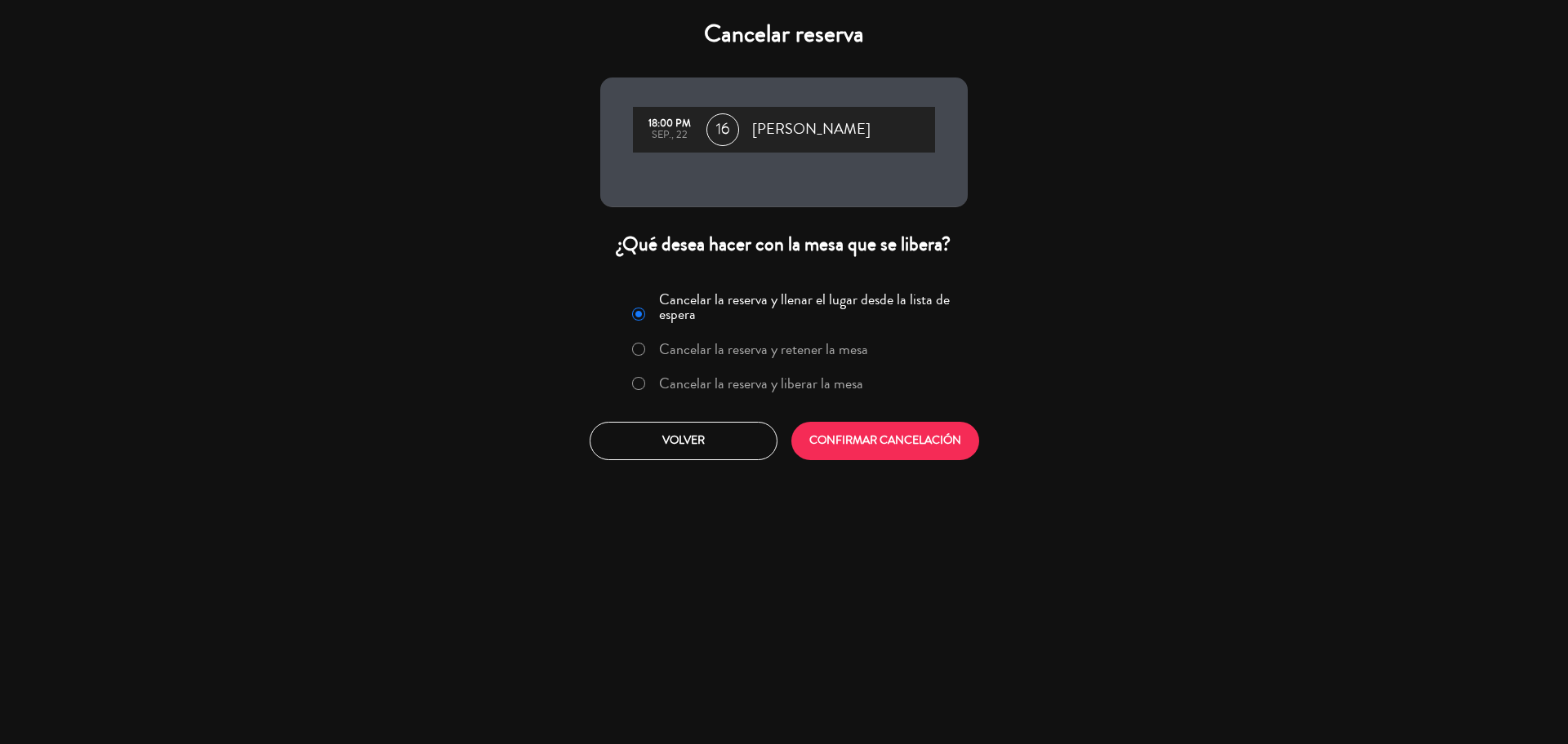
click at [762, 385] on label "Cancelar la reserva y liberar la mesa" at bounding box center [761, 384] width 205 height 15
click at [810, 435] on button "CONFIRMAR CANCELACIÓN" at bounding box center [885, 441] width 188 height 39
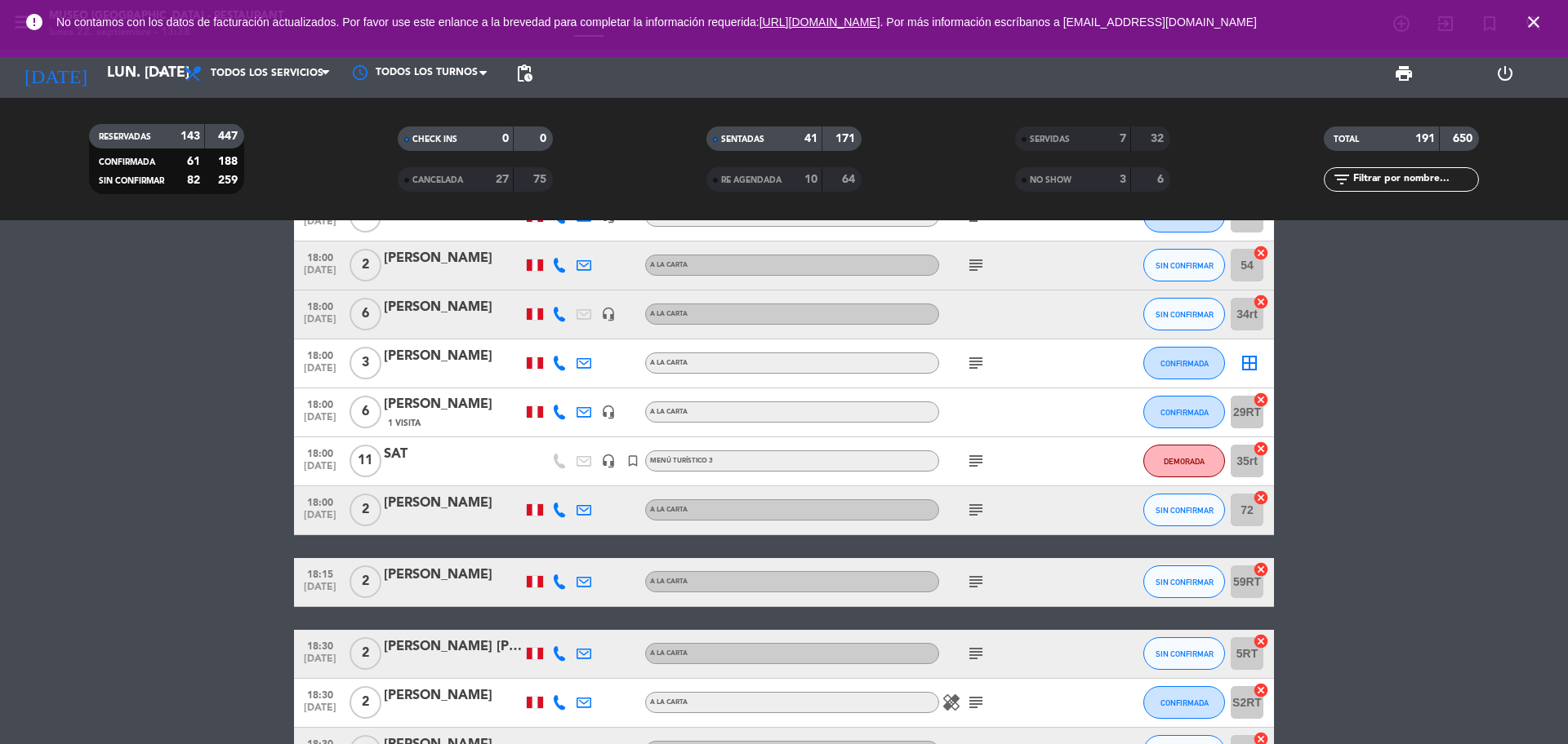
scroll to position [4418, 0]
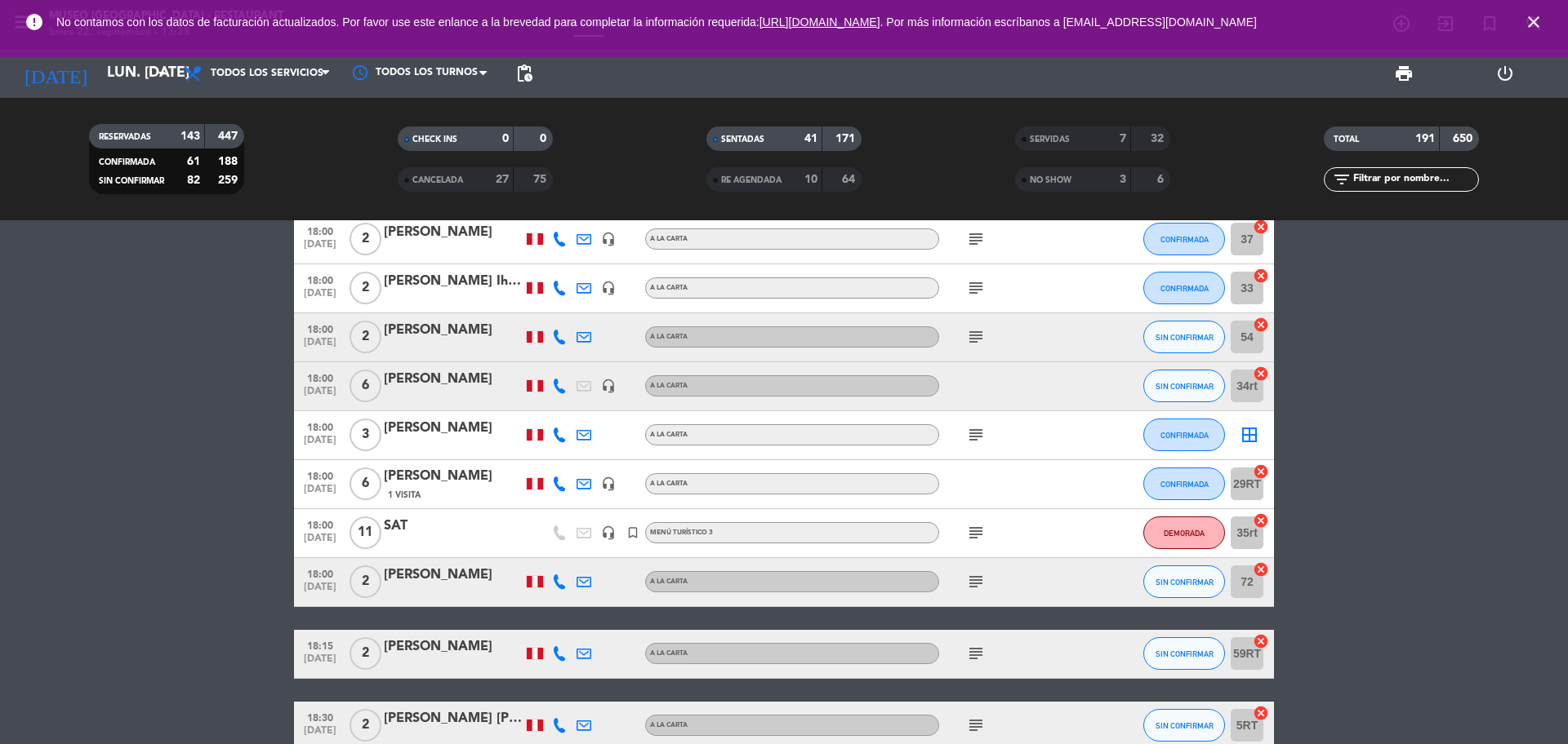
click at [1435, 182] on input "text" at bounding box center [1414, 180] width 126 height 18
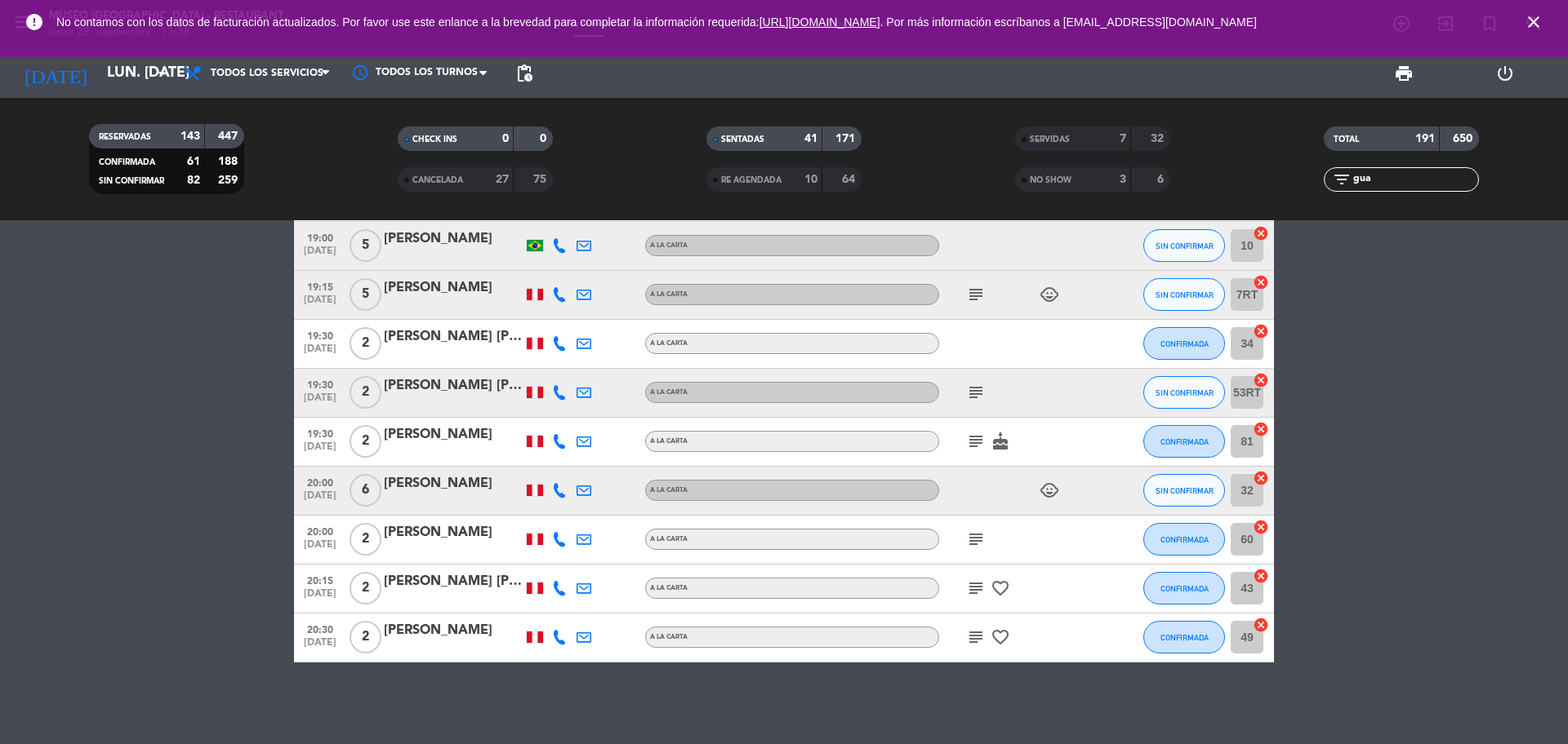
scroll to position [0, 0]
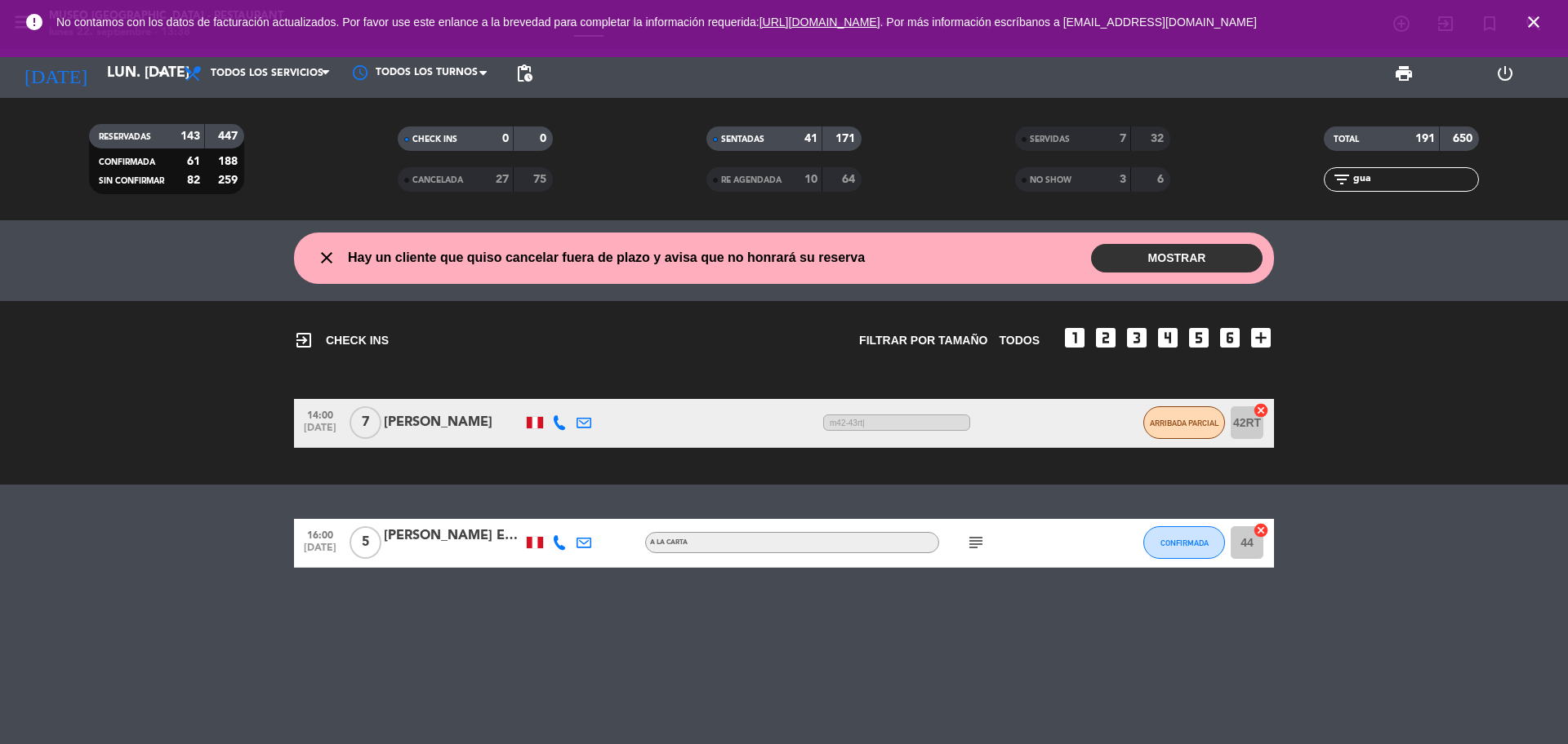
type input "gua"
click at [465, 531] on div "[PERSON_NAME] Eto - Terraza 2do piso" at bounding box center [453, 536] width 139 height 21
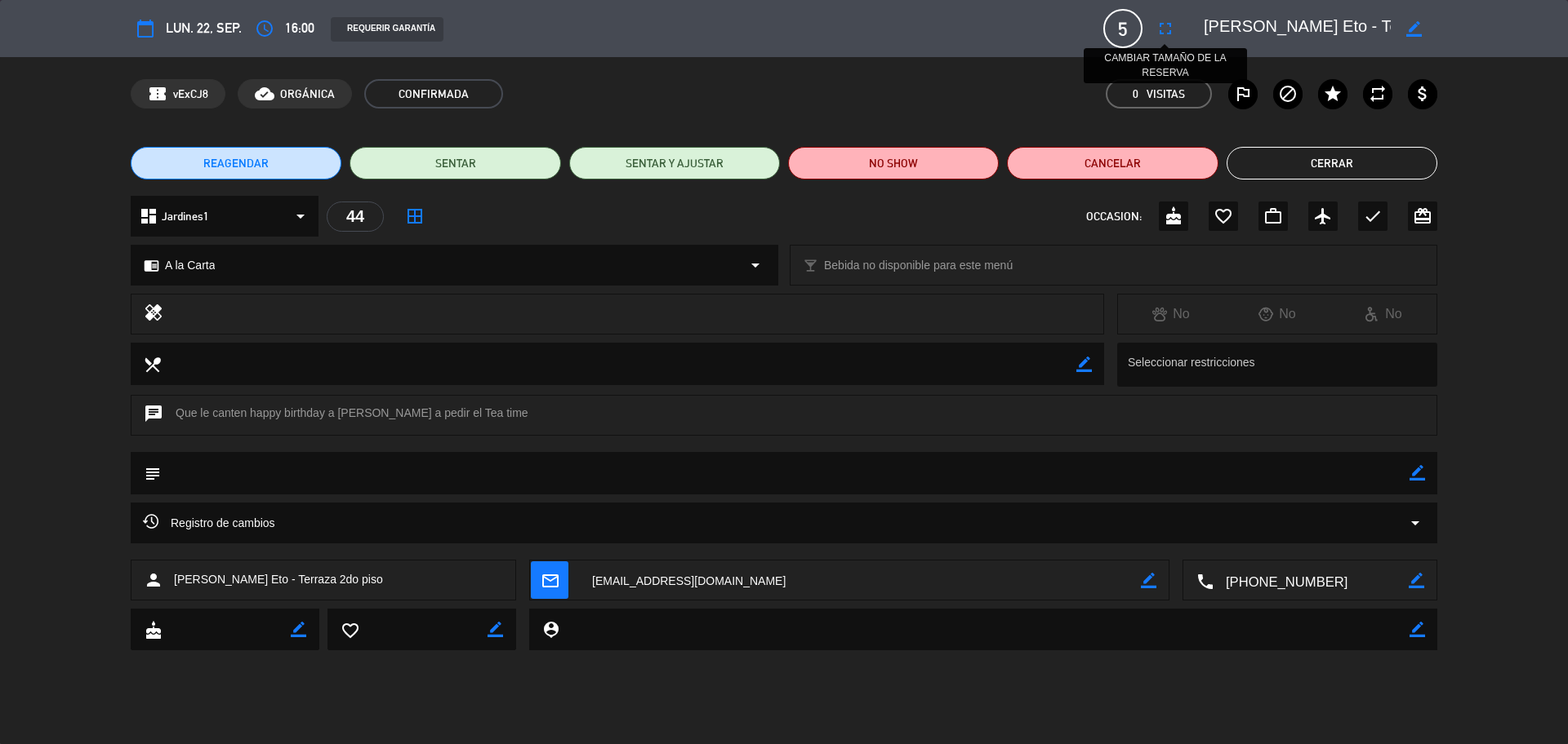
click at [1161, 23] on icon "fullscreen" at bounding box center [1164, 28] width 19 height 19
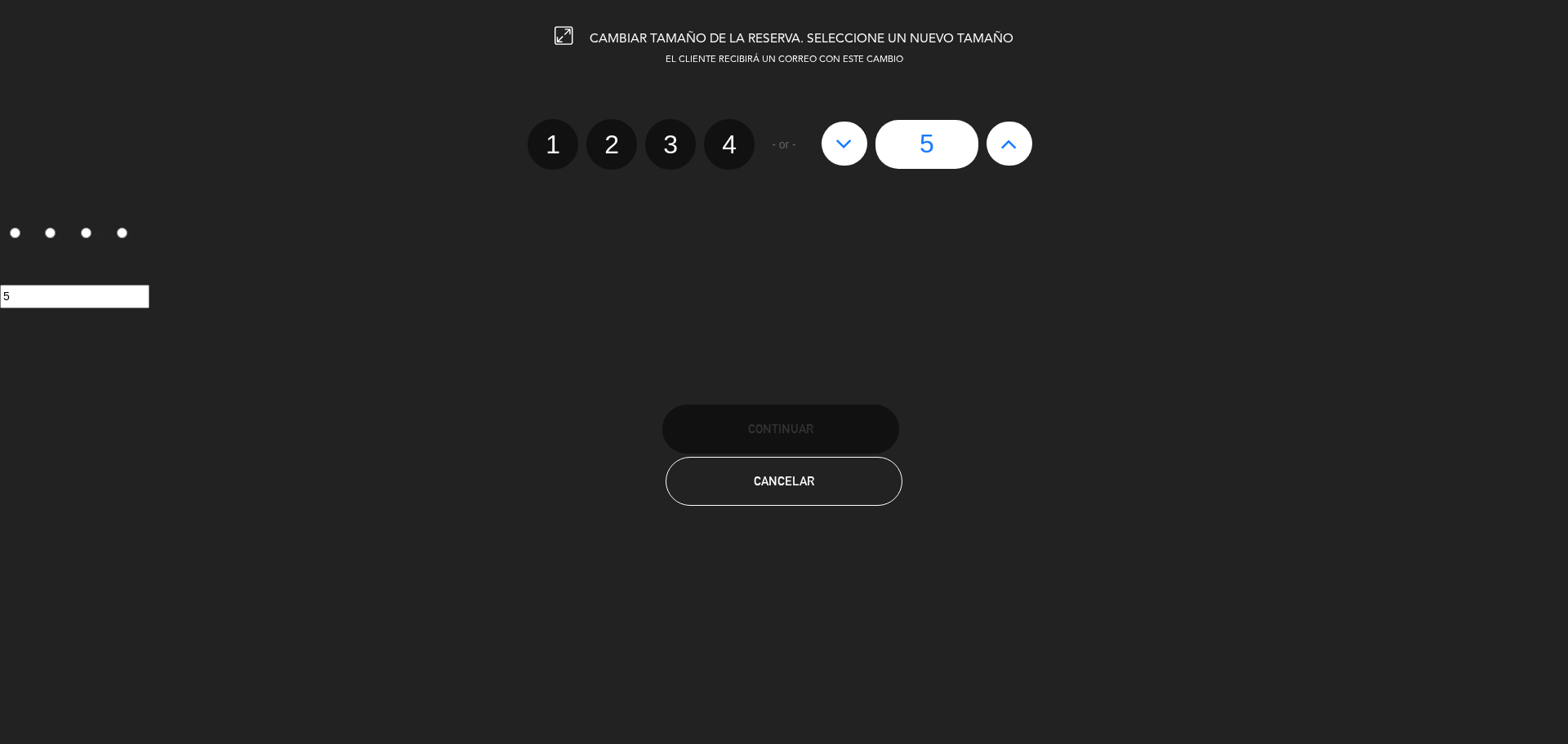
click at [1008, 140] on icon at bounding box center [1009, 144] width 18 height 26
type input "6"
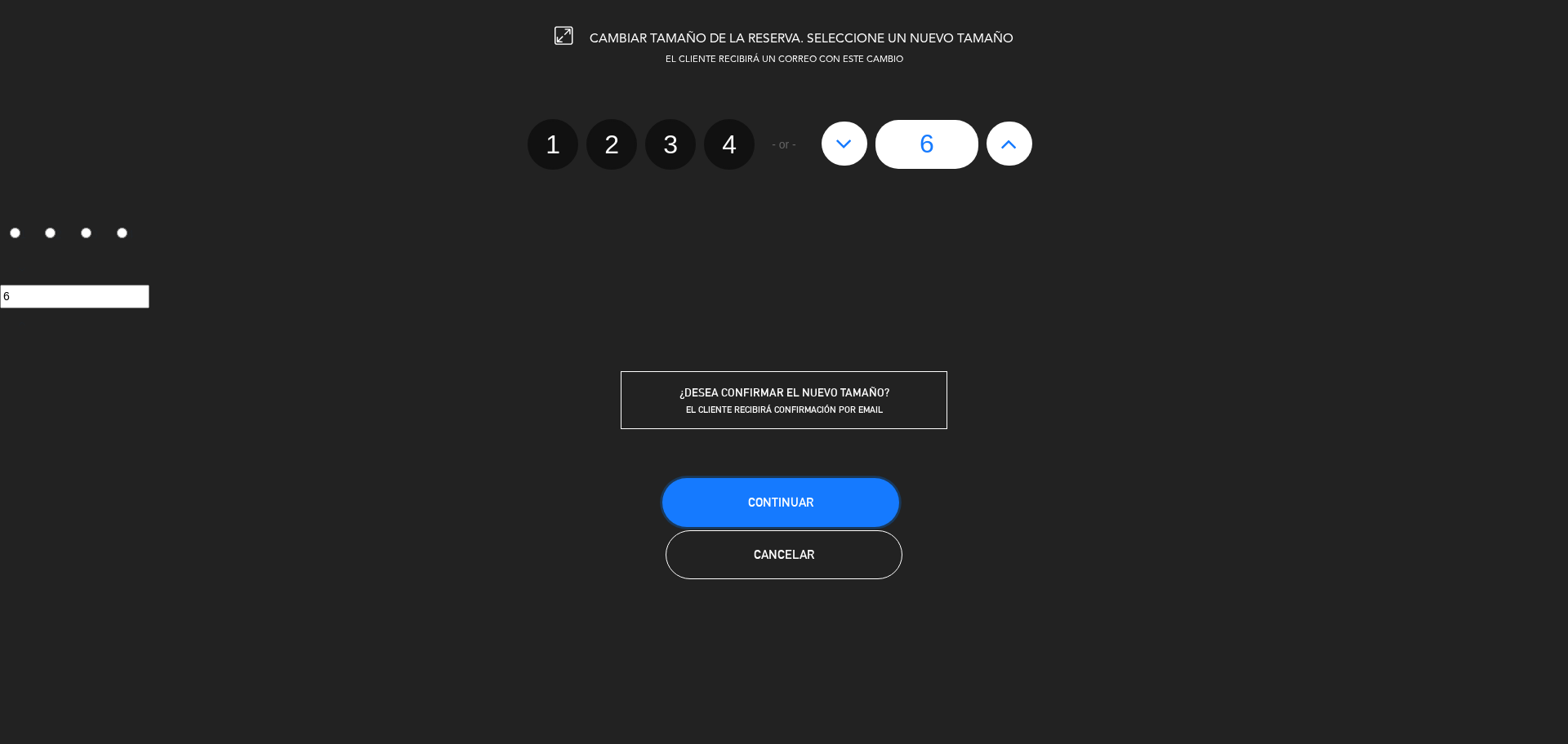
click at [696, 500] on button "Continuar" at bounding box center [780, 502] width 237 height 49
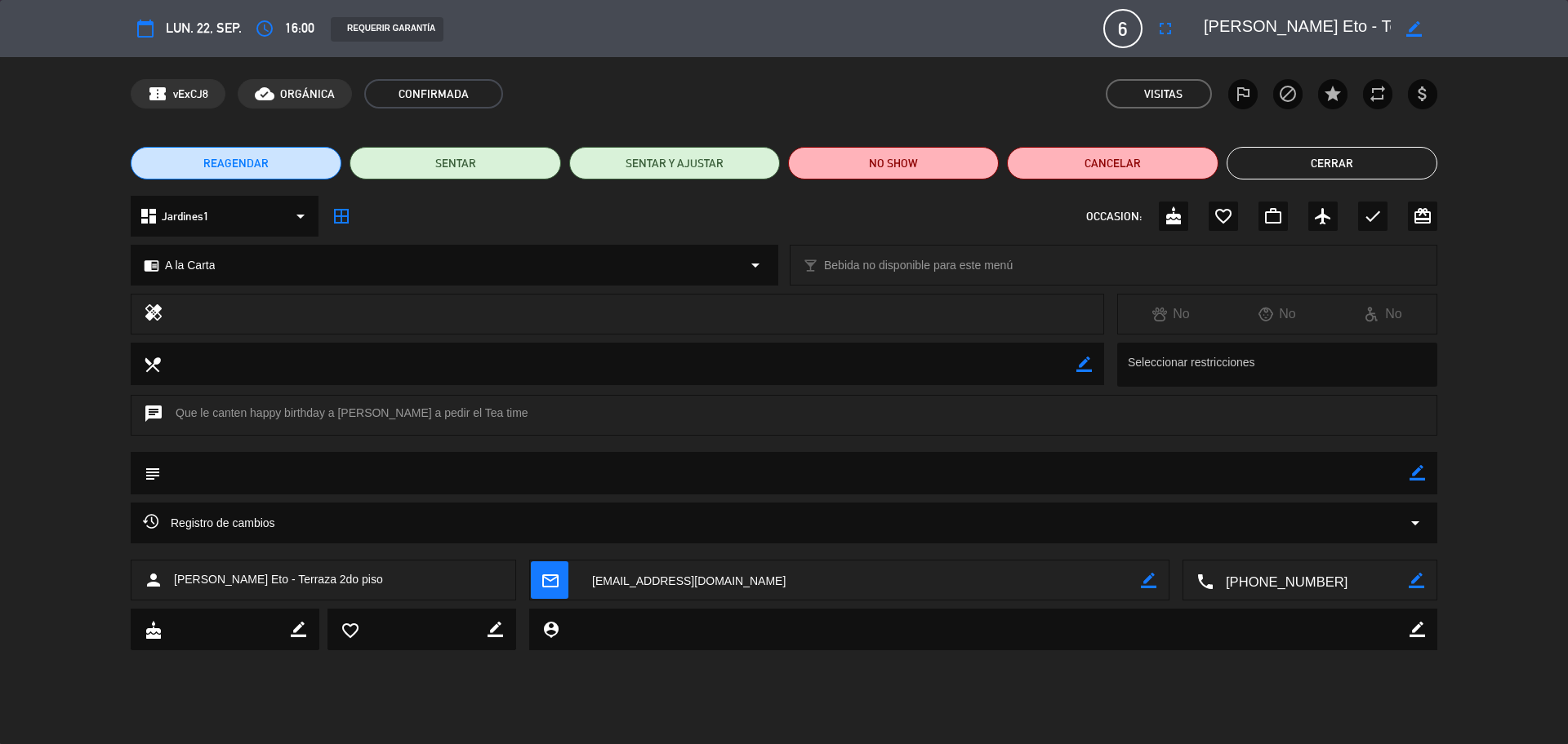
click at [1423, 479] on icon "border_color" at bounding box center [1417, 472] width 16 height 16
click at [1391, 471] on textarea at bounding box center [785, 472] width 1248 height 41
type textarea "Se indico que rt abre 6pm"
click at [1422, 477] on icon at bounding box center [1417, 472] width 16 height 16
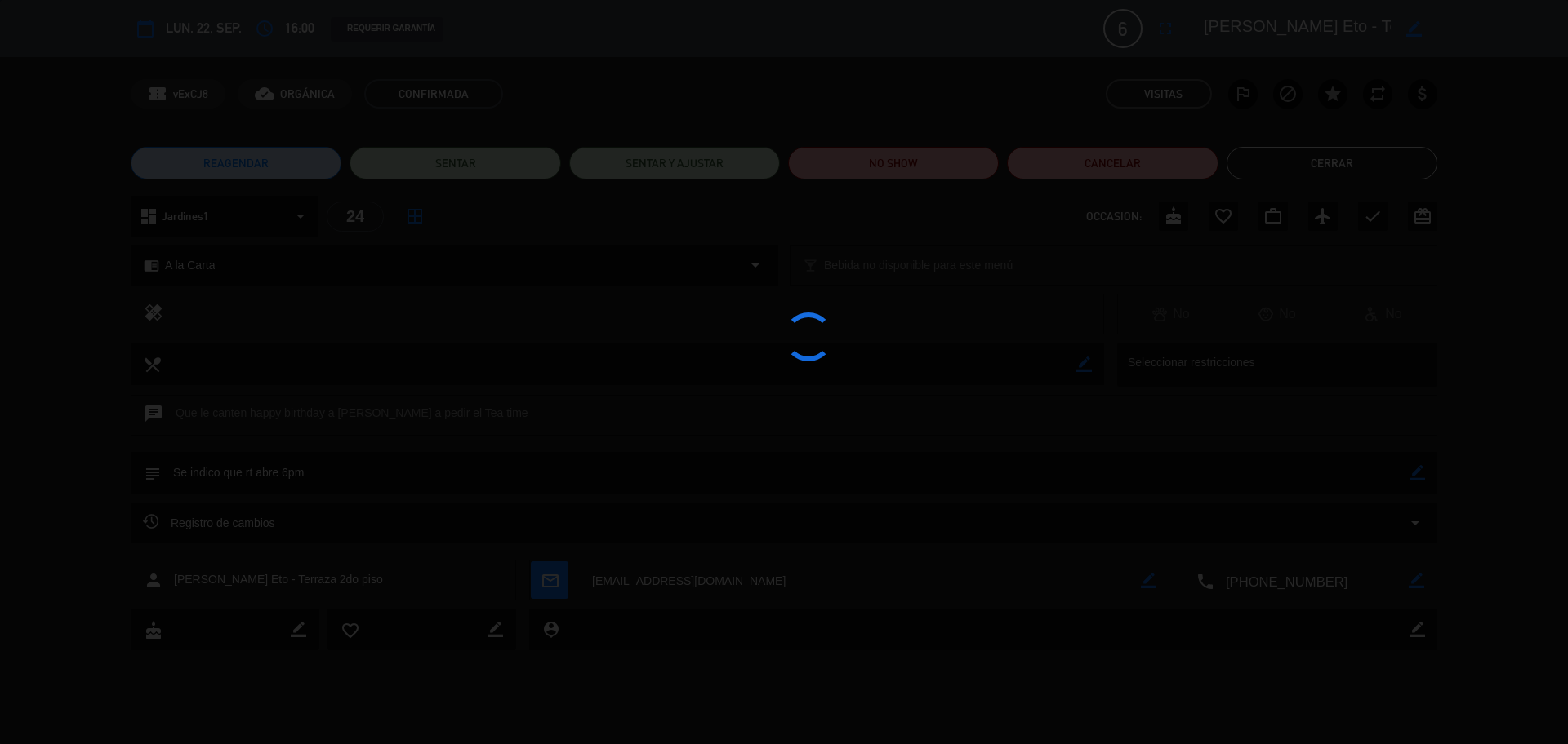
click at [556, 578] on div at bounding box center [784, 372] width 1568 height 744
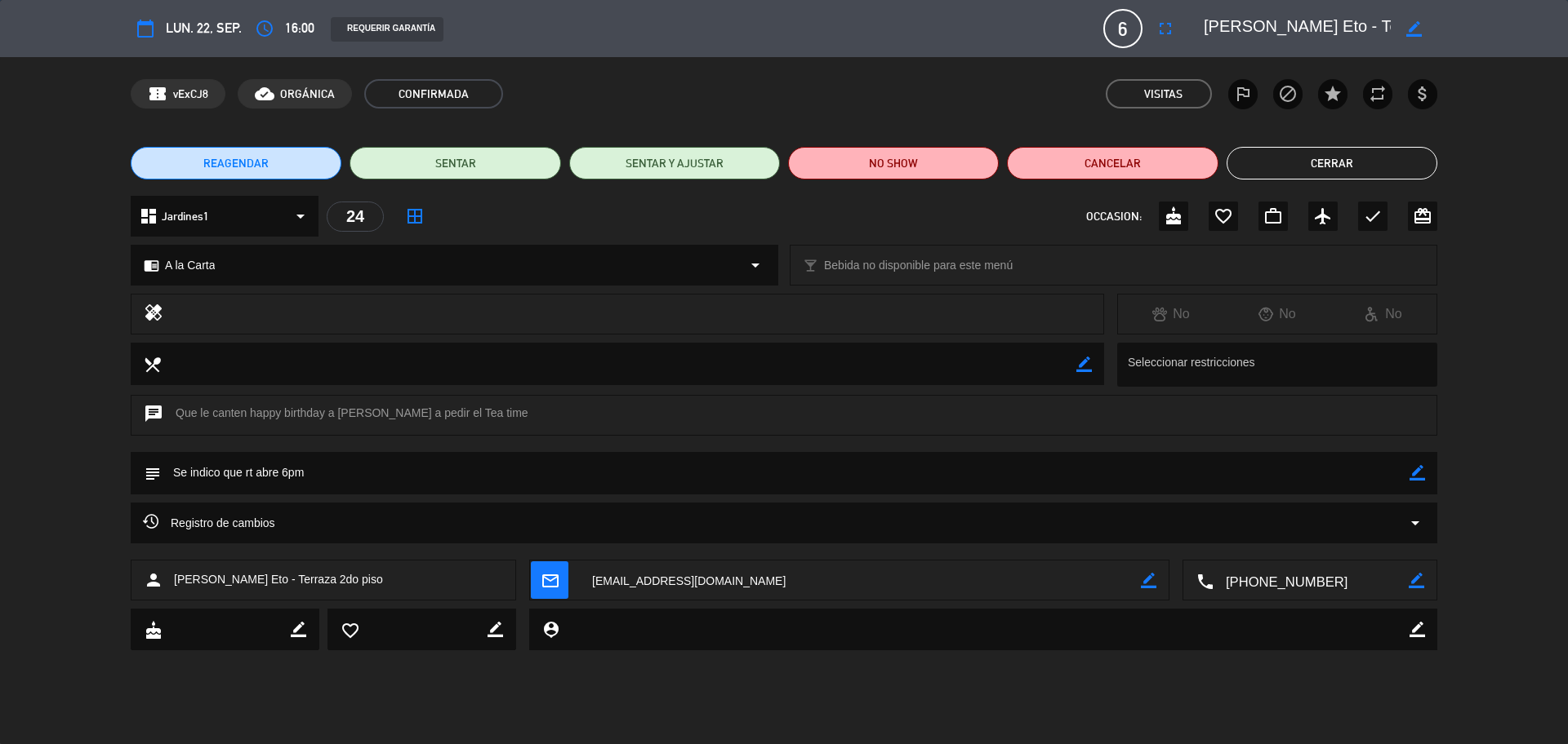
click at [556, 585] on icon "mail_outline" at bounding box center [550, 581] width 18 height 18
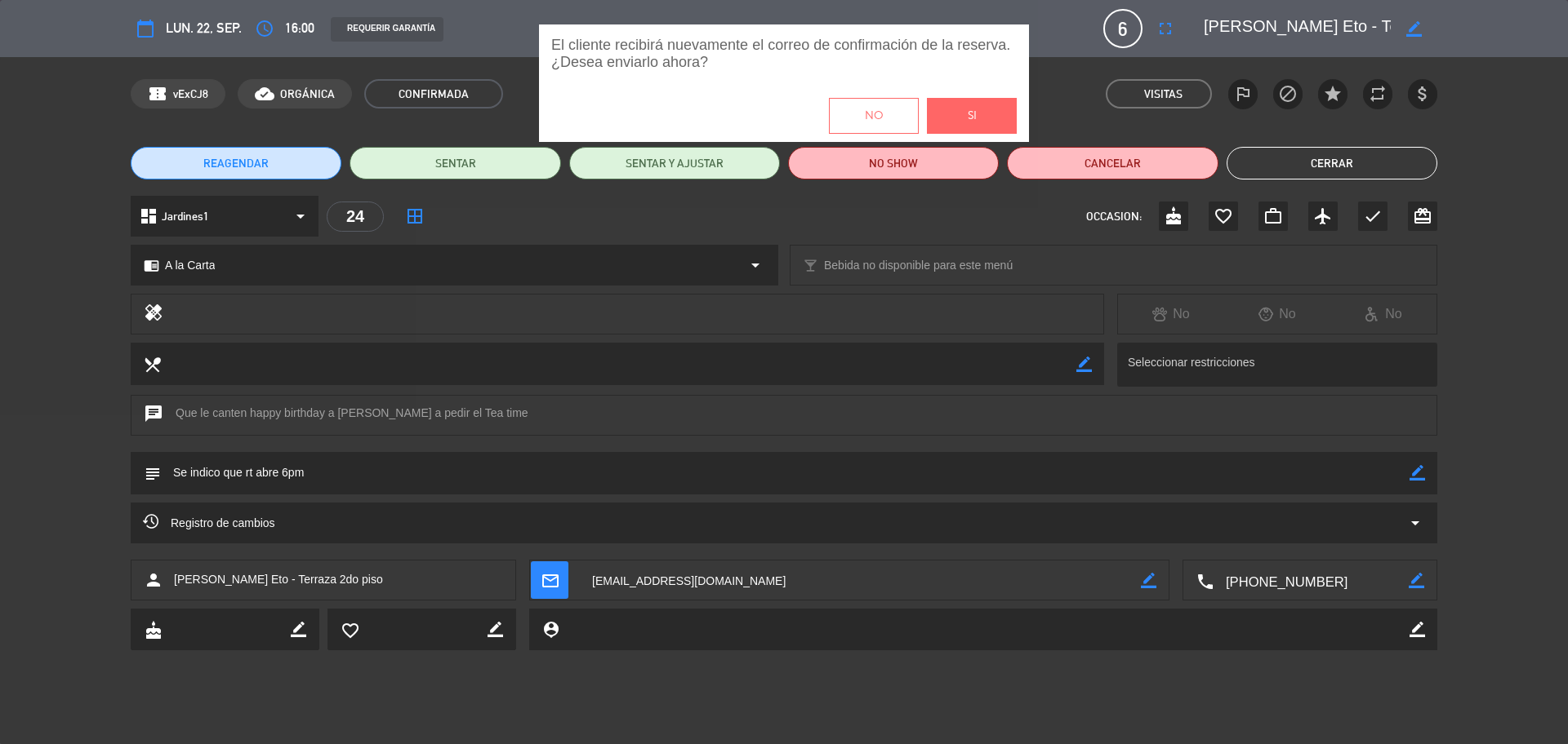
click at [968, 107] on span "Si" at bounding box center [973, 116] width 9 height 18
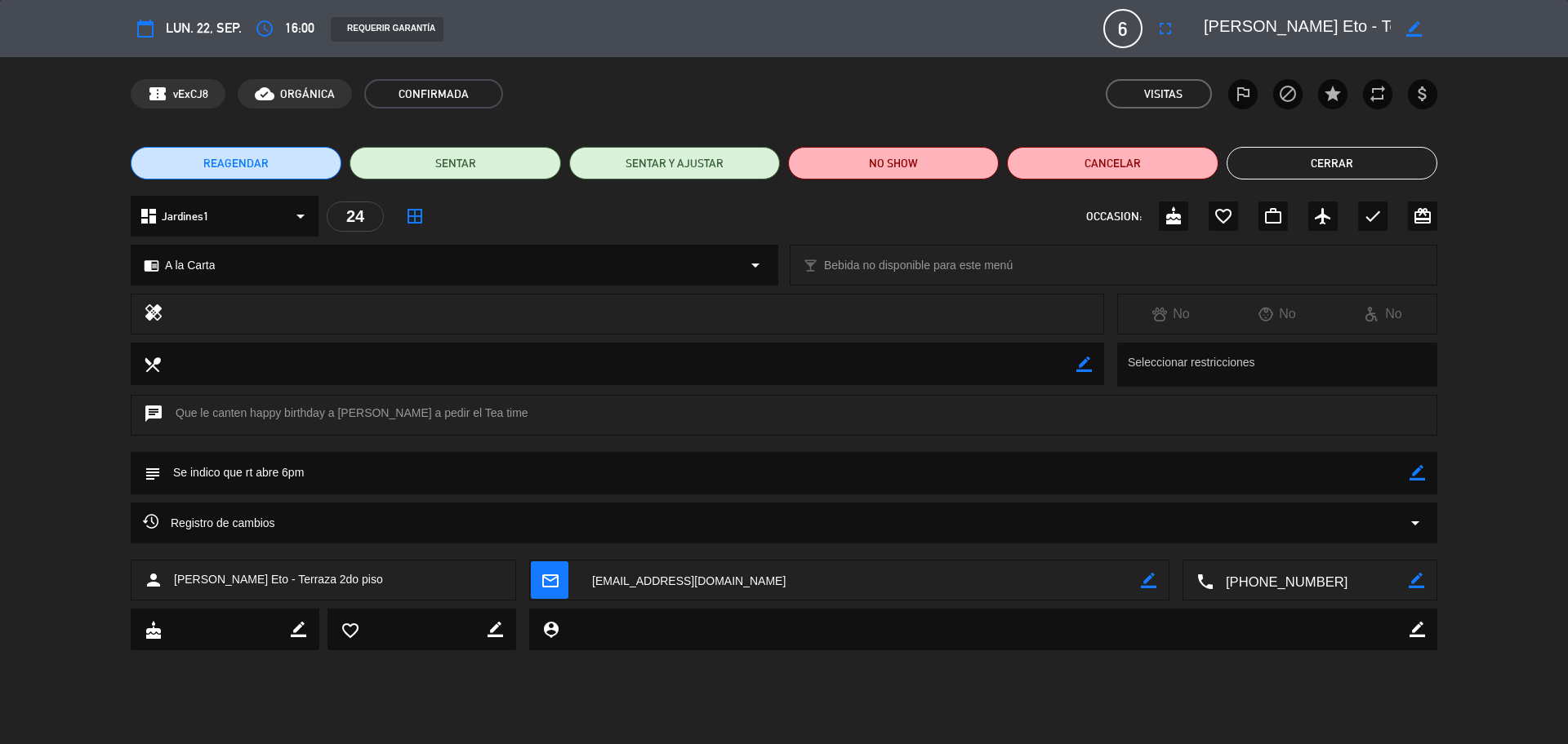
click at [1363, 156] on button "Cerrar" at bounding box center [1332, 163] width 211 height 32
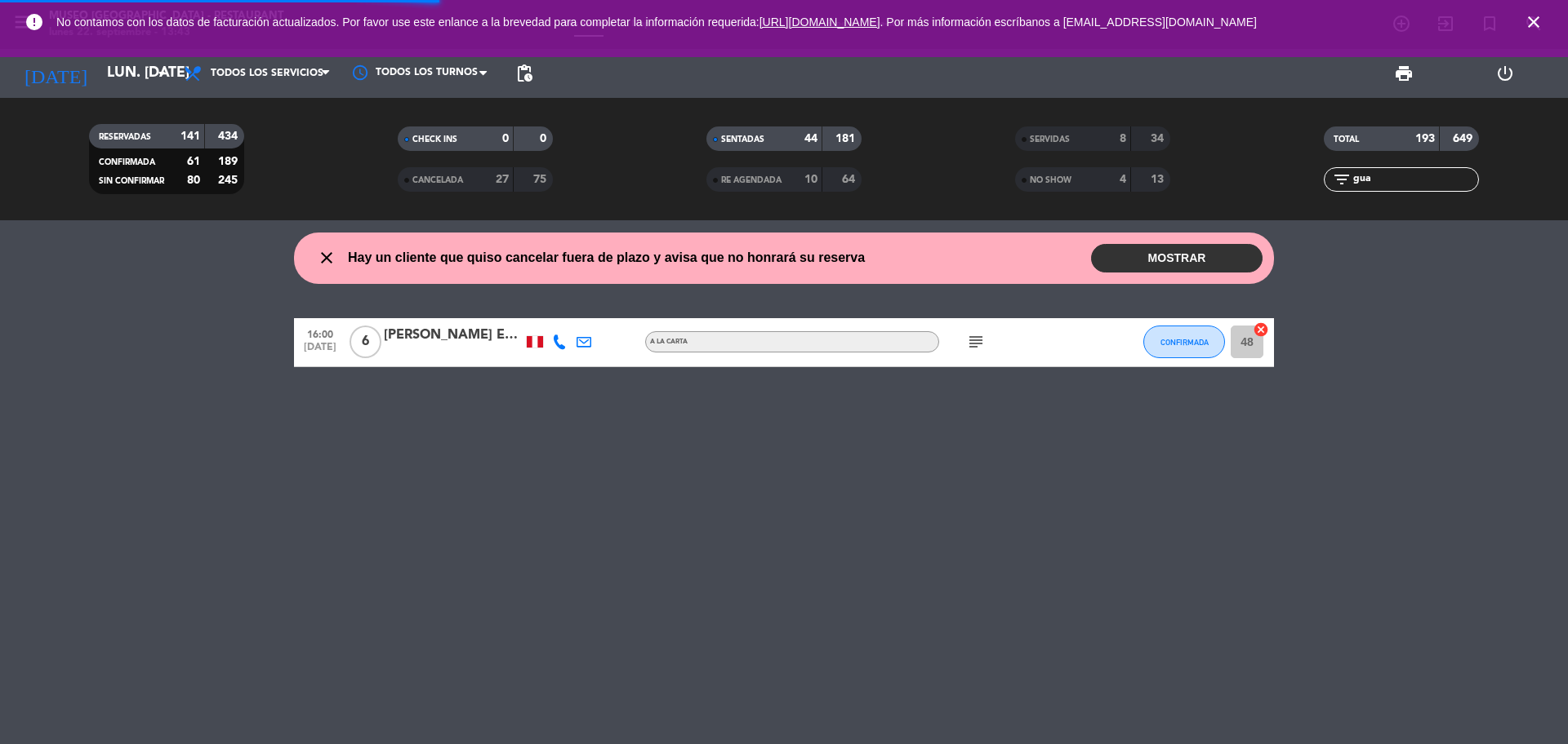
drag, startPoint x: 1404, startPoint y: 177, endPoint x: 1343, endPoint y: 189, distance: 62.2
click at [1343, 189] on div "filter_list gua" at bounding box center [1401, 180] width 155 height 25
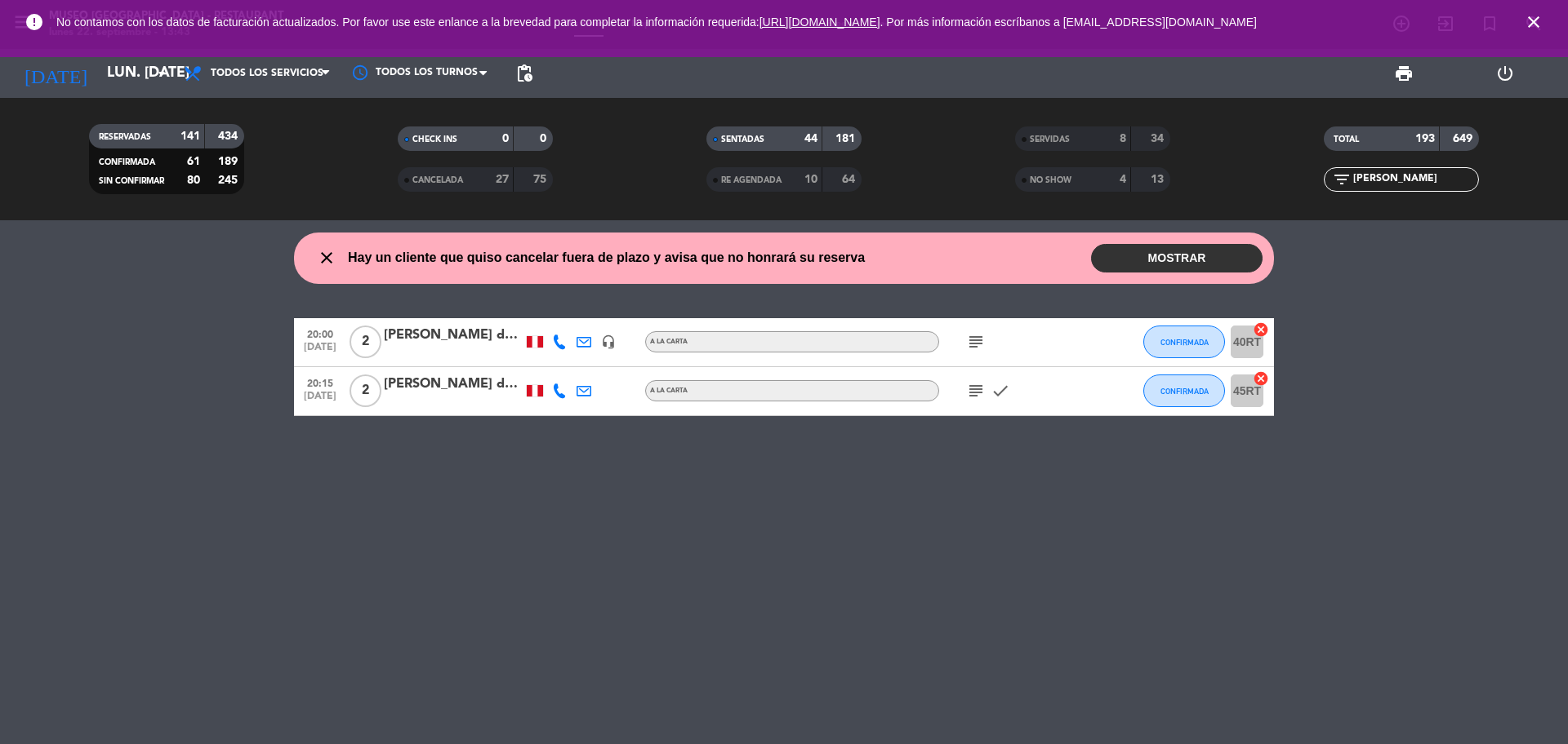
type input "[PERSON_NAME]"
click at [976, 343] on icon "subject" at bounding box center [976, 342] width 19 height 19
